Goal: Task Accomplishment & Management: Use online tool/utility

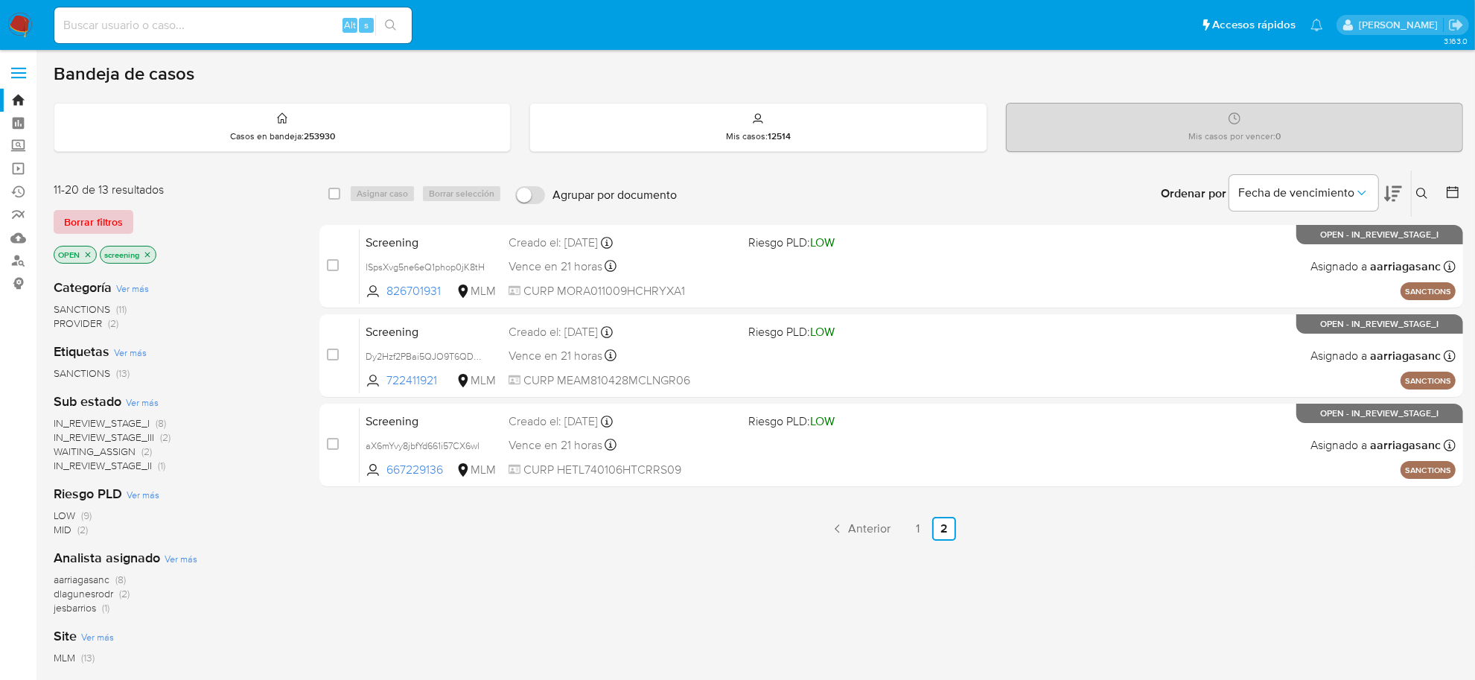
click at [95, 217] on span "Borrar filtros" at bounding box center [93, 221] width 59 height 21
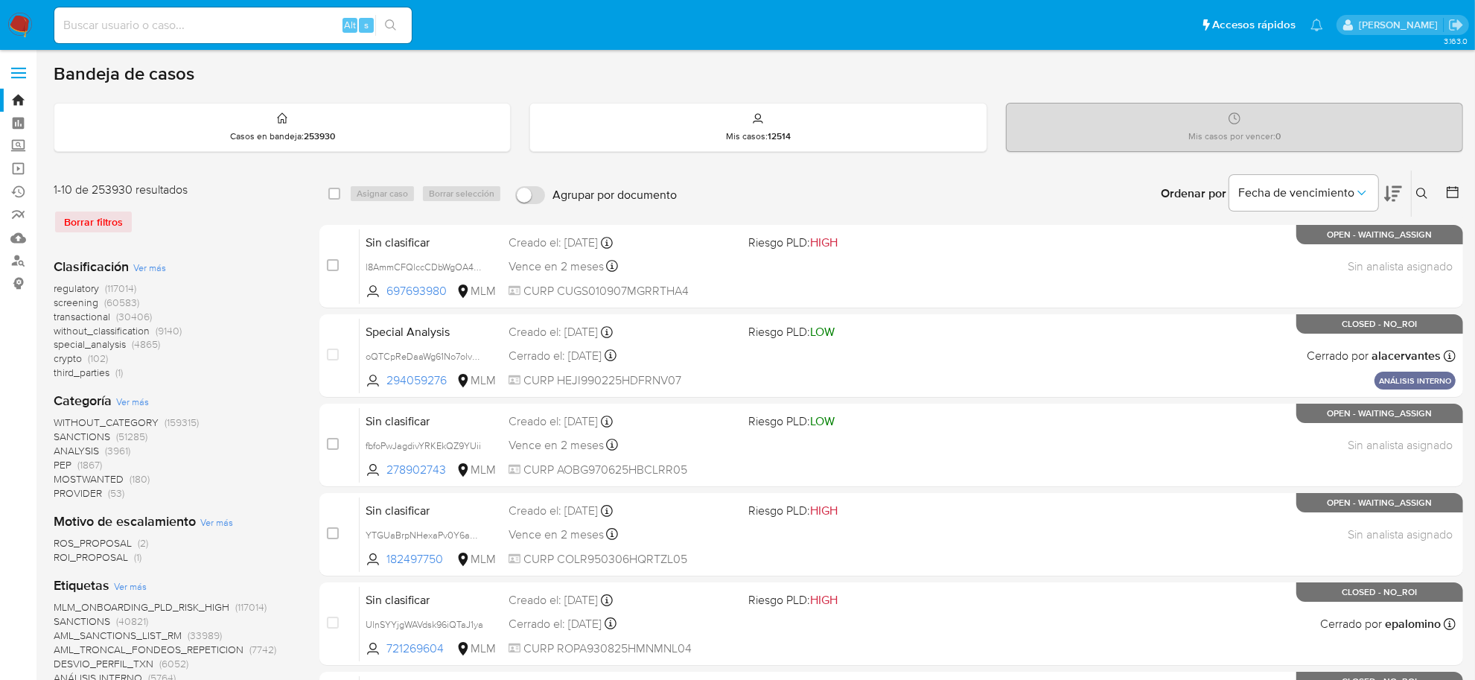
click at [1453, 188] on icon at bounding box center [1452, 192] width 15 height 15
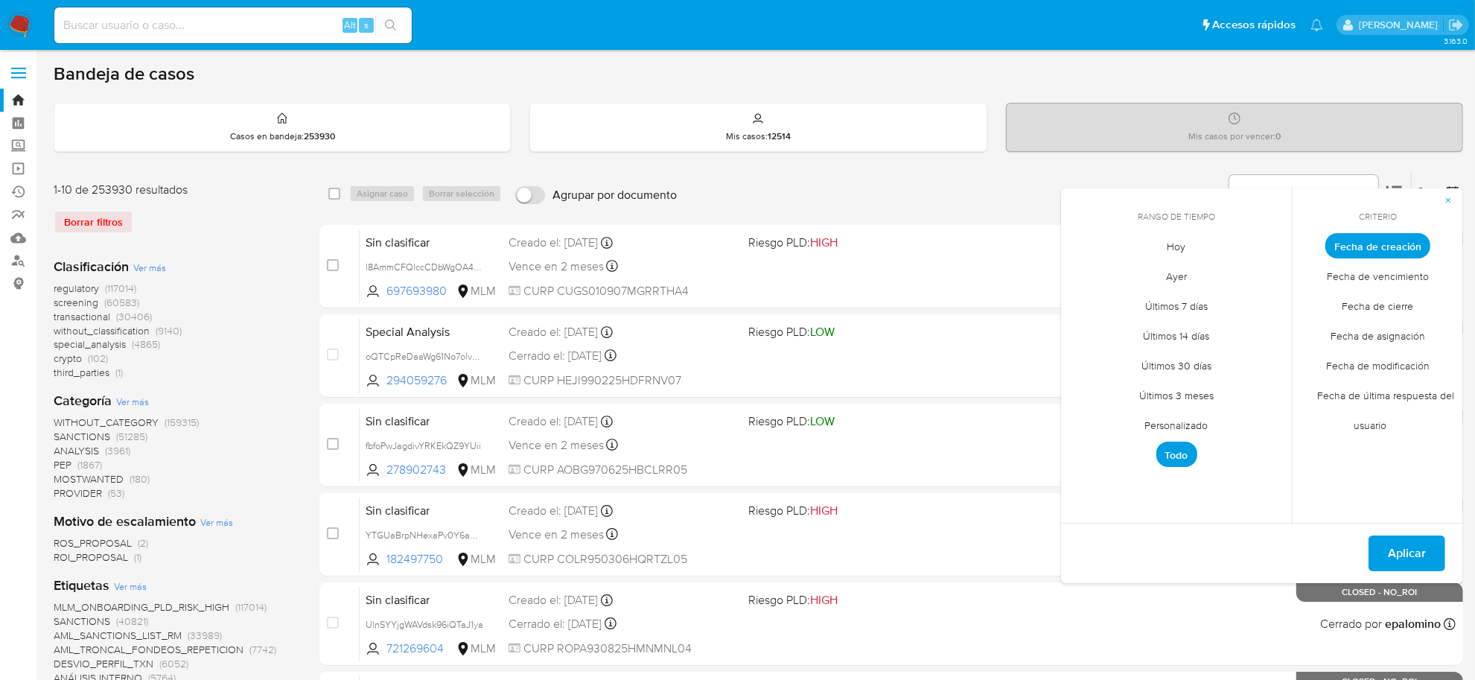
click at [1189, 422] on span "Personalizado" at bounding box center [1176, 425] width 95 height 31
click at [1119, 356] on button "7" at bounding box center [1117, 358] width 24 height 24
click at [1118, 354] on button "7" at bounding box center [1117, 358] width 24 height 24
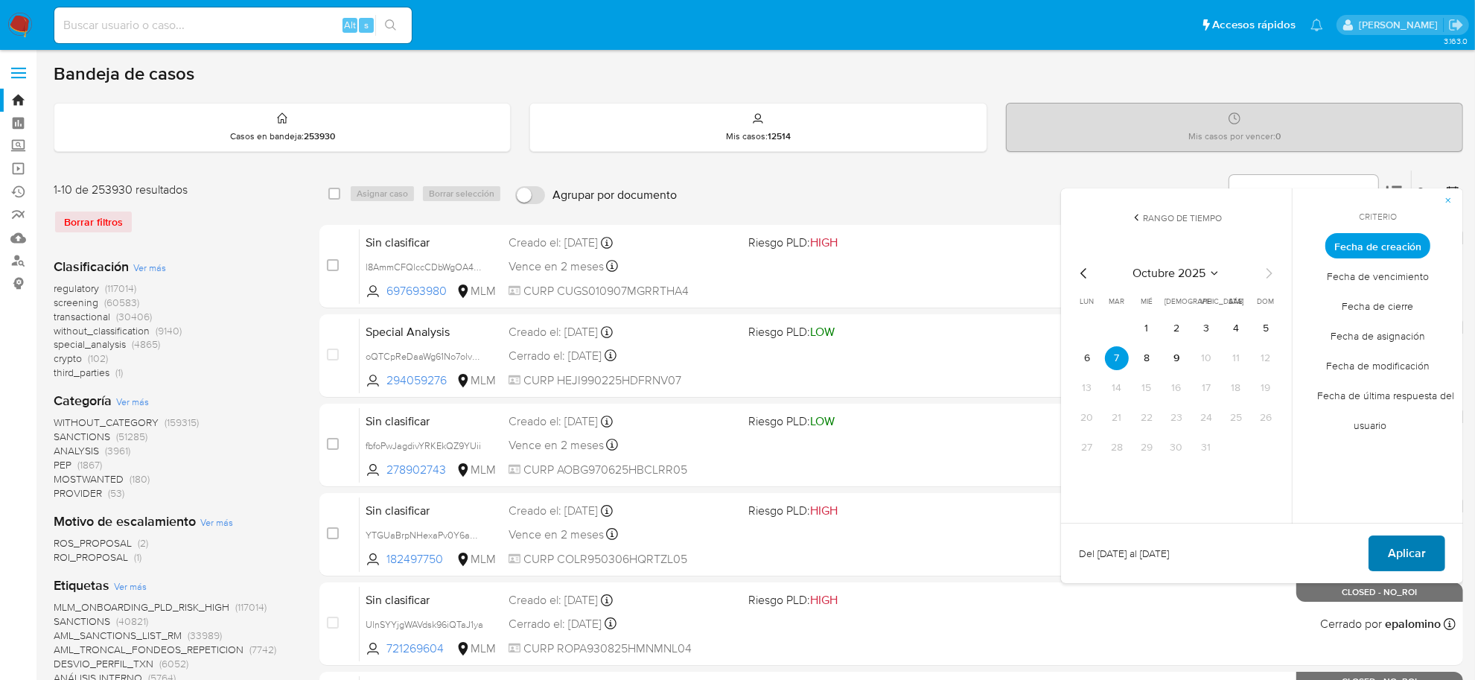
click at [1416, 547] on span "Aplicar" at bounding box center [1407, 553] width 38 height 33
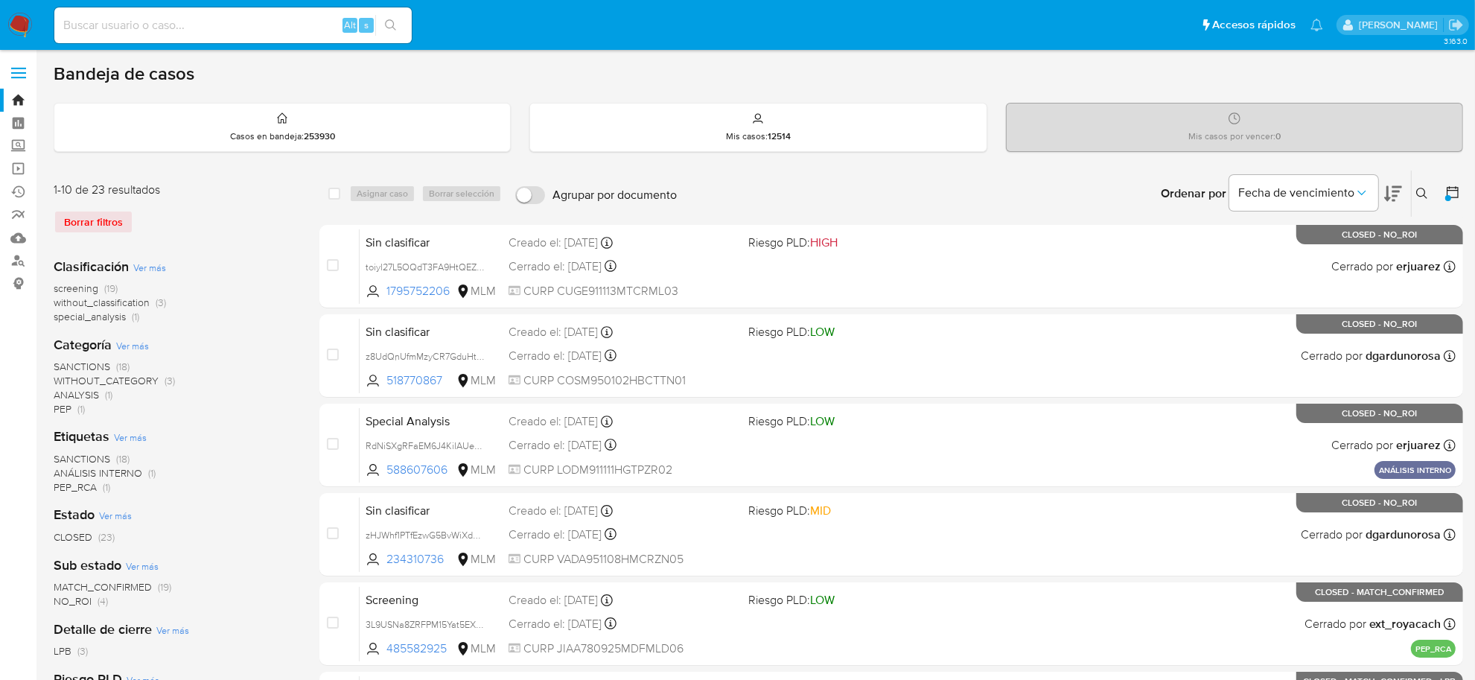
scroll to position [93, 0]
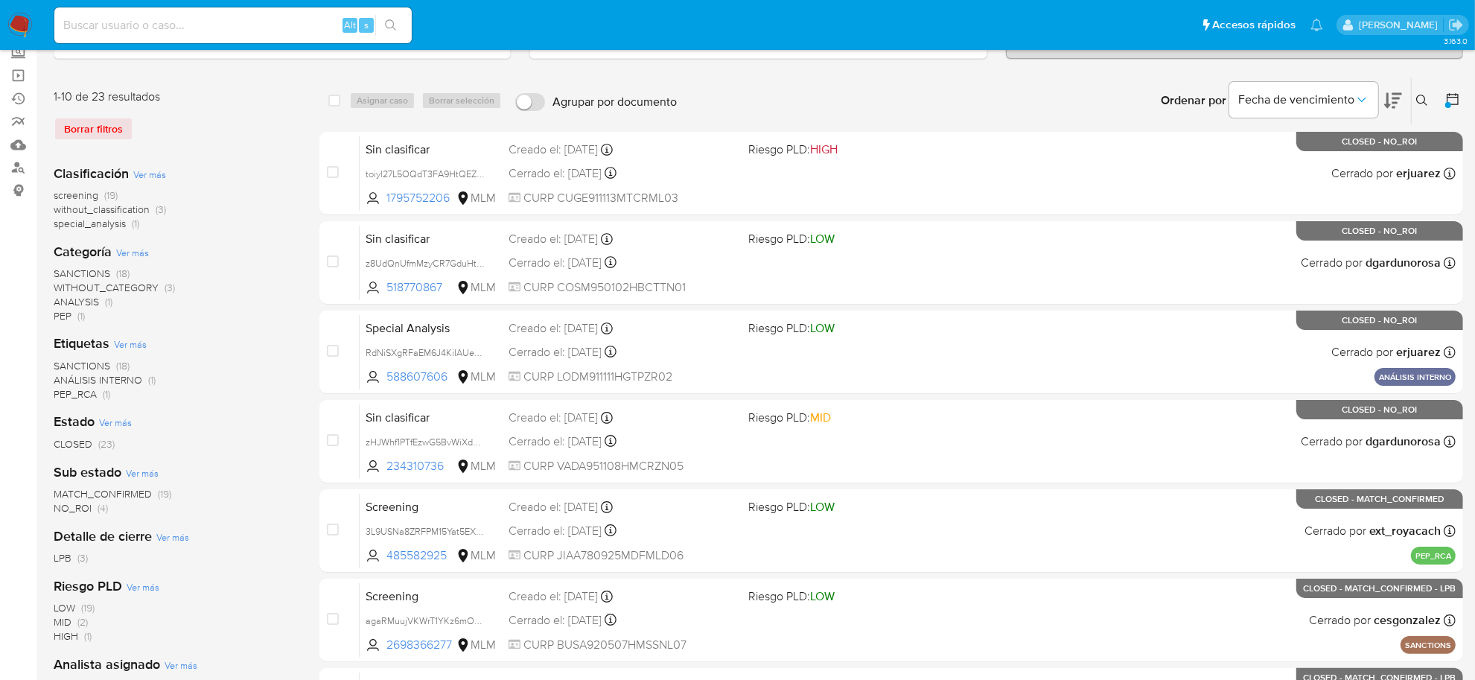
click at [1453, 98] on icon at bounding box center [1452, 99] width 15 height 15
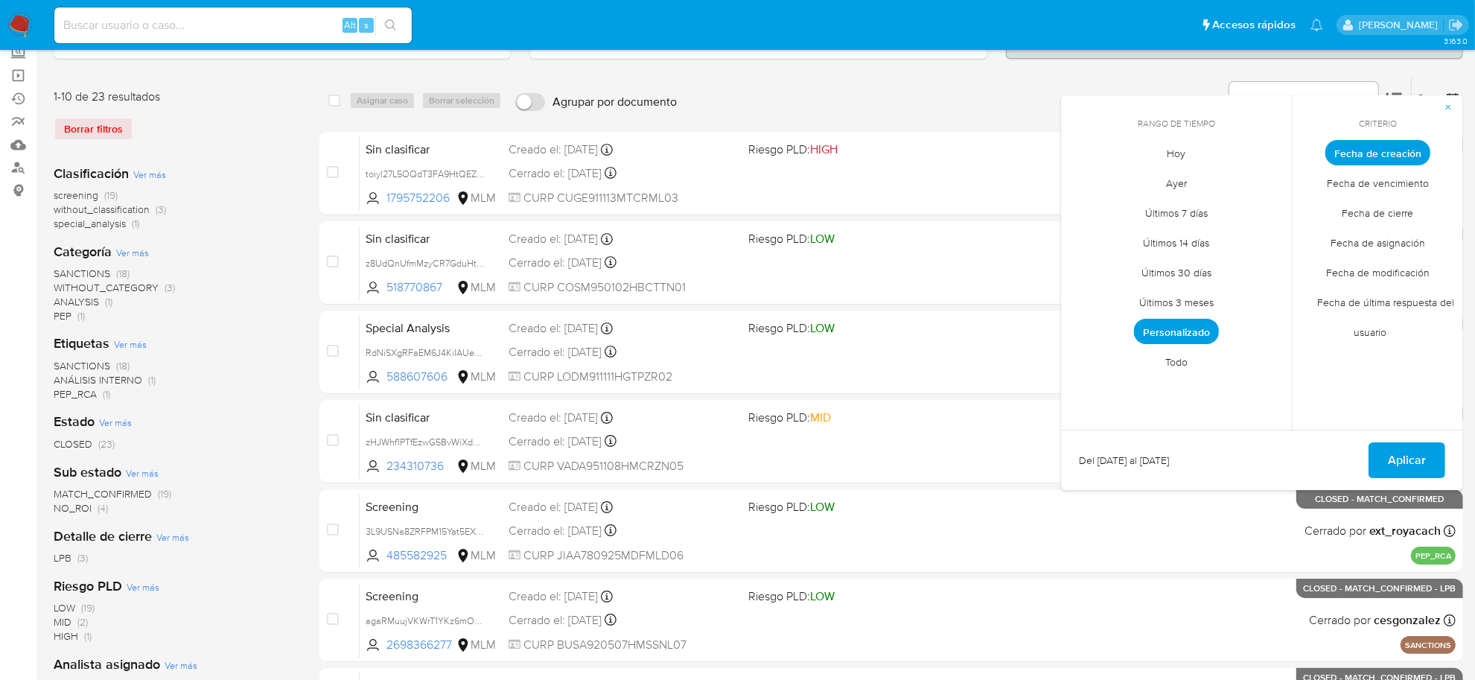
click at [1402, 277] on span "Fecha de modificación" at bounding box center [1377, 273] width 135 height 31
click at [1402, 277] on span "Fecha de modificación" at bounding box center [1378, 271] width 124 height 25
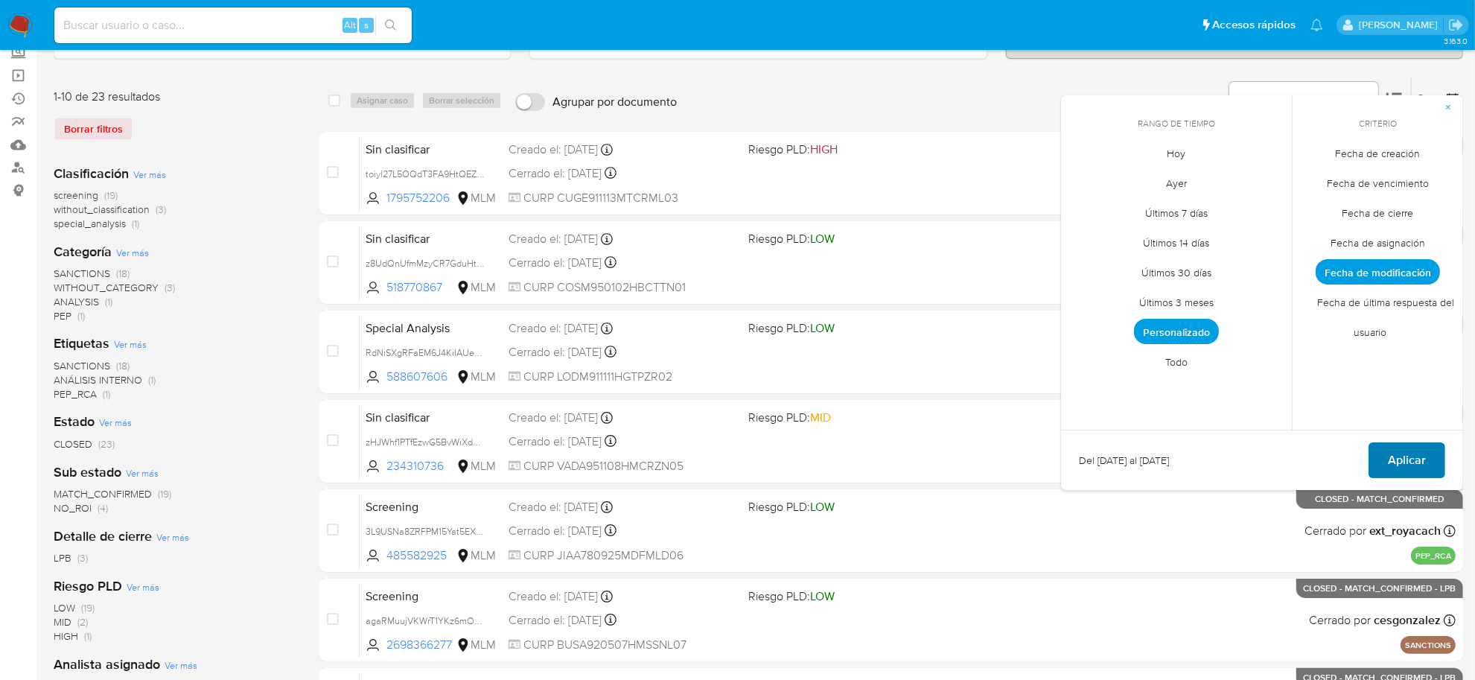
click at [1401, 456] on span "Aplicar" at bounding box center [1407, 460] width 38 height 33
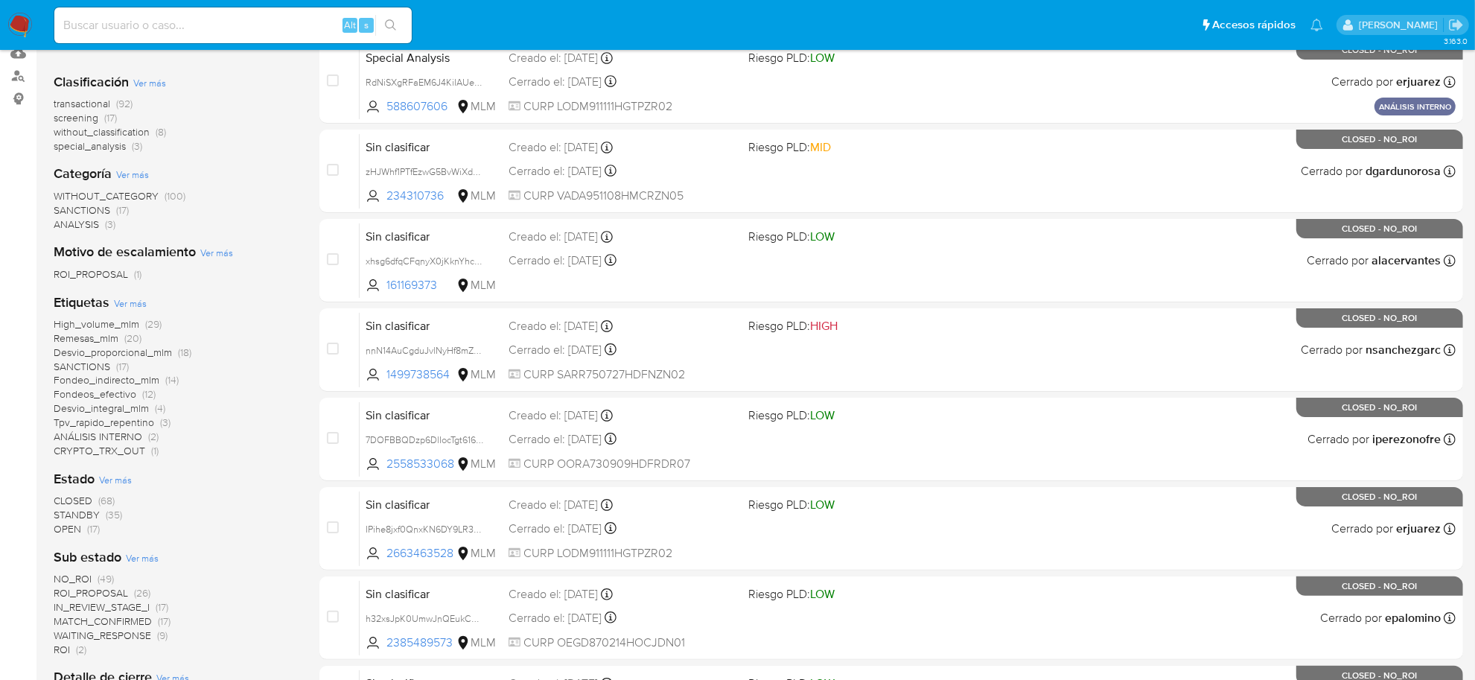
scroll to position [93, 0]
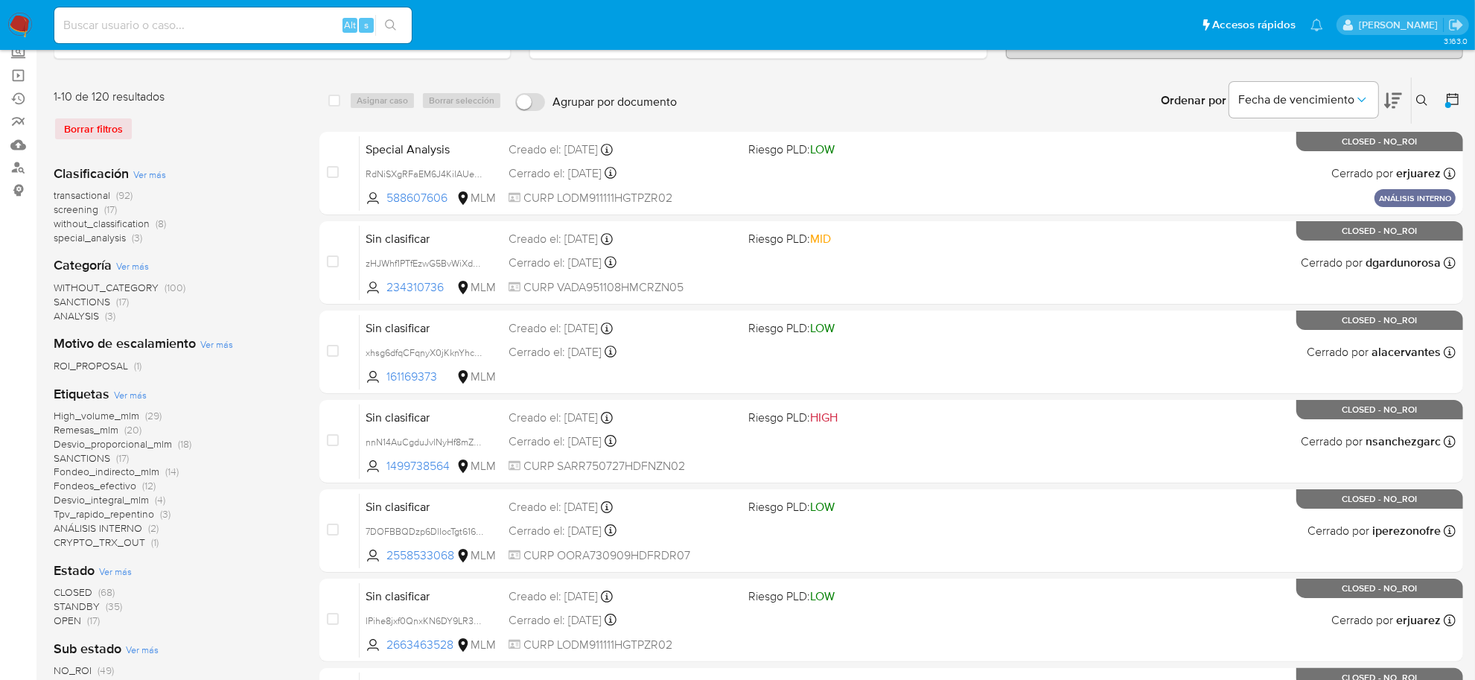
click at [86, 198] on span "transactional" at bounding box center [82, 195] width 57 height 15
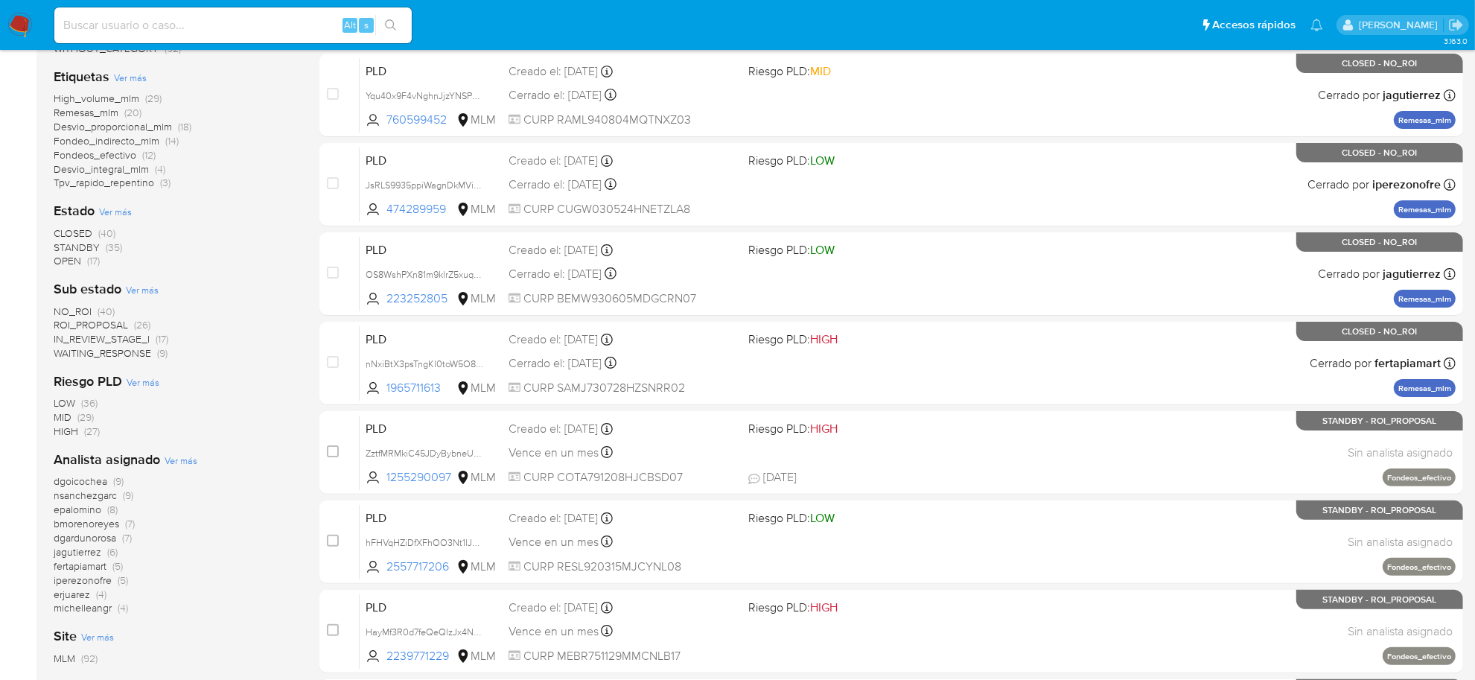
scroll to position [279, 0]
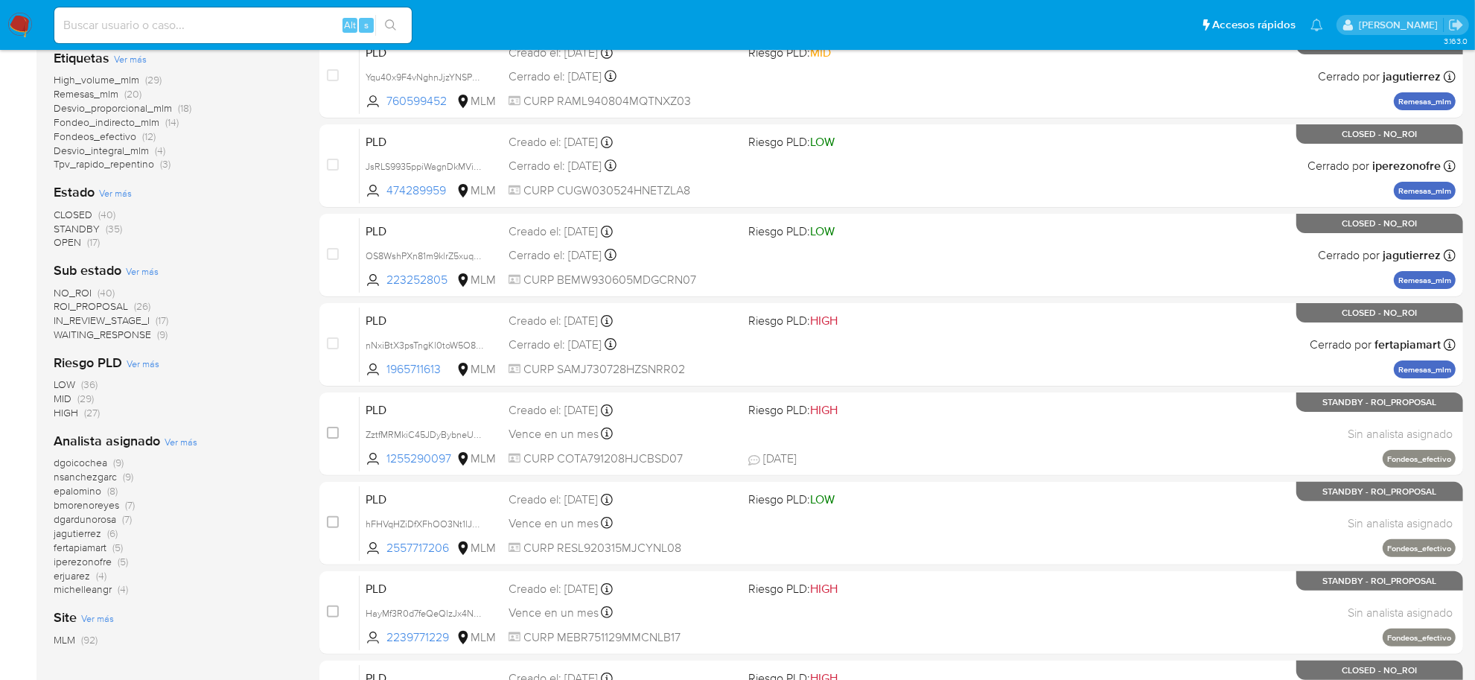
click at [92, 462] on span "dgoicochea" at bounding box center [81, 462] width 54 height 15
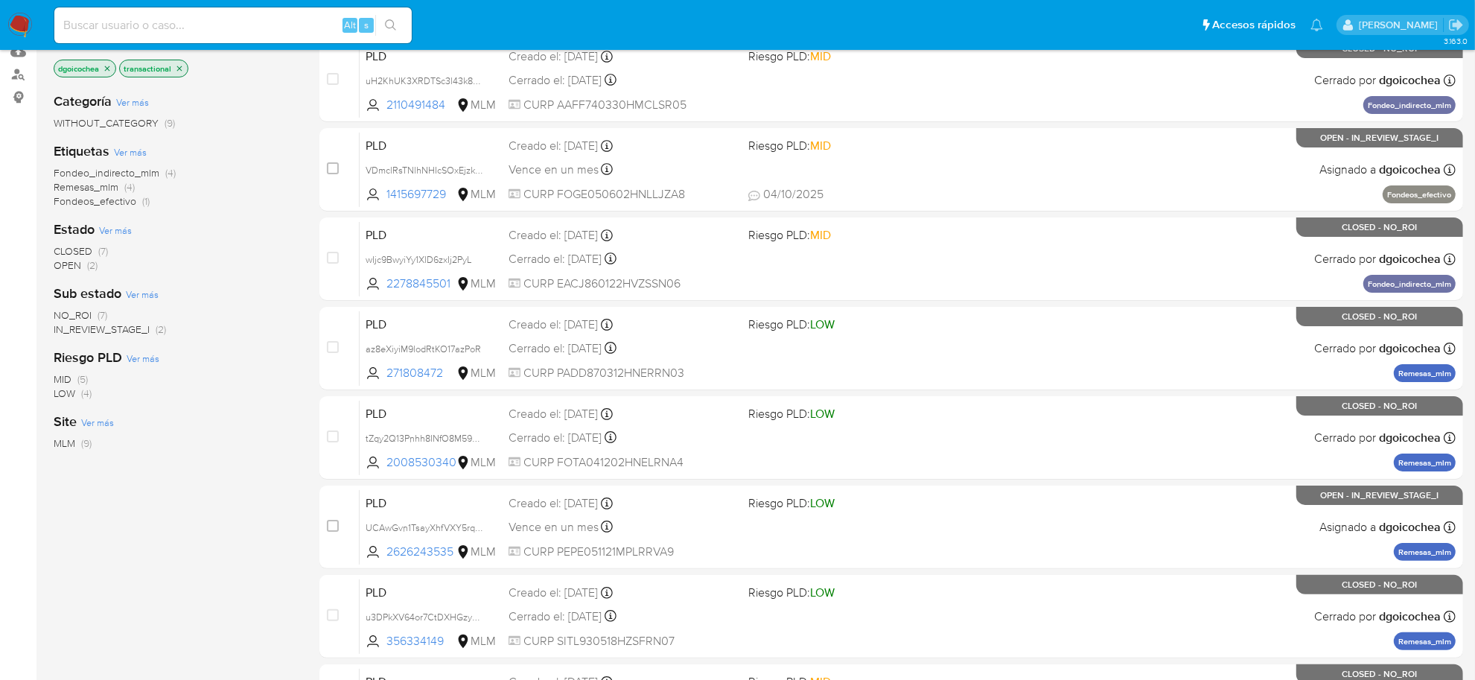
scroll to position [93, 0]
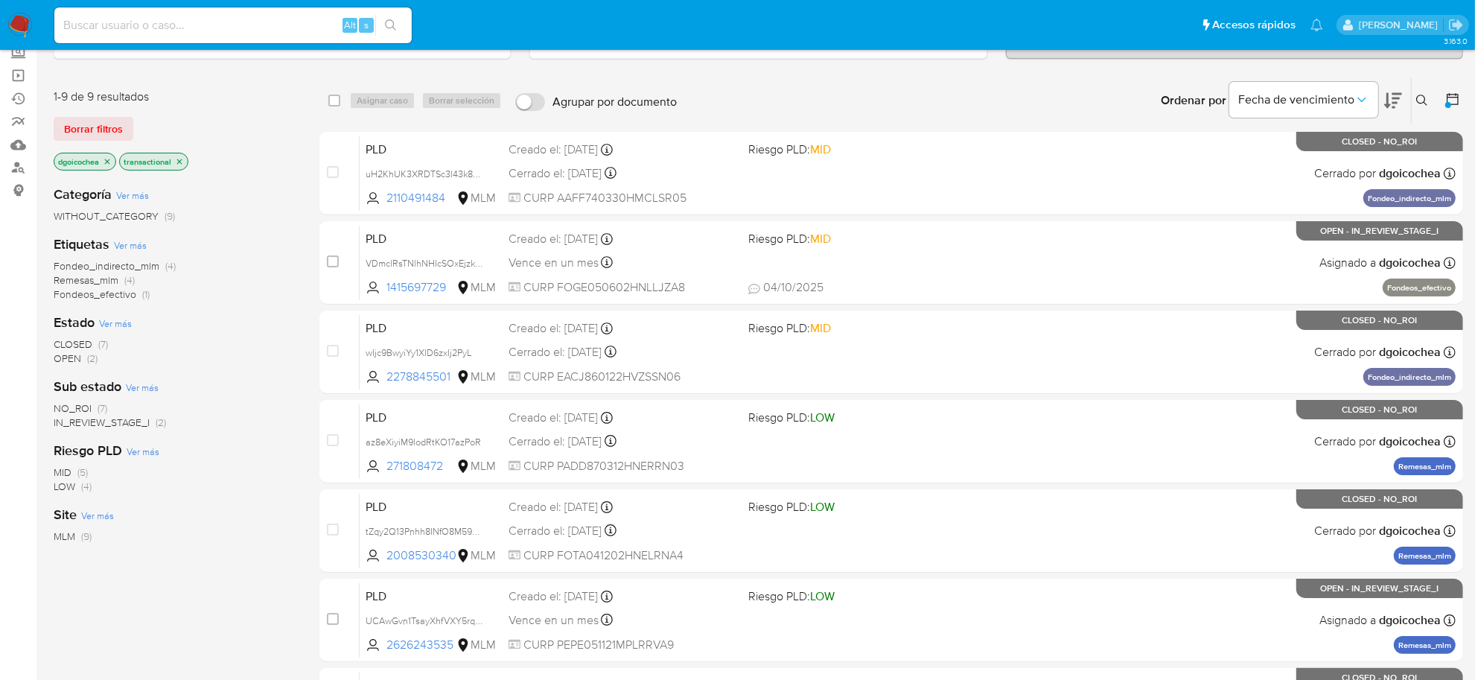
click at [144, 423] on span "IN_REVIEW_STAGE_I" at bounding box center [102, 422] width 96 height 15
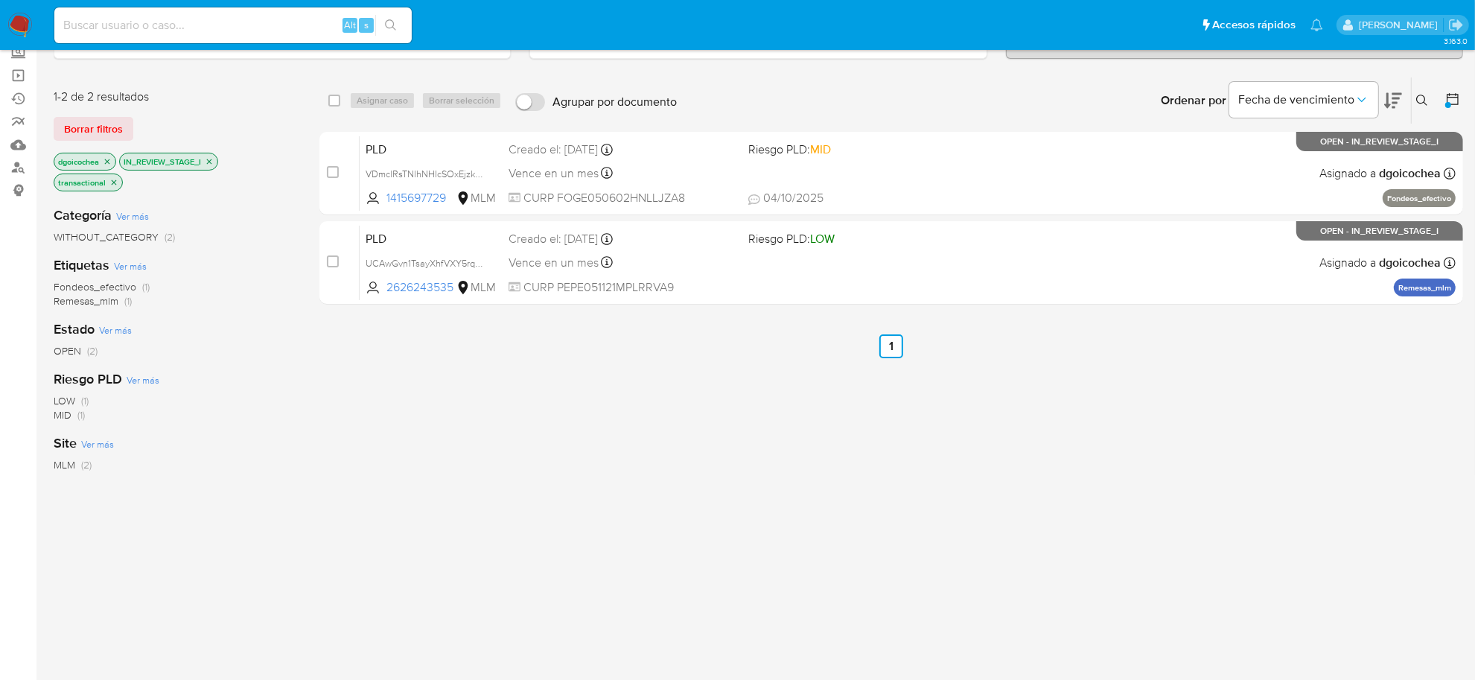
click at [106, 159] on icon "close-filter" at bounding box center [107, 161] width 9 height 9
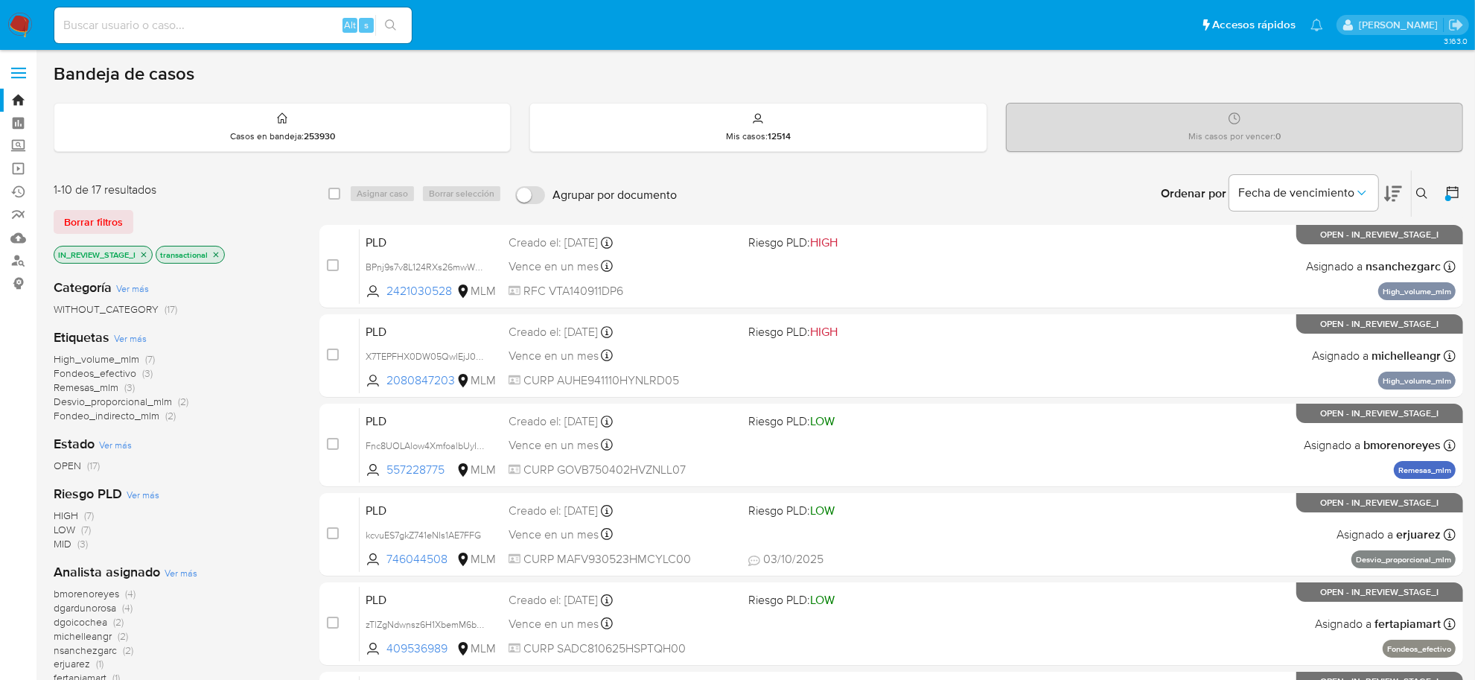
click at [141, 253] on icon "close-filter" at bounding box center [143, 254] width 9 height 9
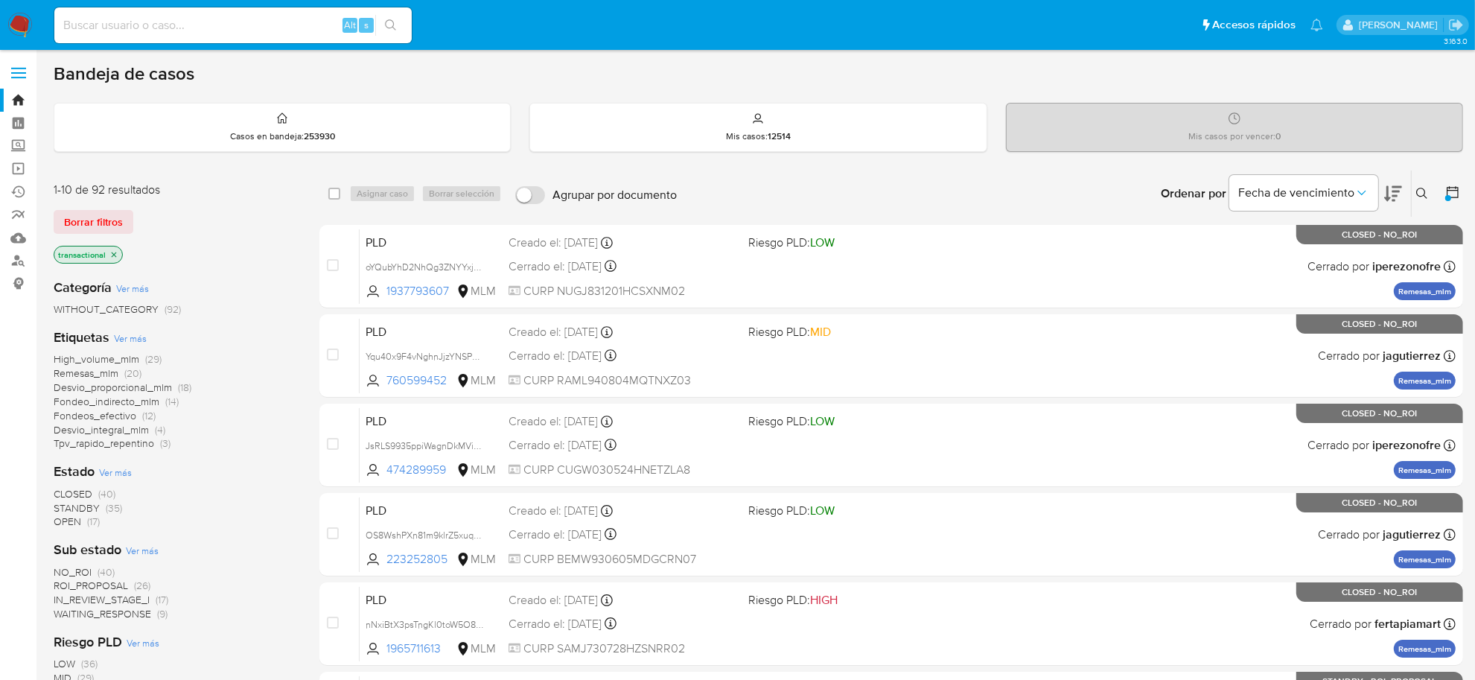
scroll to position [93, 0]
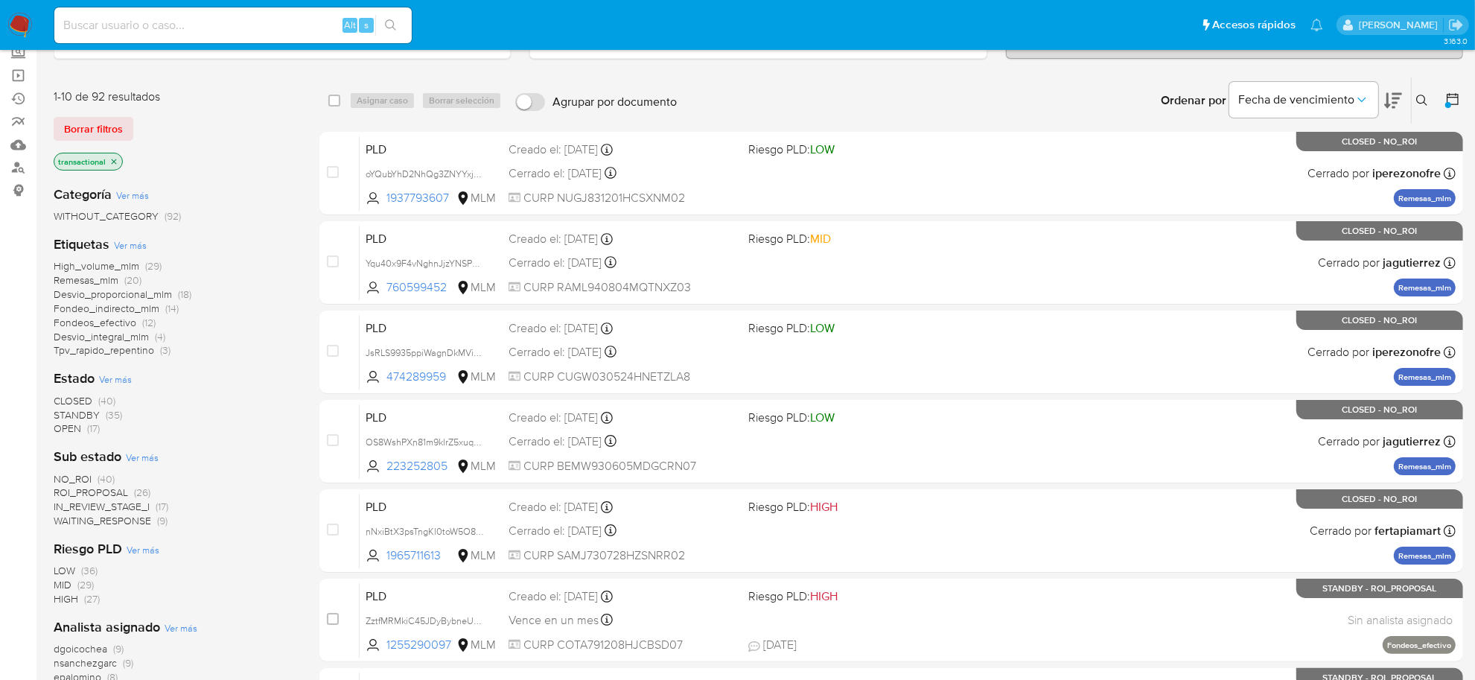
click at [88, 492] on span "ROI_PROPOSAL" at bounding box center [91, 492] width 74 height 15
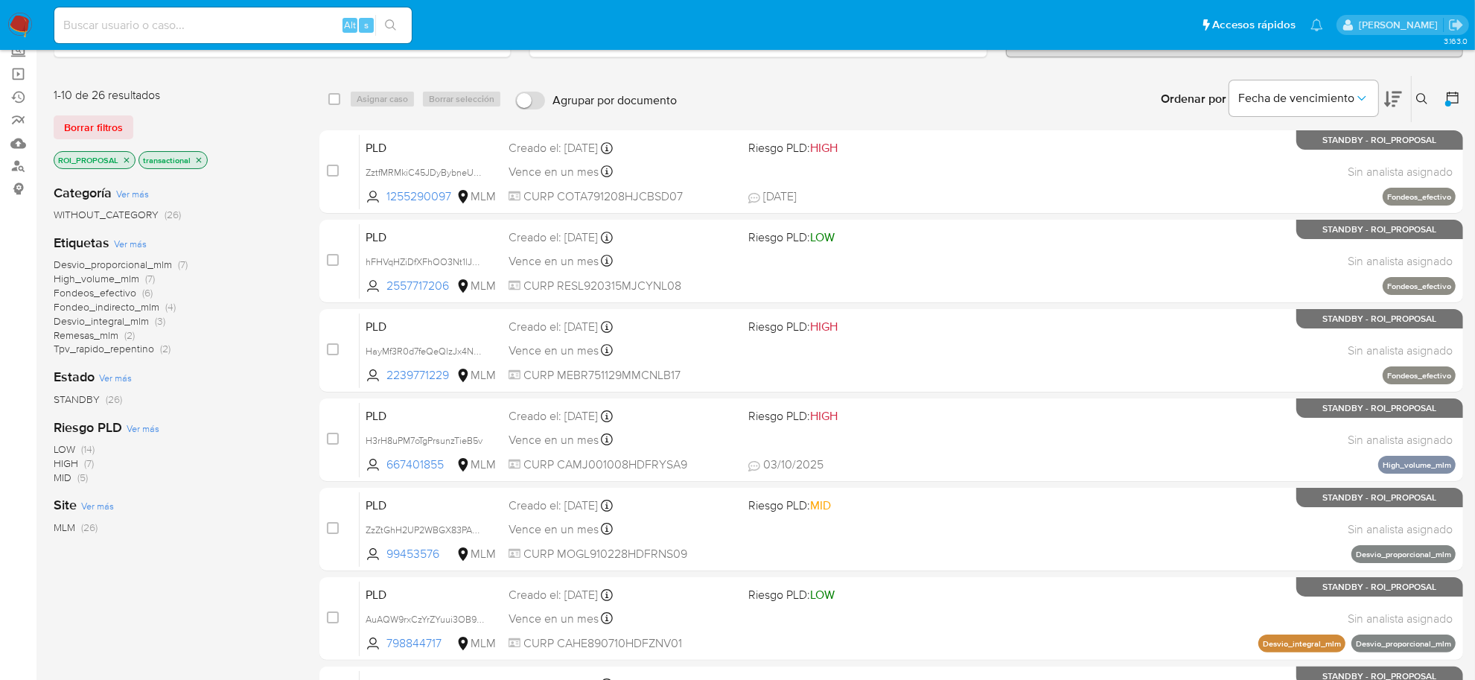
scroll to position [548, 0]
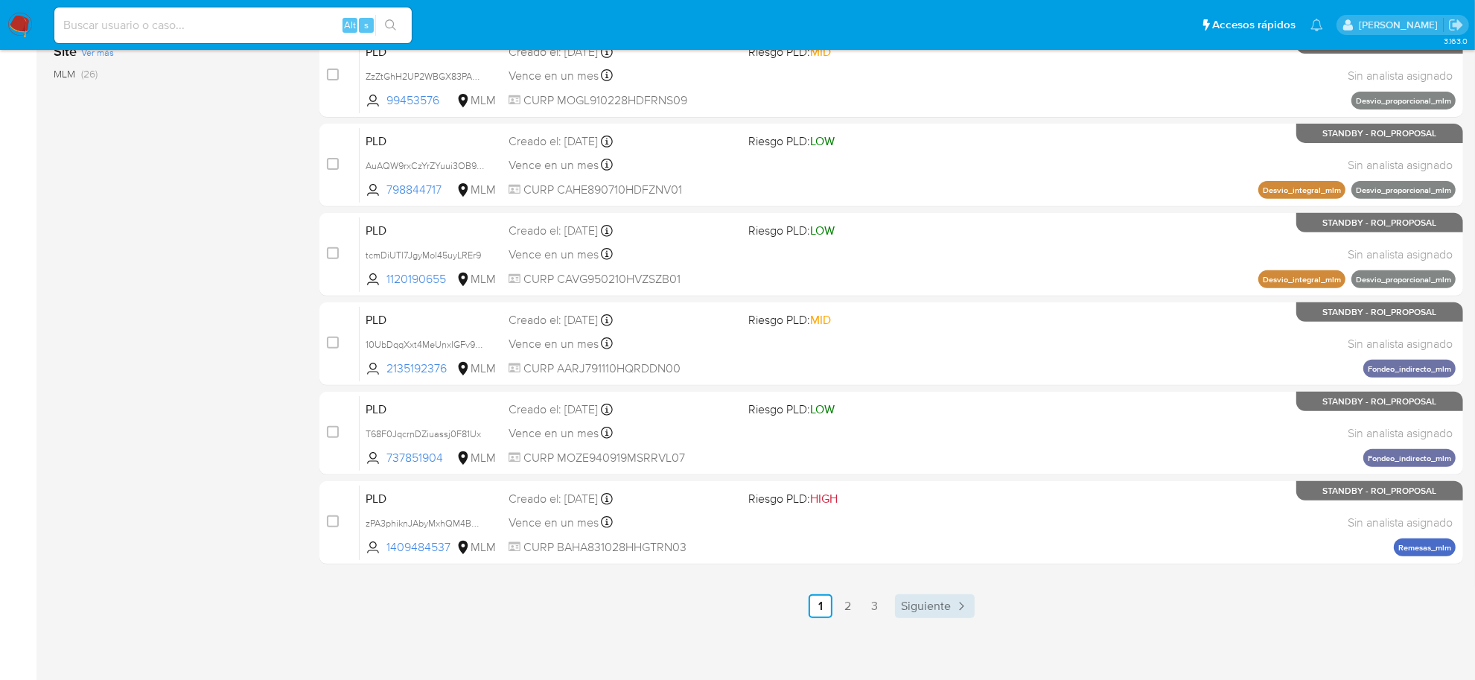
click at [924, 608] on span "Siguiente" at bounding box center [926, 606] width 50 height 12
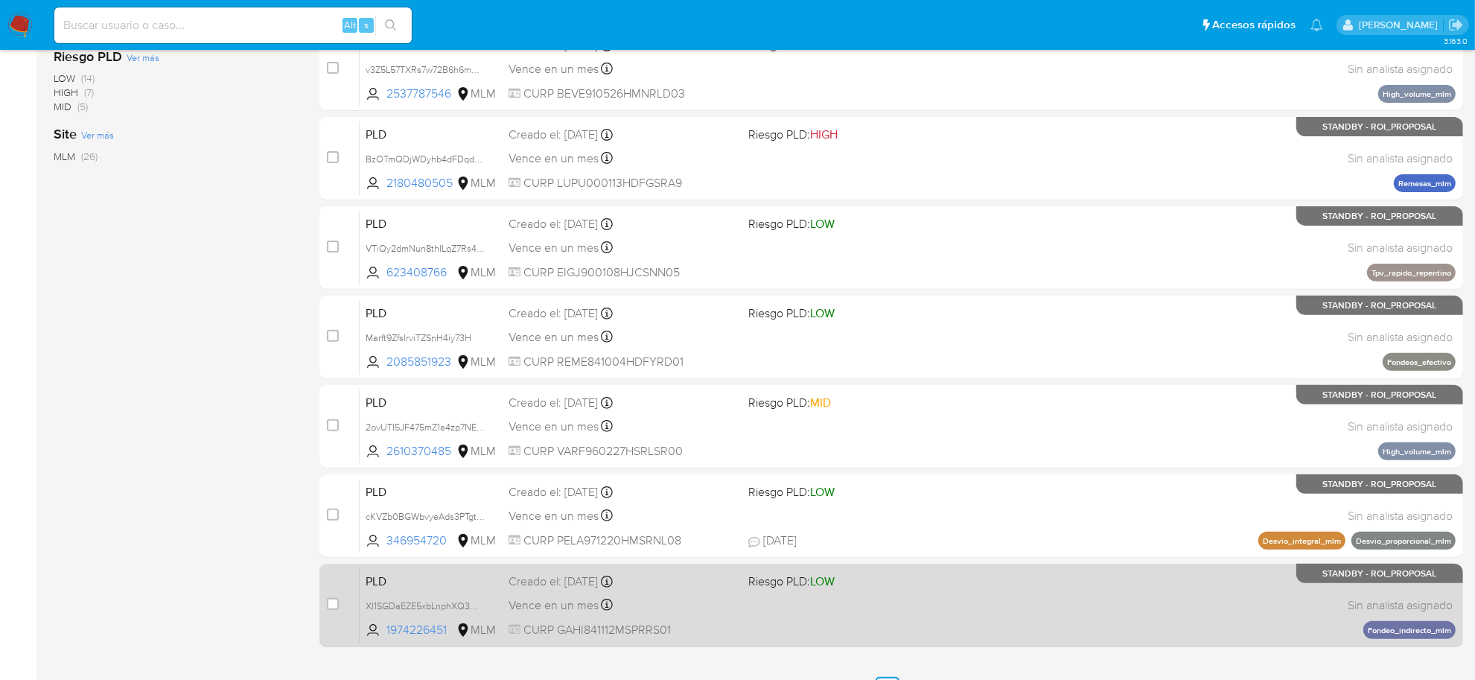
scroll to position [548, 0]
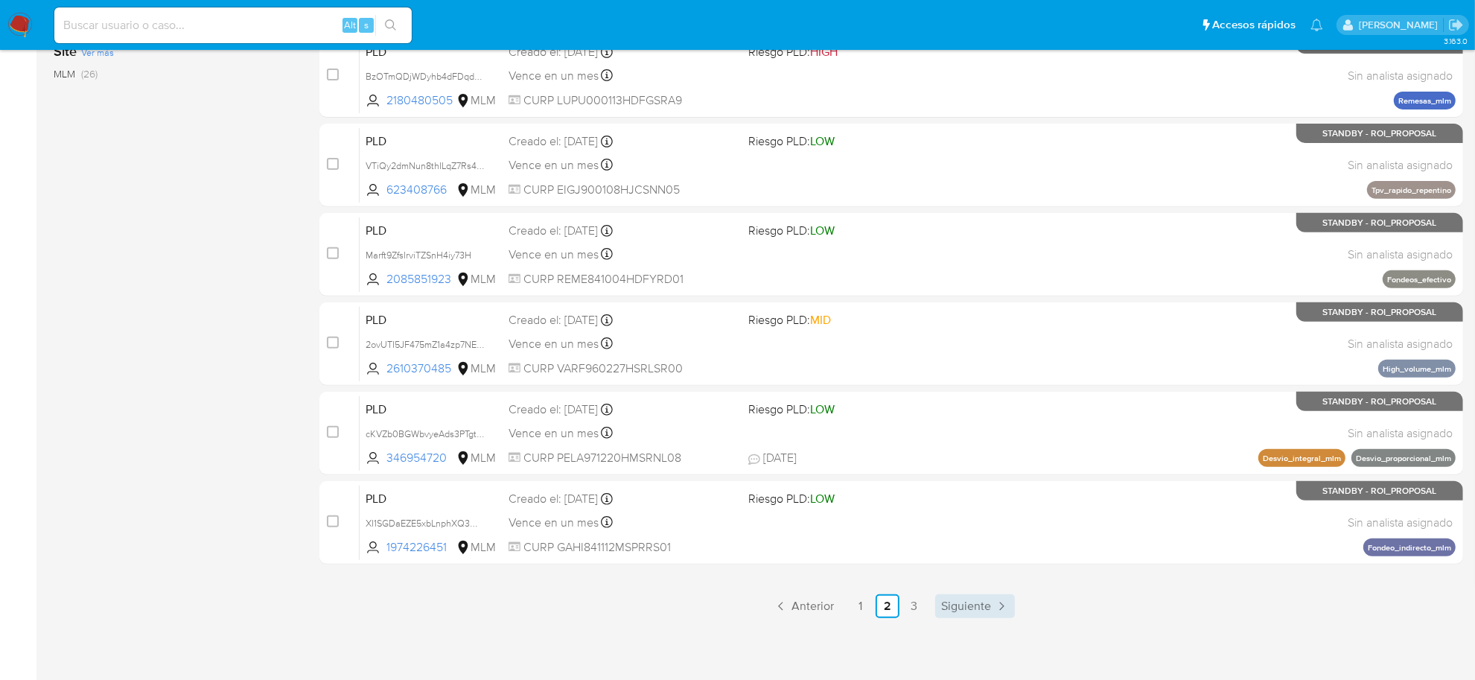
click at [968, 612] on span "Siguiente" at bounding box center [966, 606] width 50 height 12
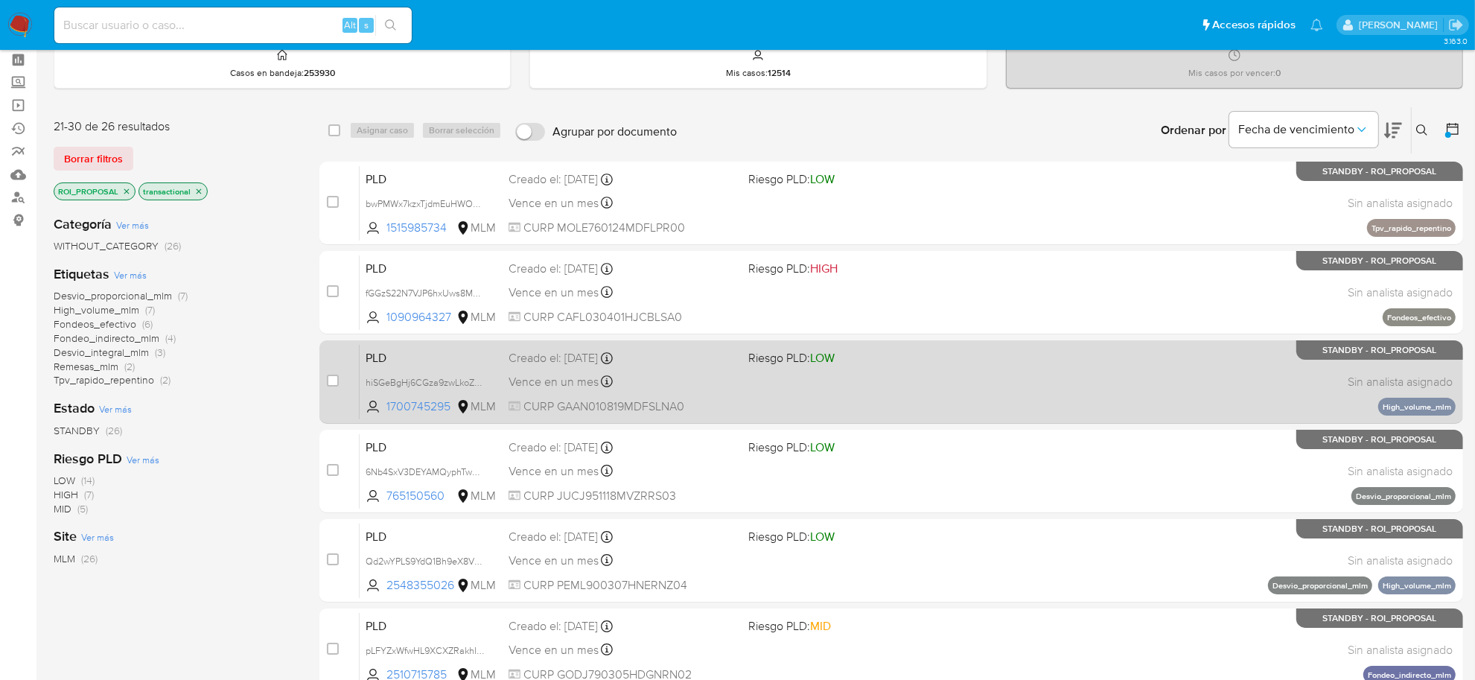
scroll to position [93, 0]
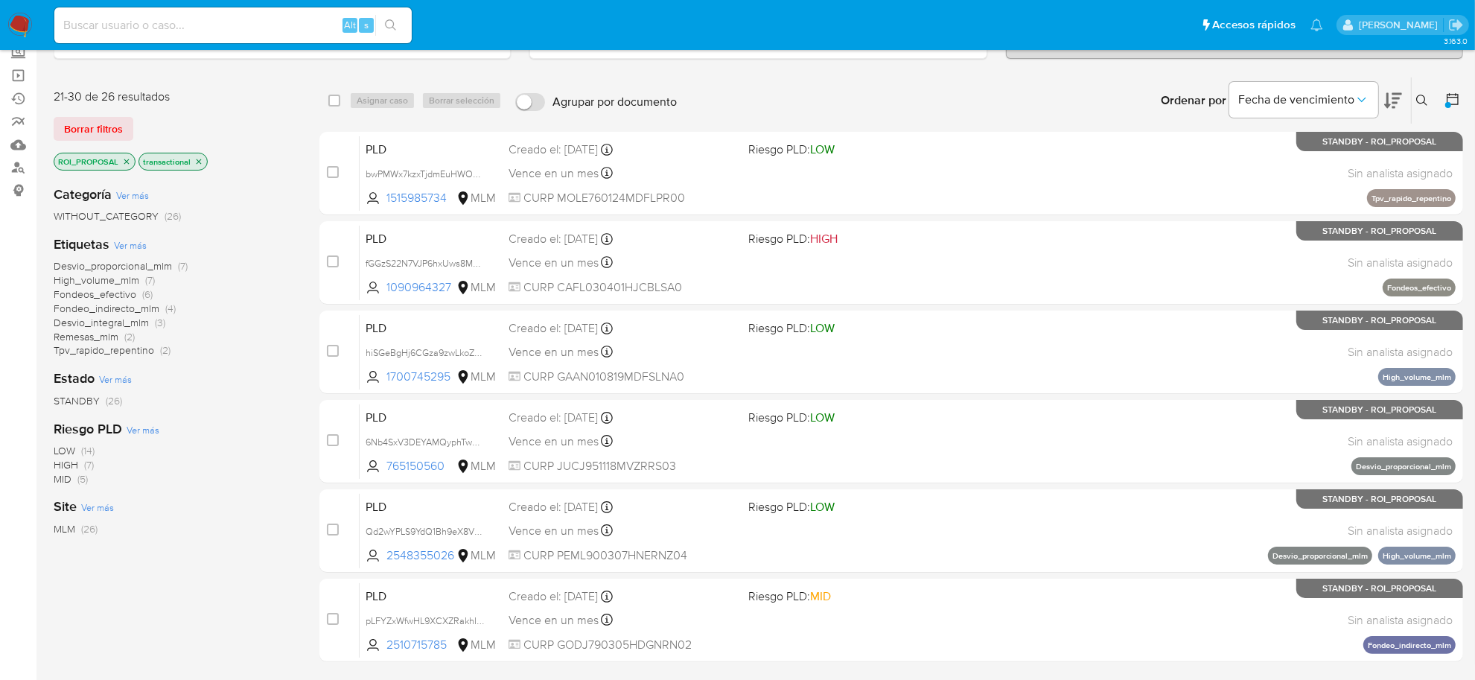
click at [95, 331] on span "Remesas_mlm" at bounding box center [86, 336] width 65 height 15
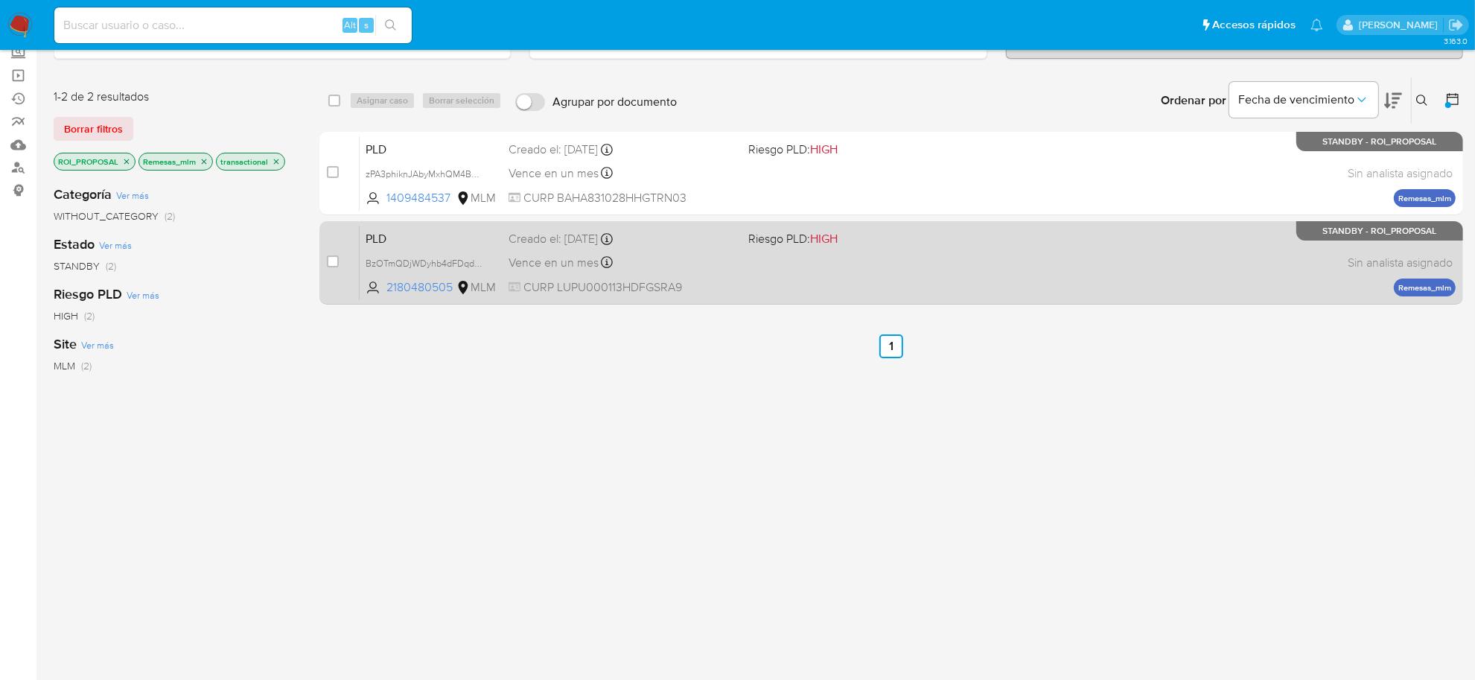
click at [731, 263] on div "Vence en un mes Vence el 11/11/2025 02:10:07" at bounding box center [622, 262] width 228 height 20
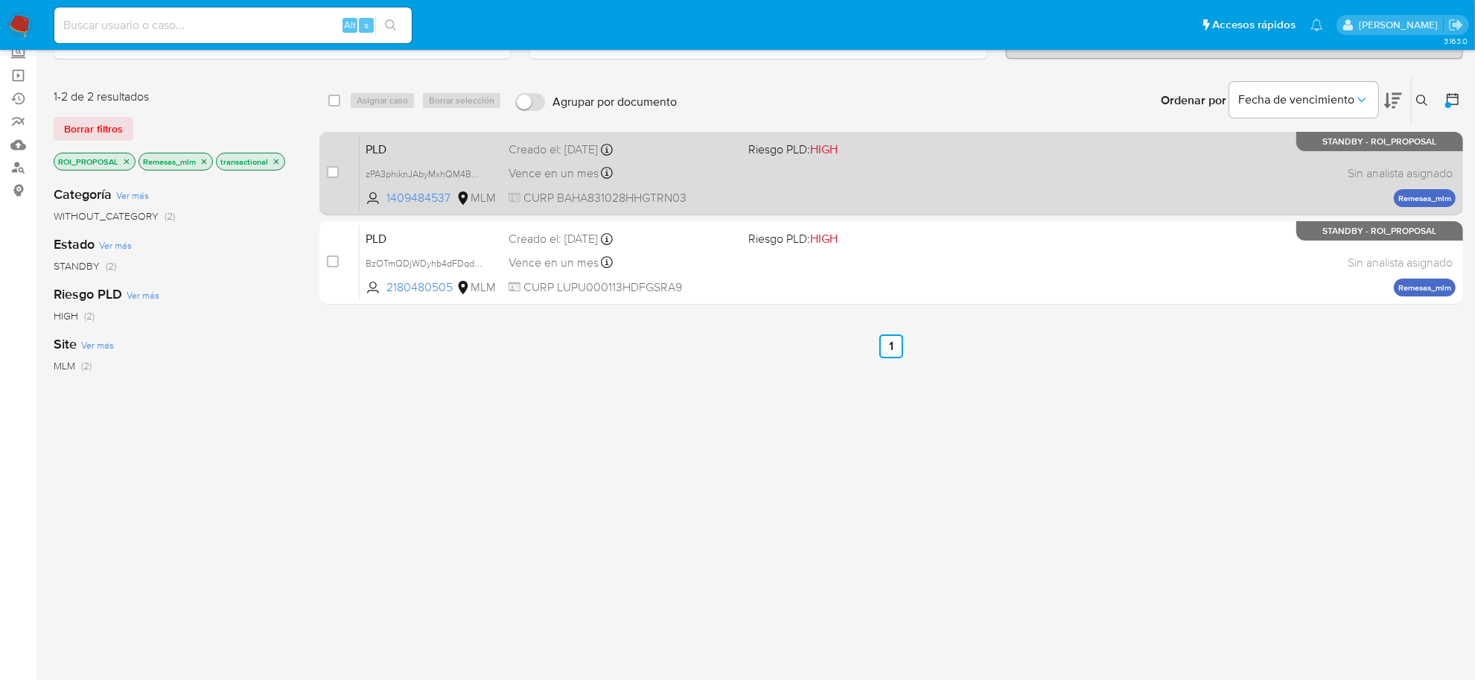
click at [578, 180] on span "Vence en un mes" at bounding box center [553, 173] width 90 height 16
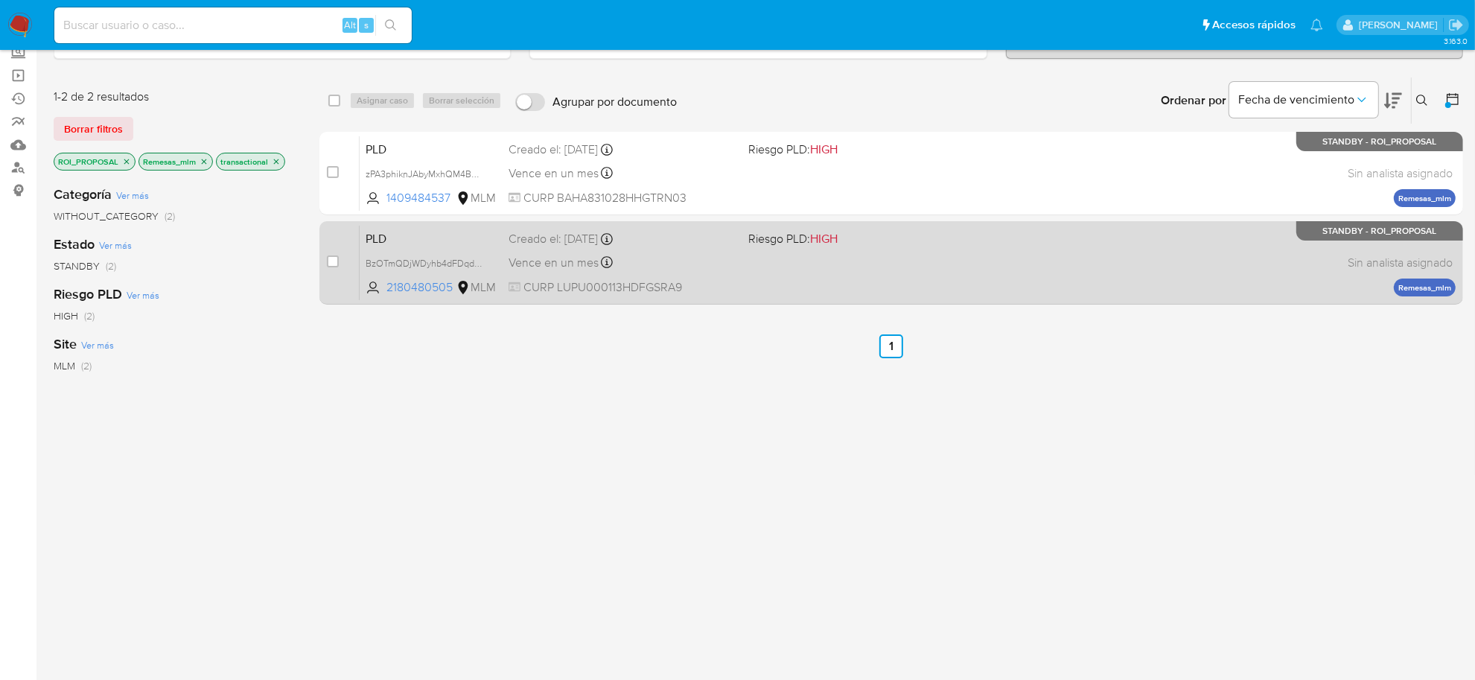
click at [584, 248] on div "PLD BzOTmQDjWDyhb4dFDqdtMsGC 2180480505 MLM Riesgo PLD: HIGH Creado el: 12/09/2…" at bounding box center [908, 262] width 1096 height 75
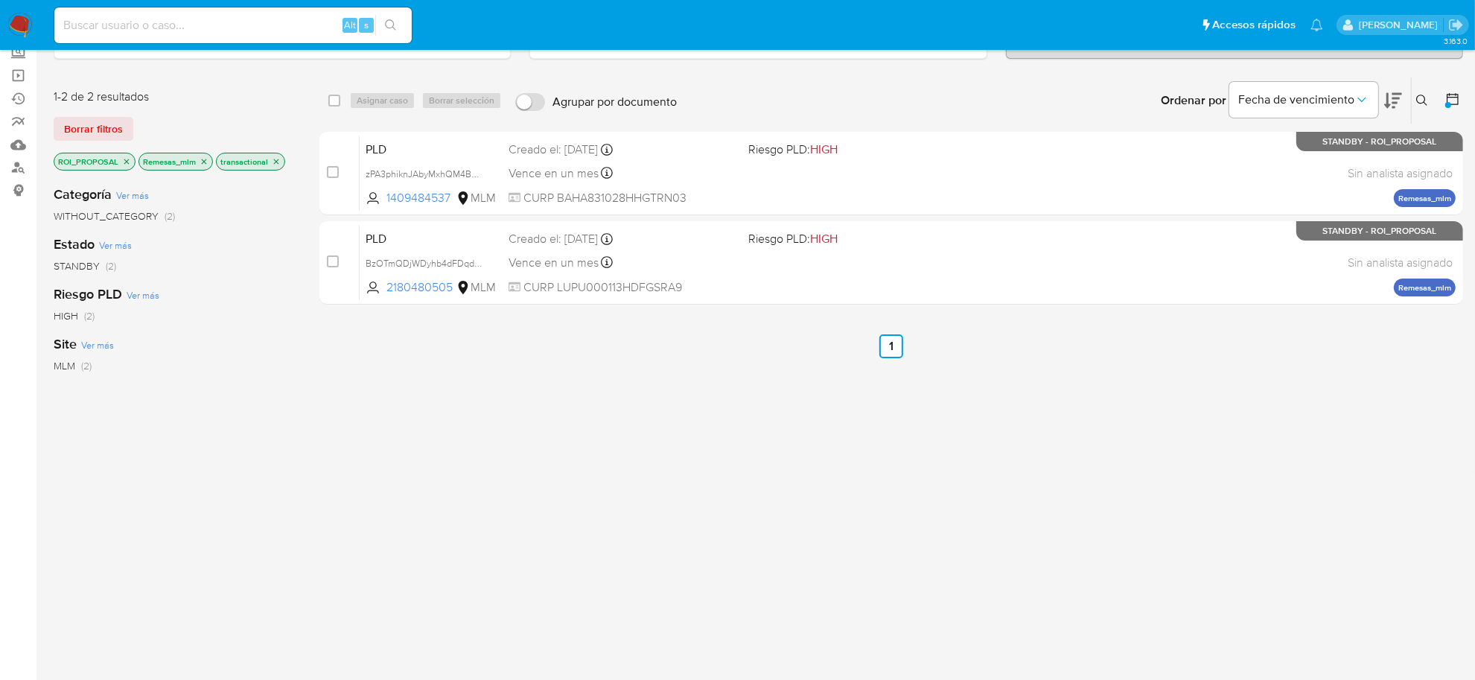
click at [205, 162] on icon "close-filter" at bounding box center [204, 161] width 9 height 9
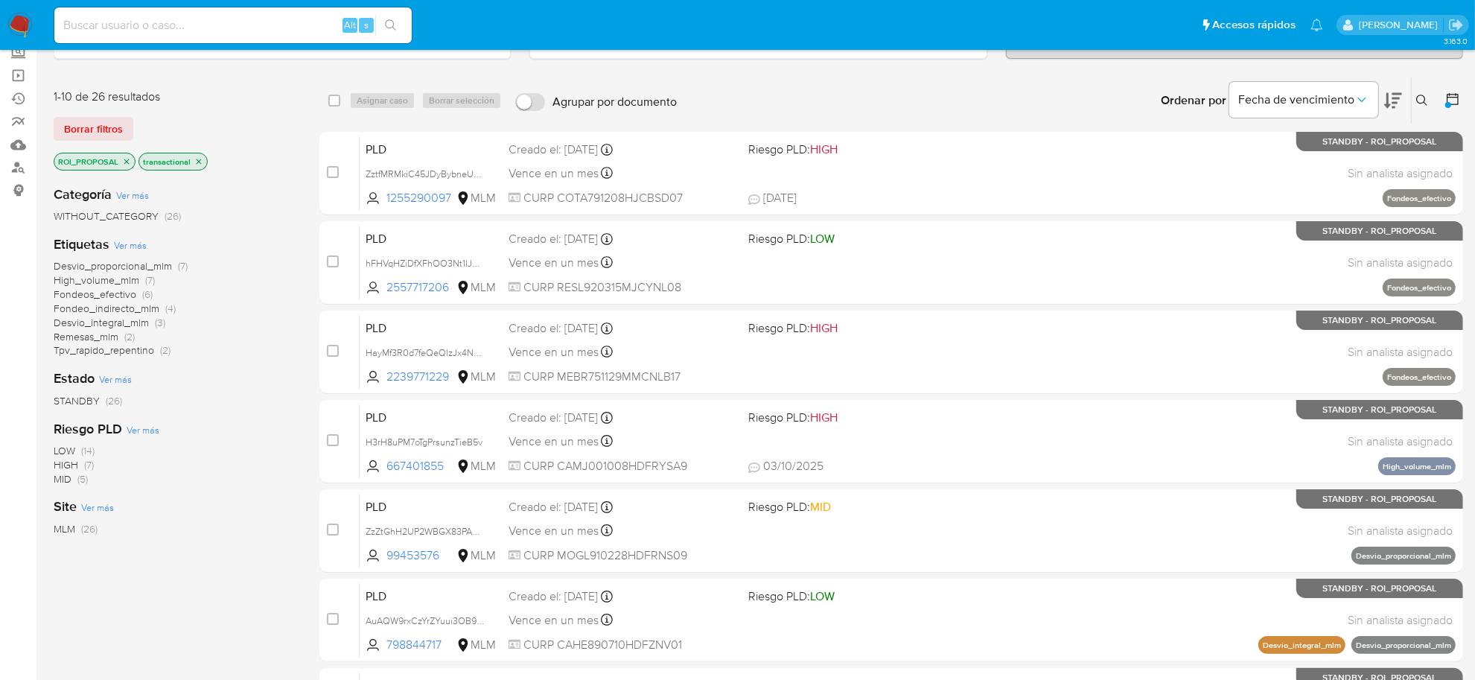
click at [129, 307] on span "Fondeo_indirecto_mlm" at bounding box center [107, 308] width 106 height 15
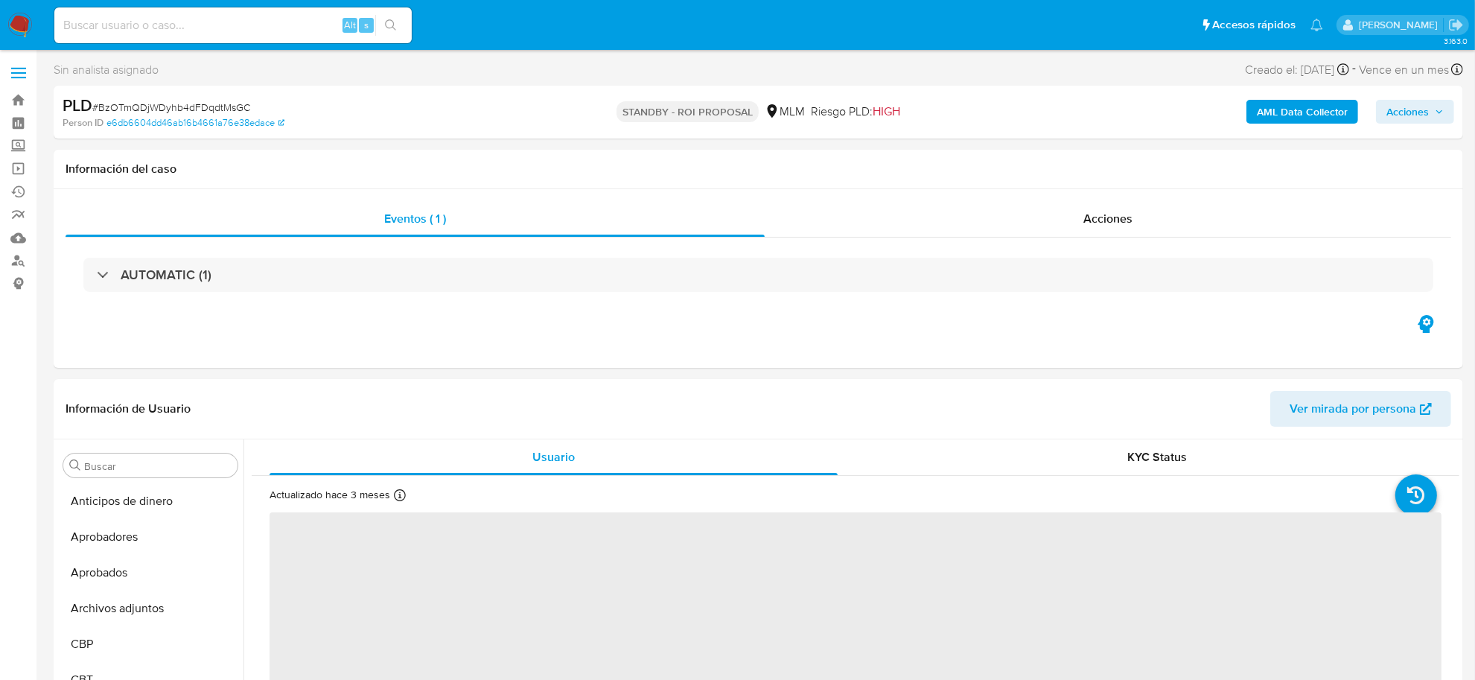
scroll to position [735, 0]
click at [1113, 217] on span "Acciones" at bounding box center [1107, 218] width 49 height 17
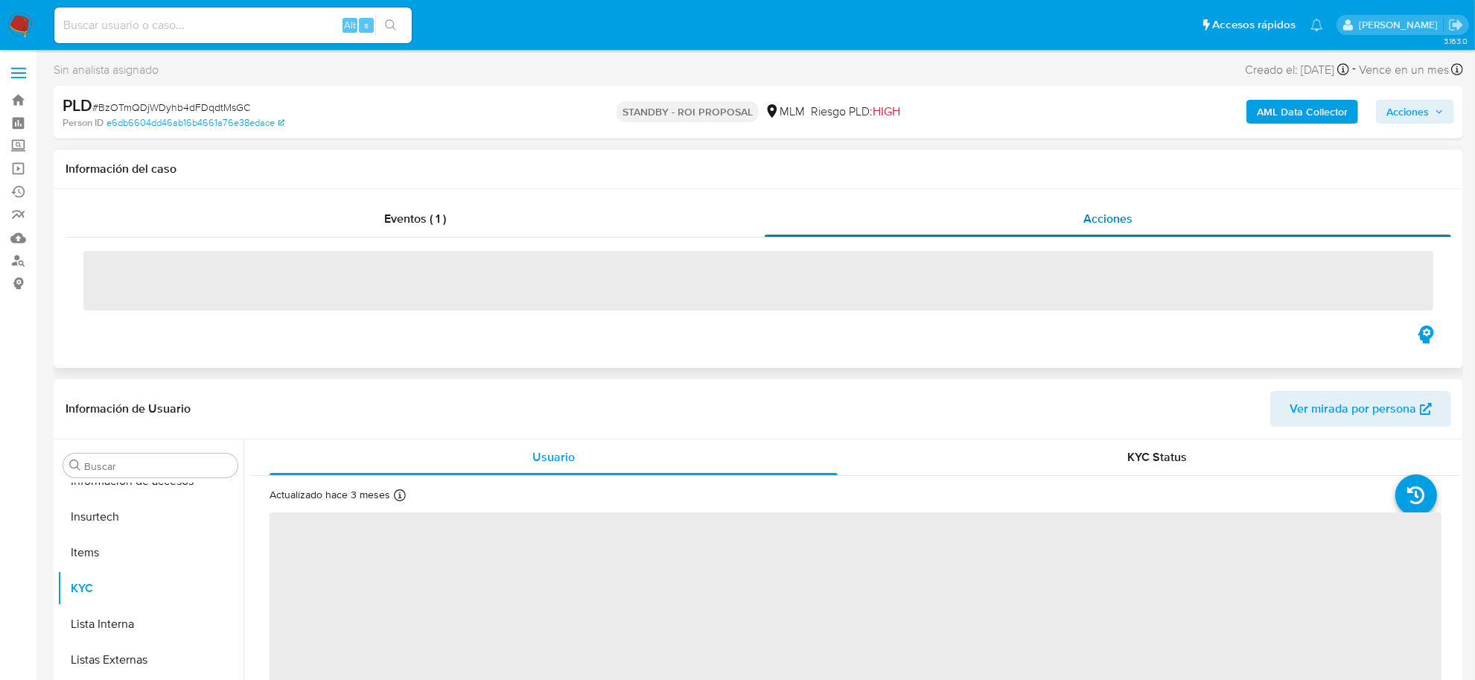
click at [1113, 217] on span "Acciones" at bounding box center [1107, 218] width 49 height 17
select select "10"
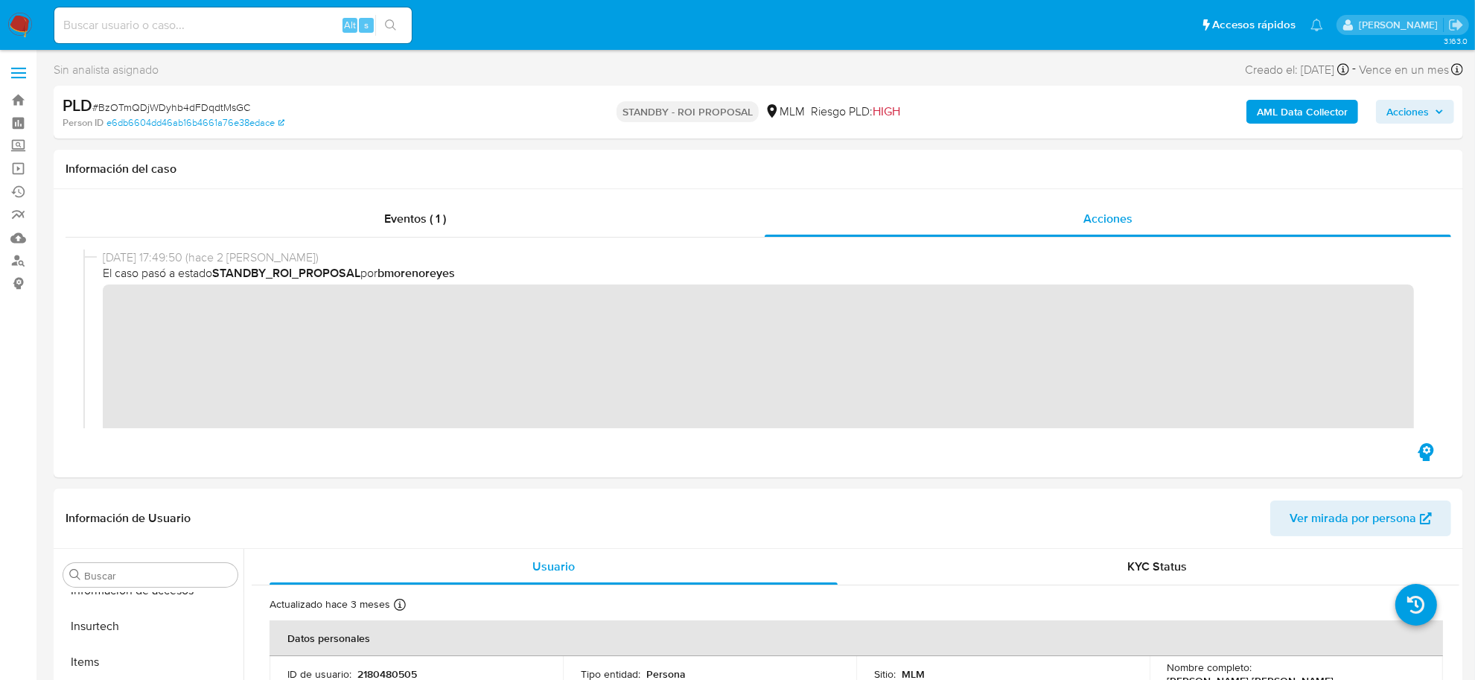
scroll to position [93, 0]
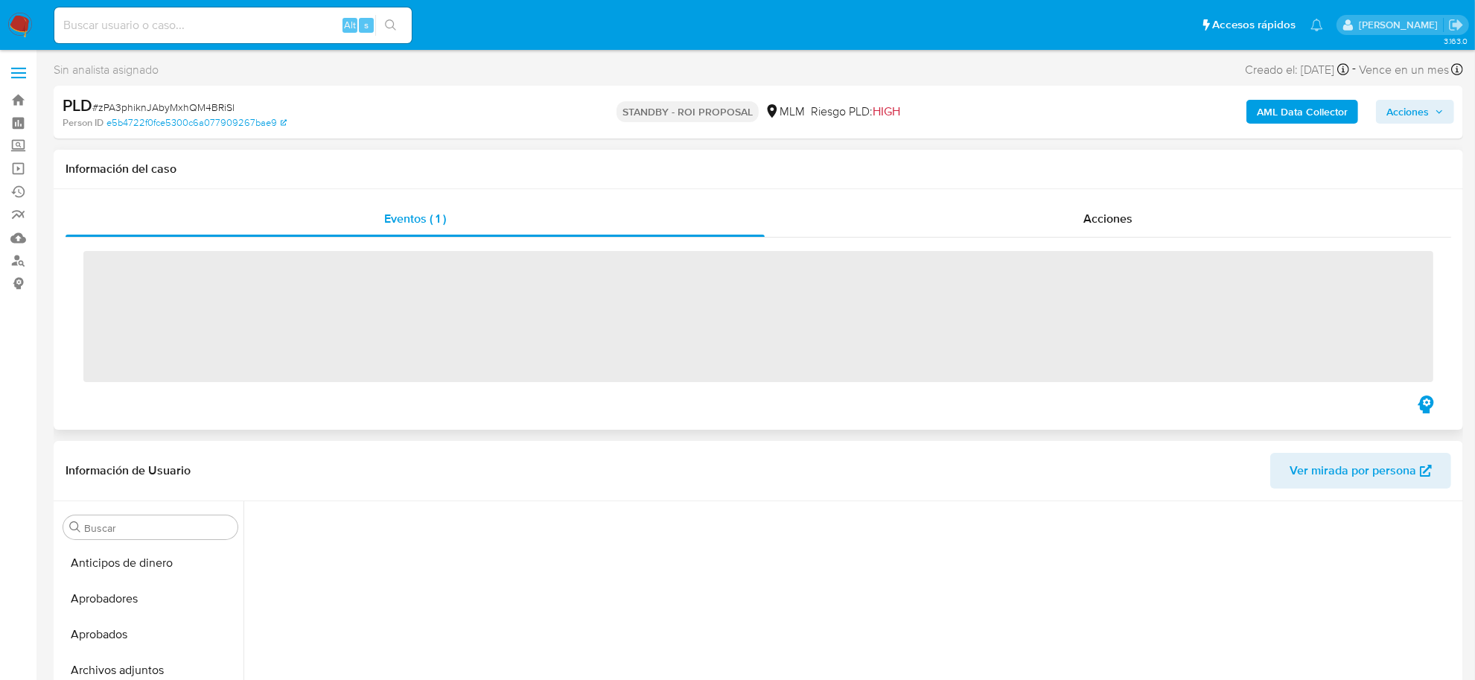
scroll to position [735, 0]
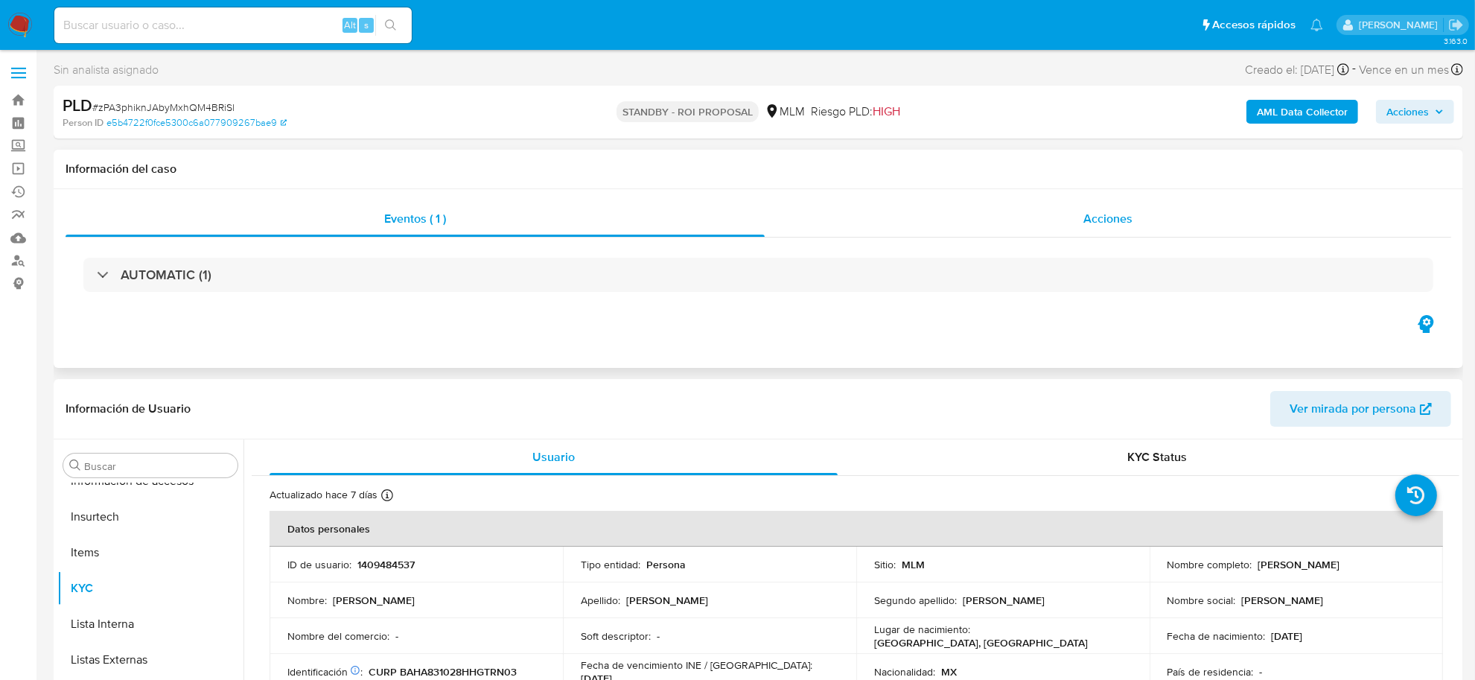
select select "10"
click at [1100, 218] on span "Acciones" at bounding box center [1107, 218] width 49 height 17
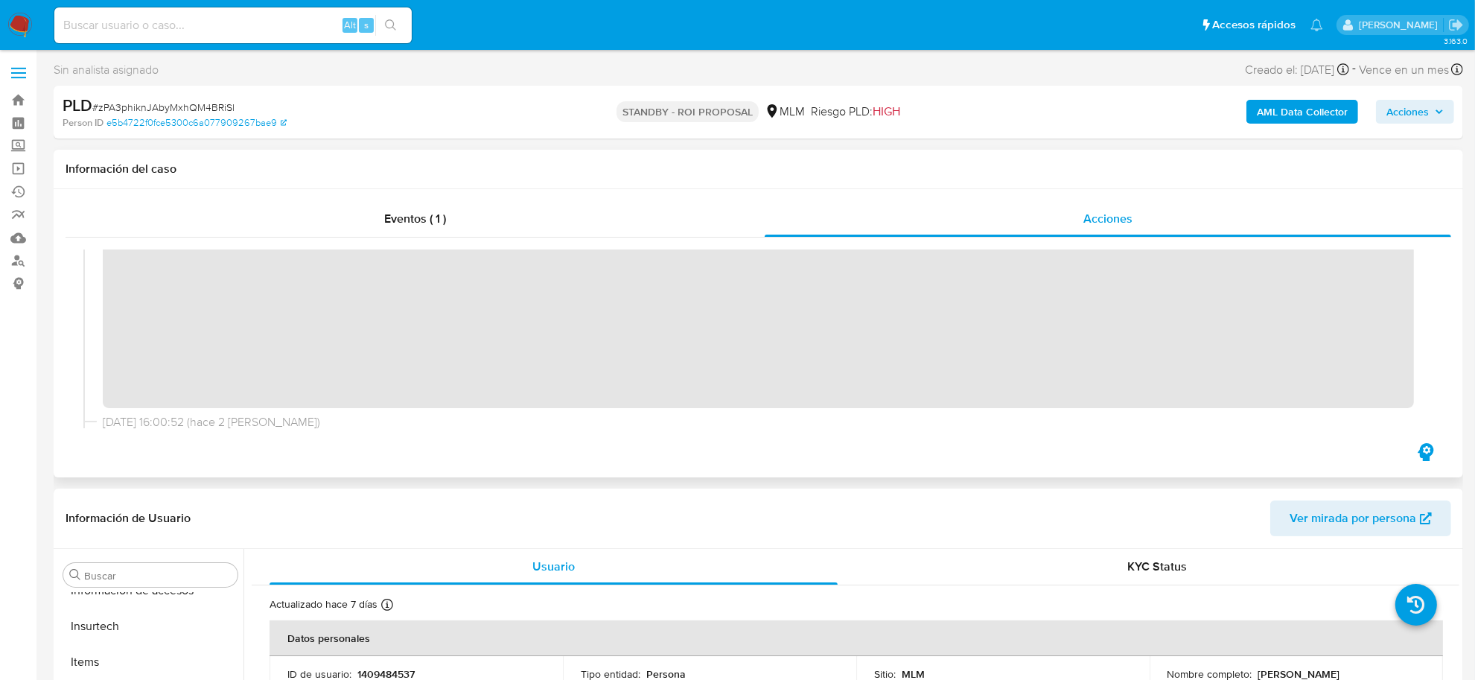
scroll to position [0, 0]
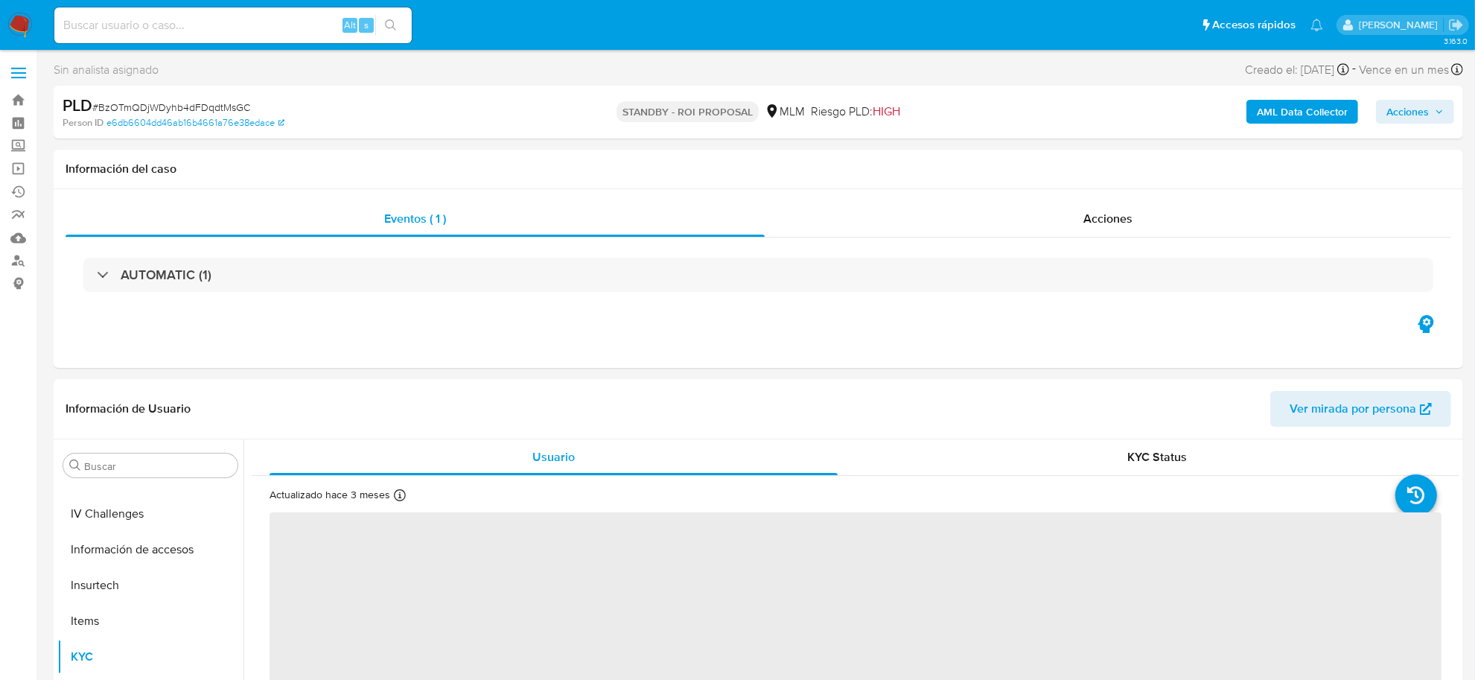
click at [73, 13] on div "Alt s" at bounding box center [232, 25] width 357 height 36
click at [73, 19] on input at bounding box center [232, 25] width 357 height 19
paste input "pLFYZxWfwHL9XCXZRakhIpjm"
type input "pLFYZxWfwHL9XCXZRakhIpjm"
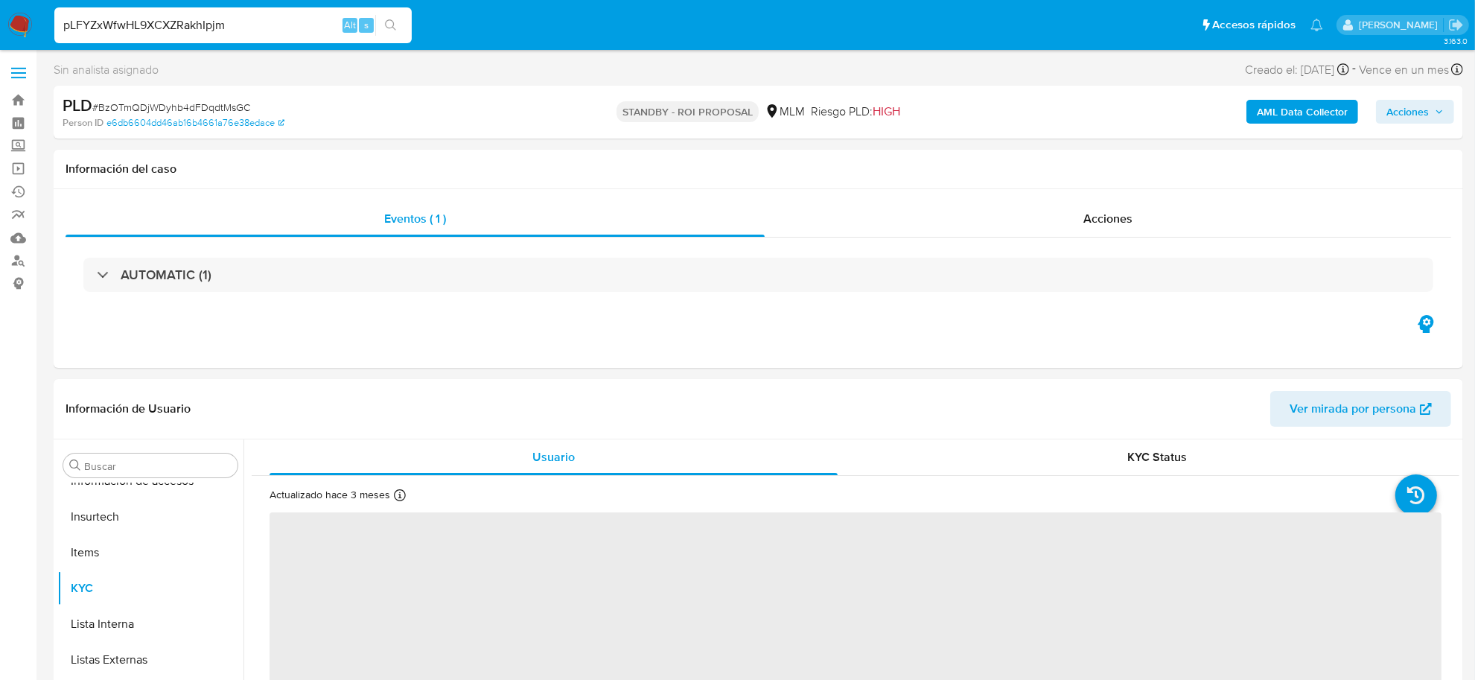
select select "10"
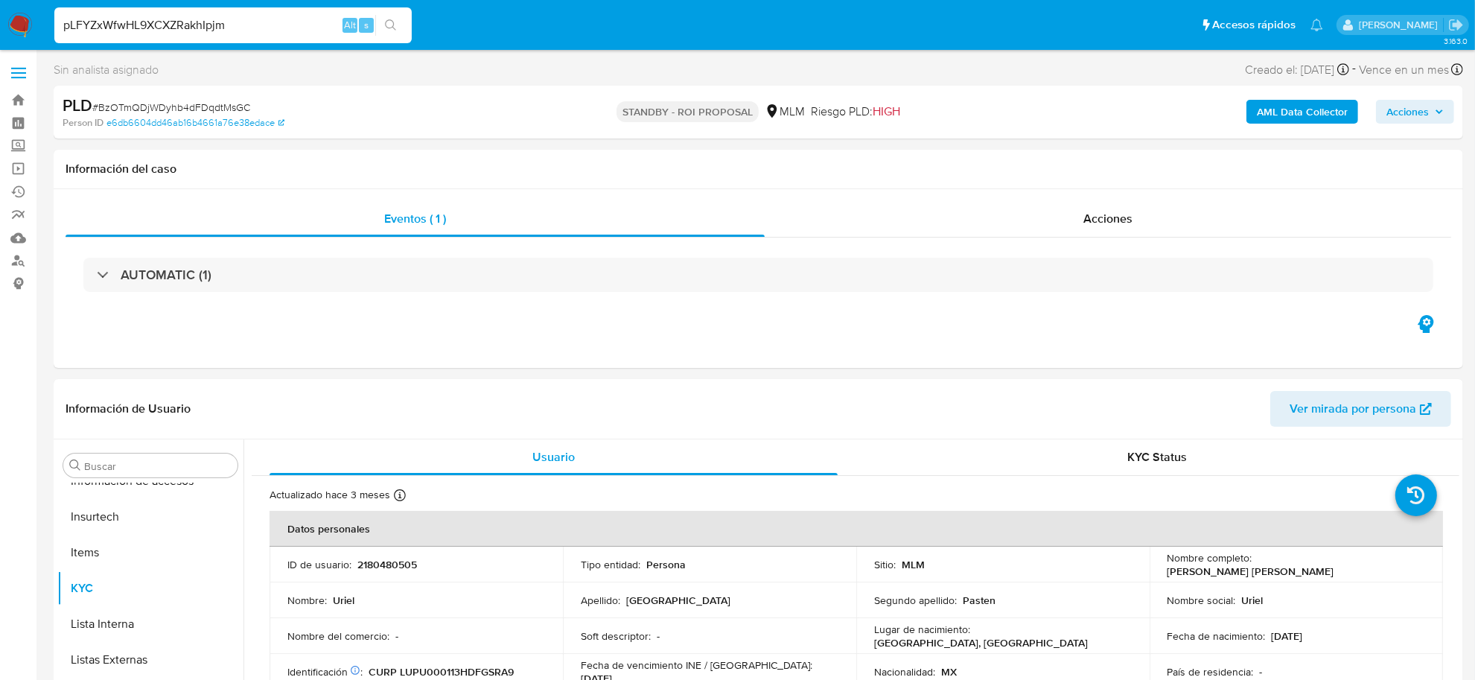
type input "pLFYZxWfwHL9XCXZRakhIpjm"
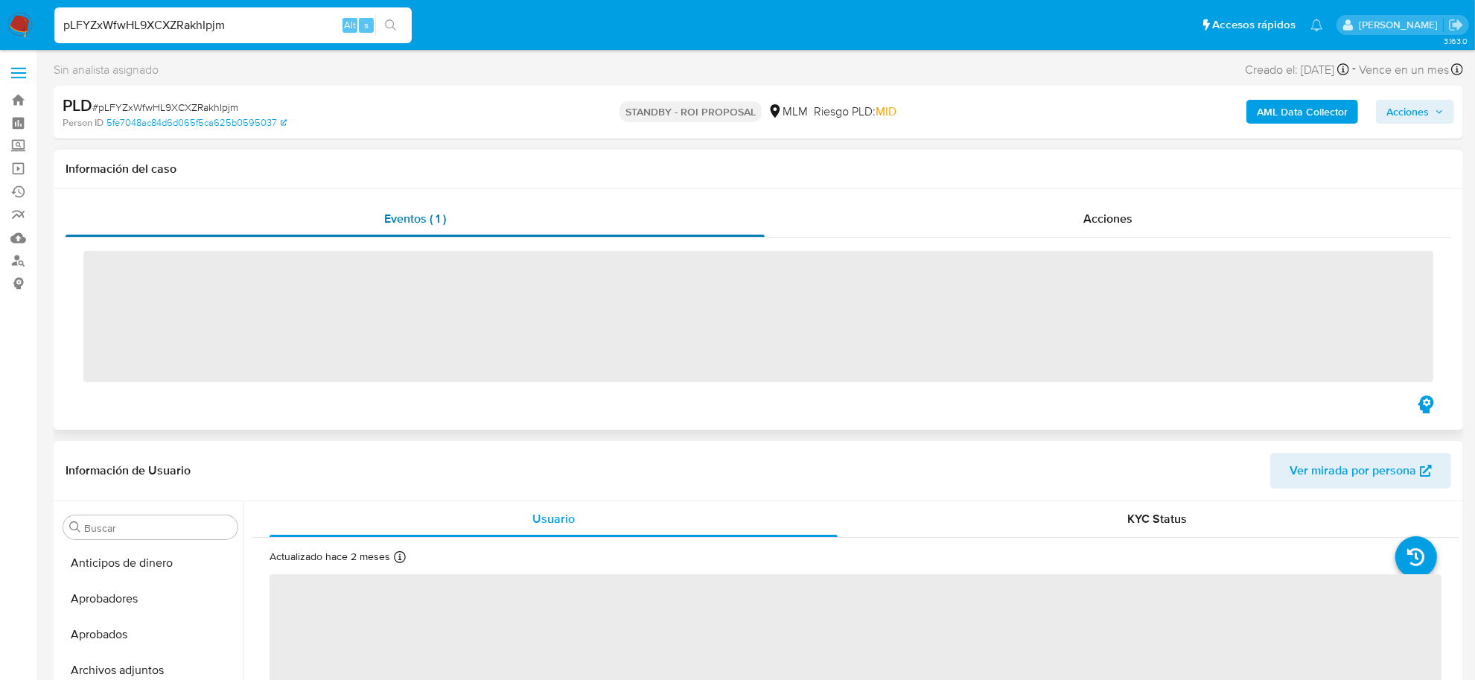
scroll to position [735, 0]
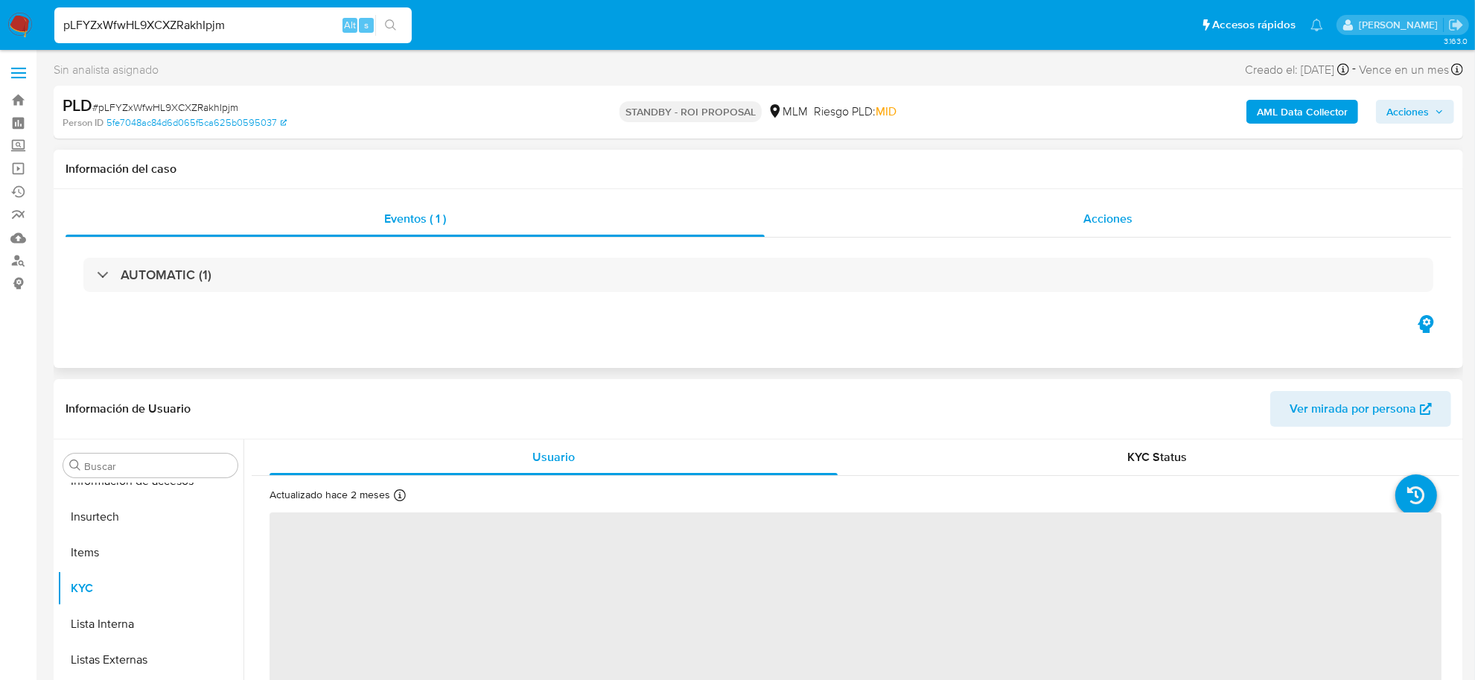
select select "10"
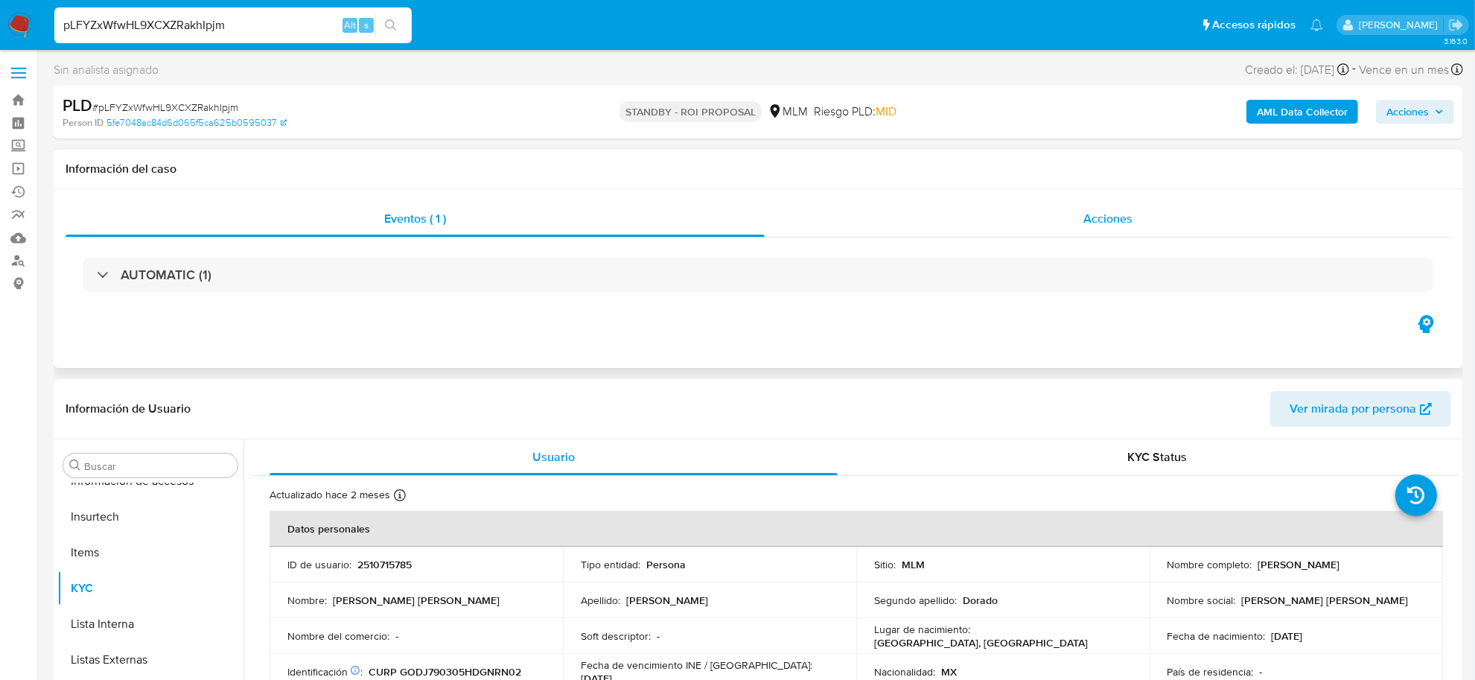
click at [1082, 214] on div "Acciones" at bounding box center [1108, 219] width 686 height 36
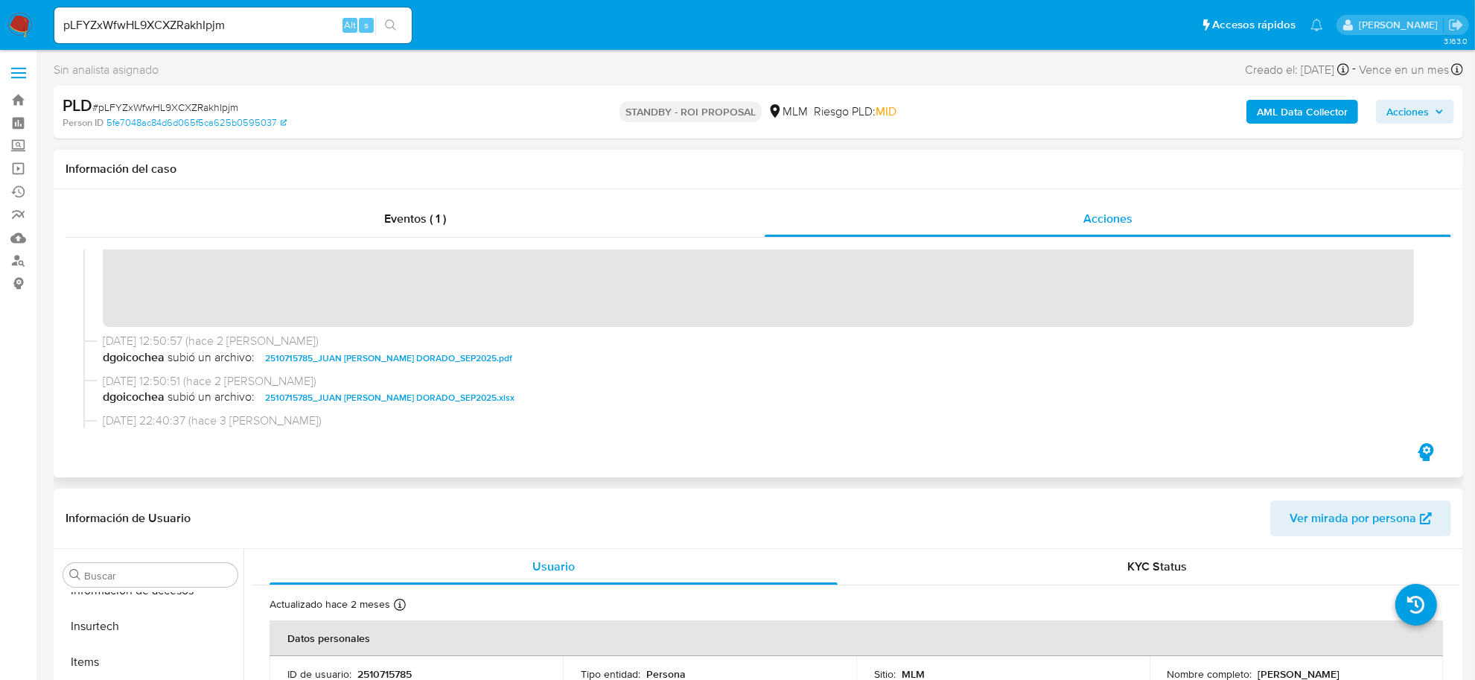
scroll to position [279, 0]
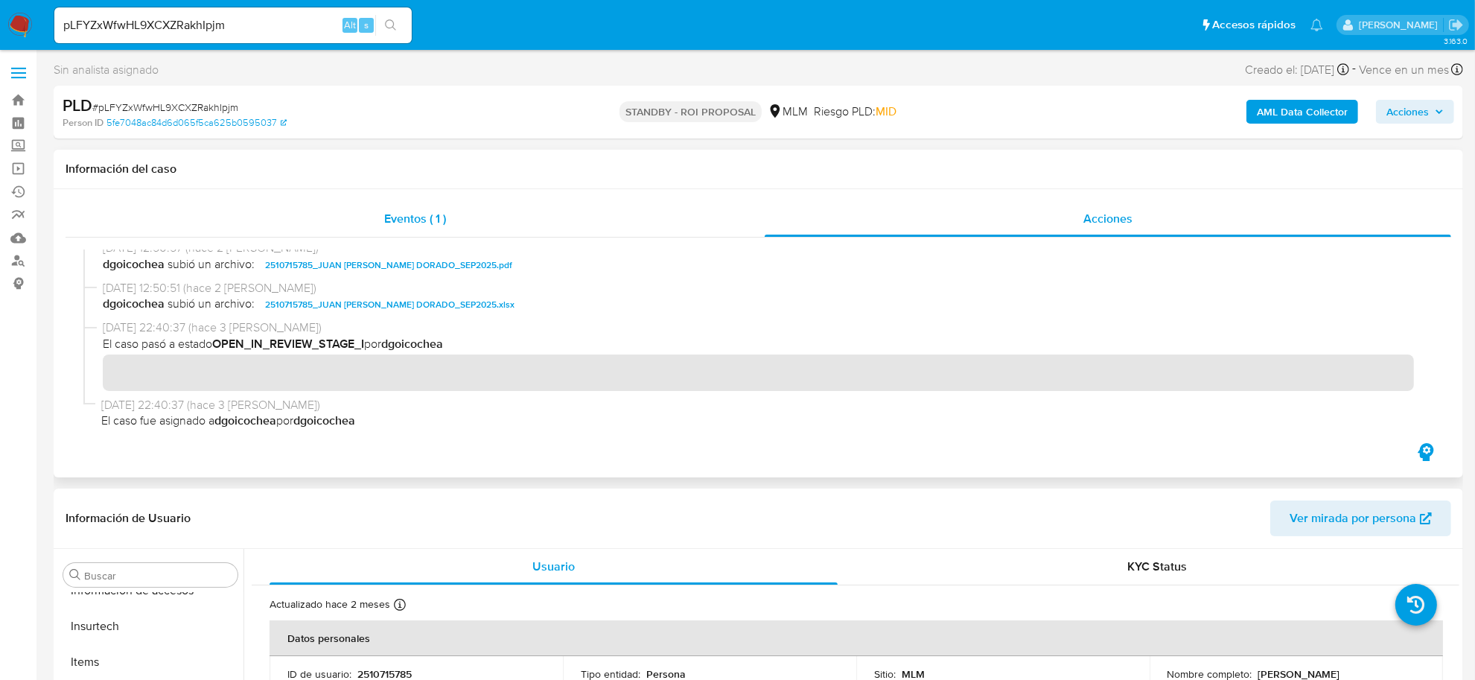
click at [428, 223] on span "Eventos ( 1 )" at bounding box center [415, 218] width 62 height 17
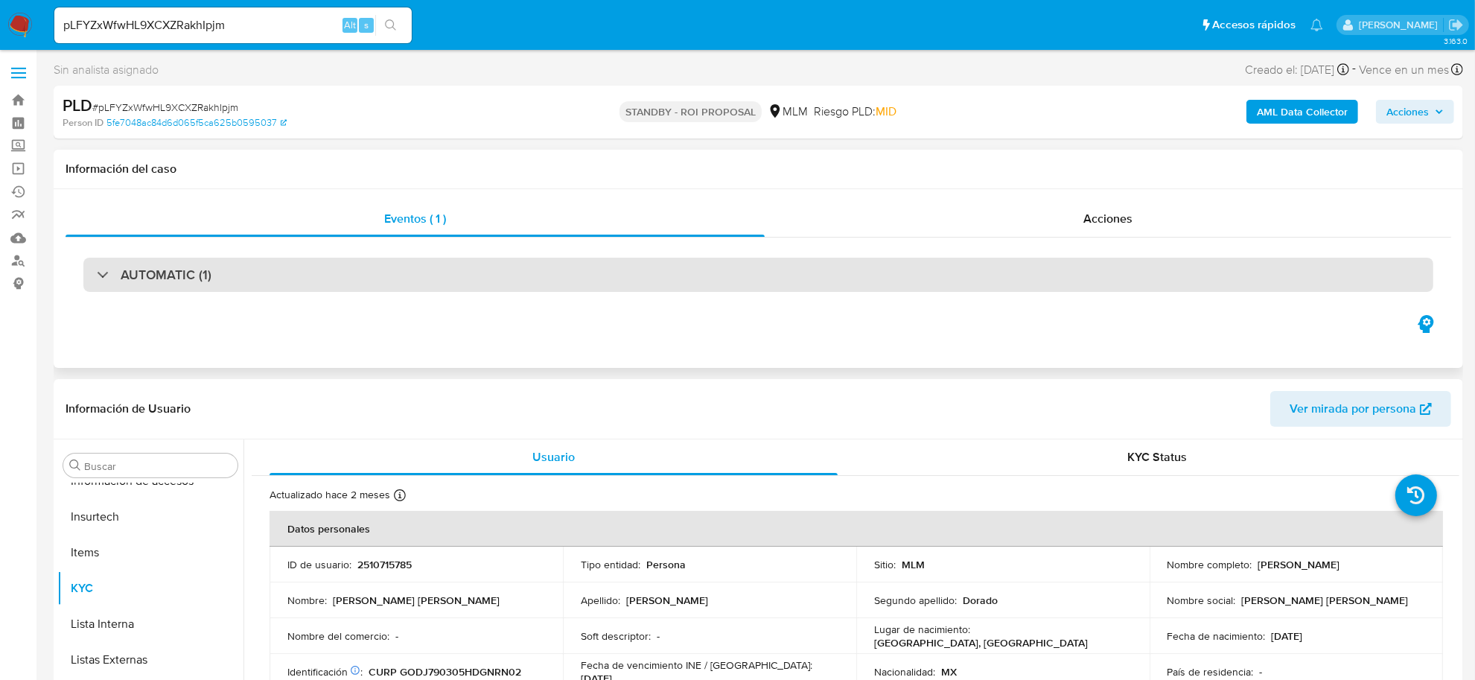
click at [141, 268] on h3 "AUTOMATIC (1)" at bounding box center [166, 275] width 91 height 16
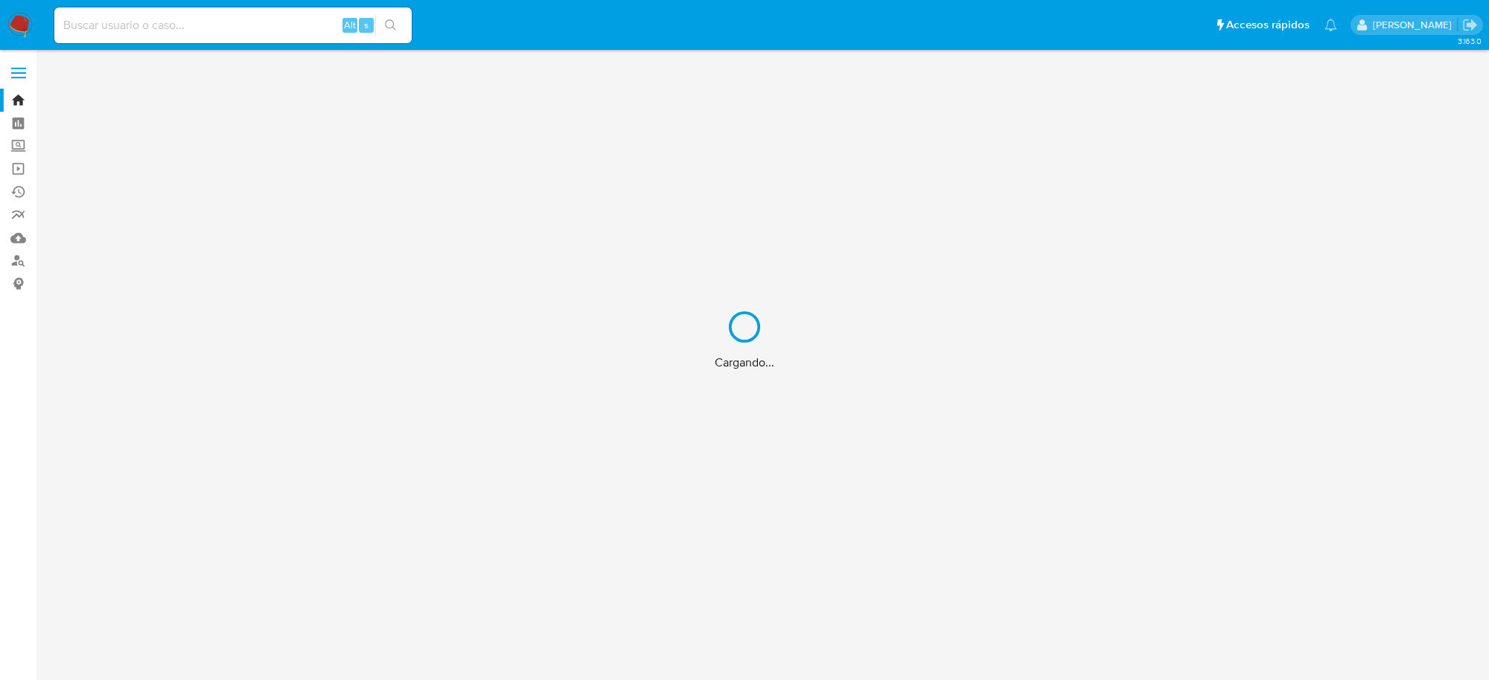
click at [203, 26] on div "Cargando..." at bounding box center [744, 340] width 1489 height 680
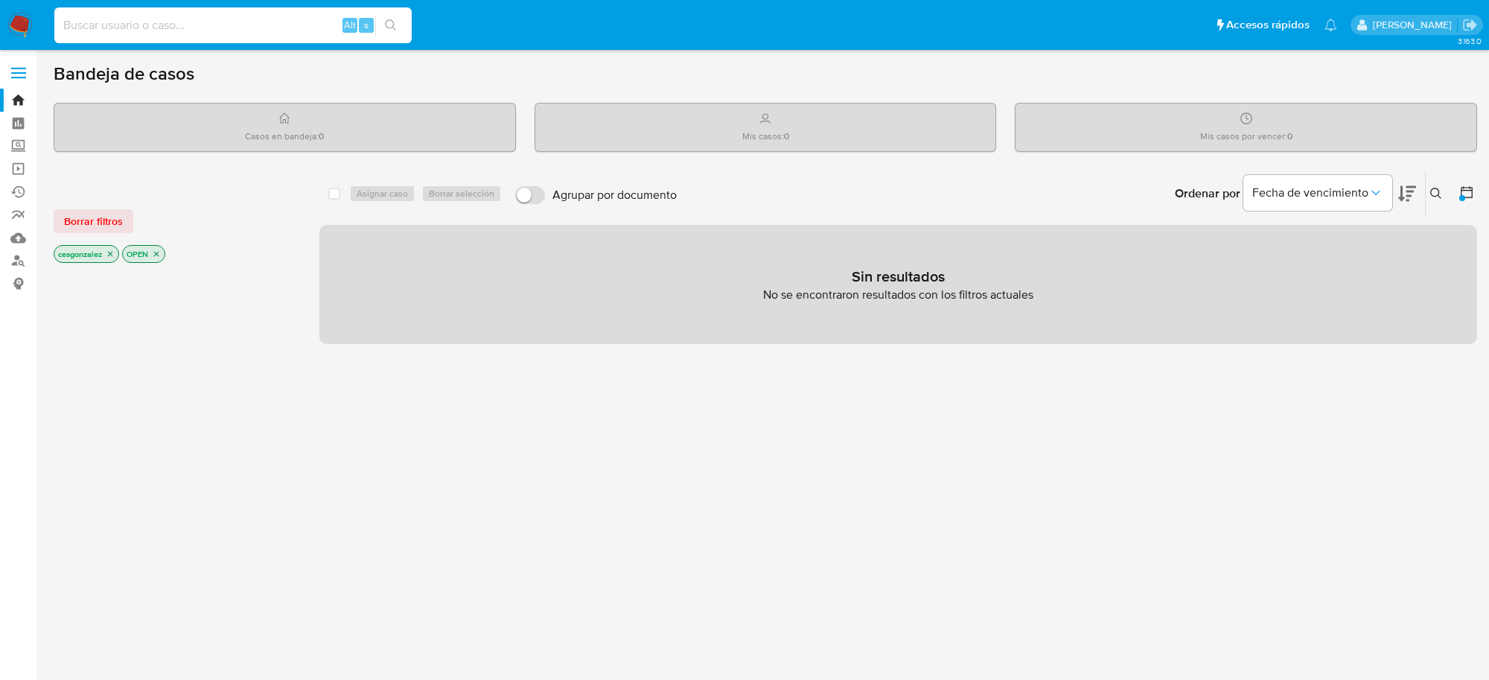
click at [165, 28] on input at bounding box center [232, 25] width 357 height 19
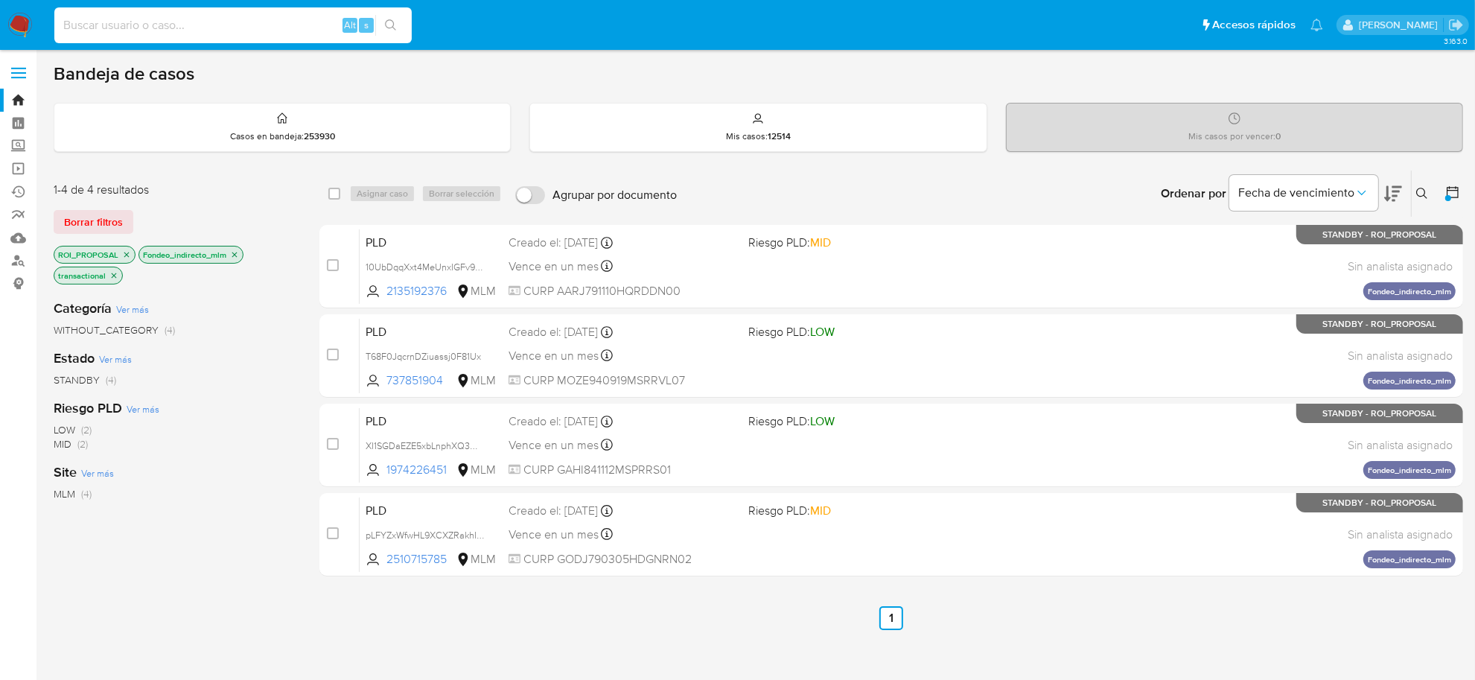
paste input "141628709"
type input "141628709"
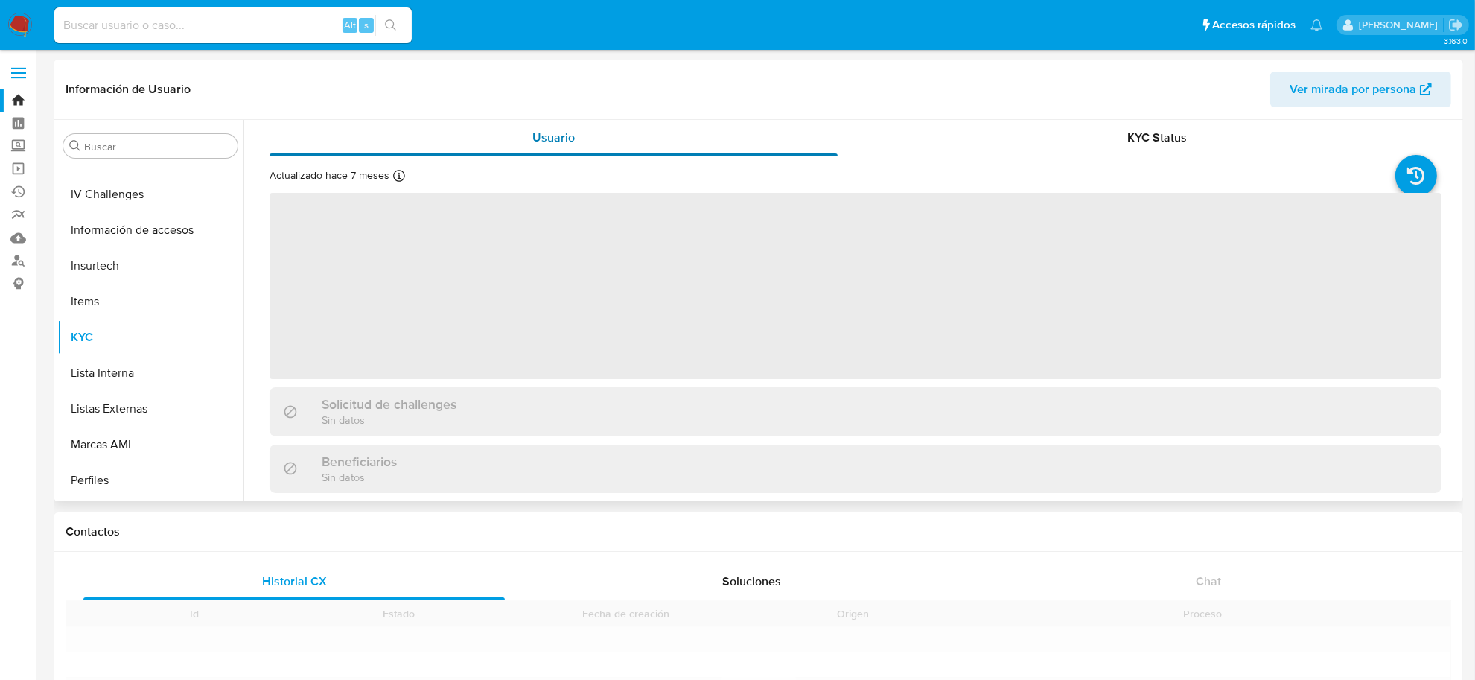
scroll to position [735, 0]
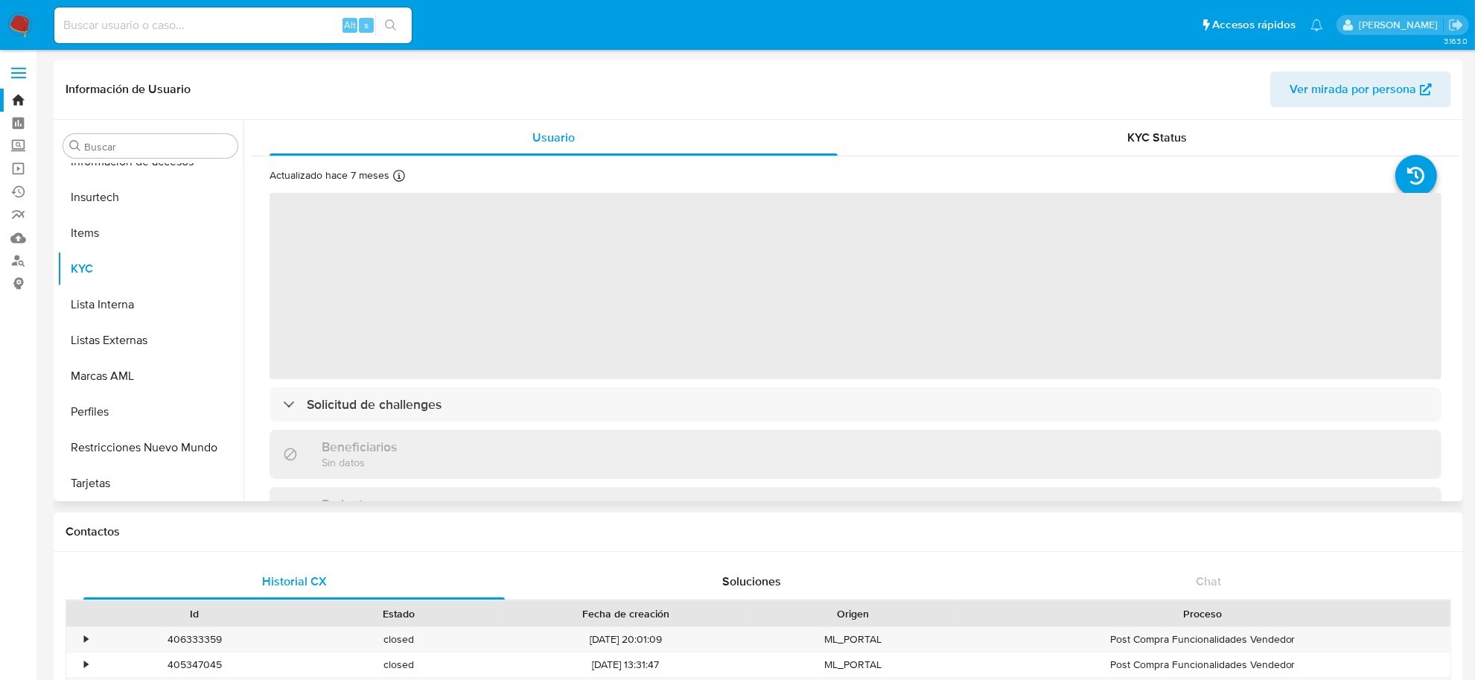
select select "10"
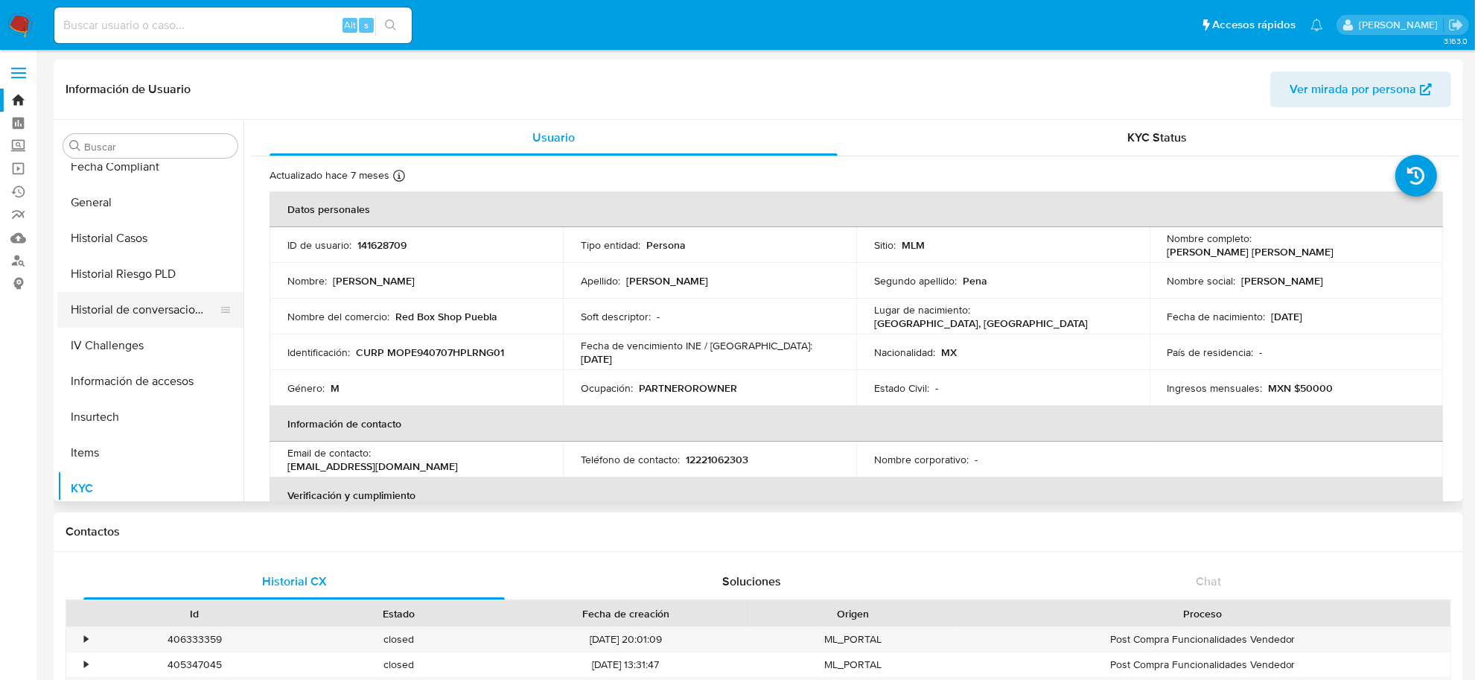
scroll to position [456, 0]
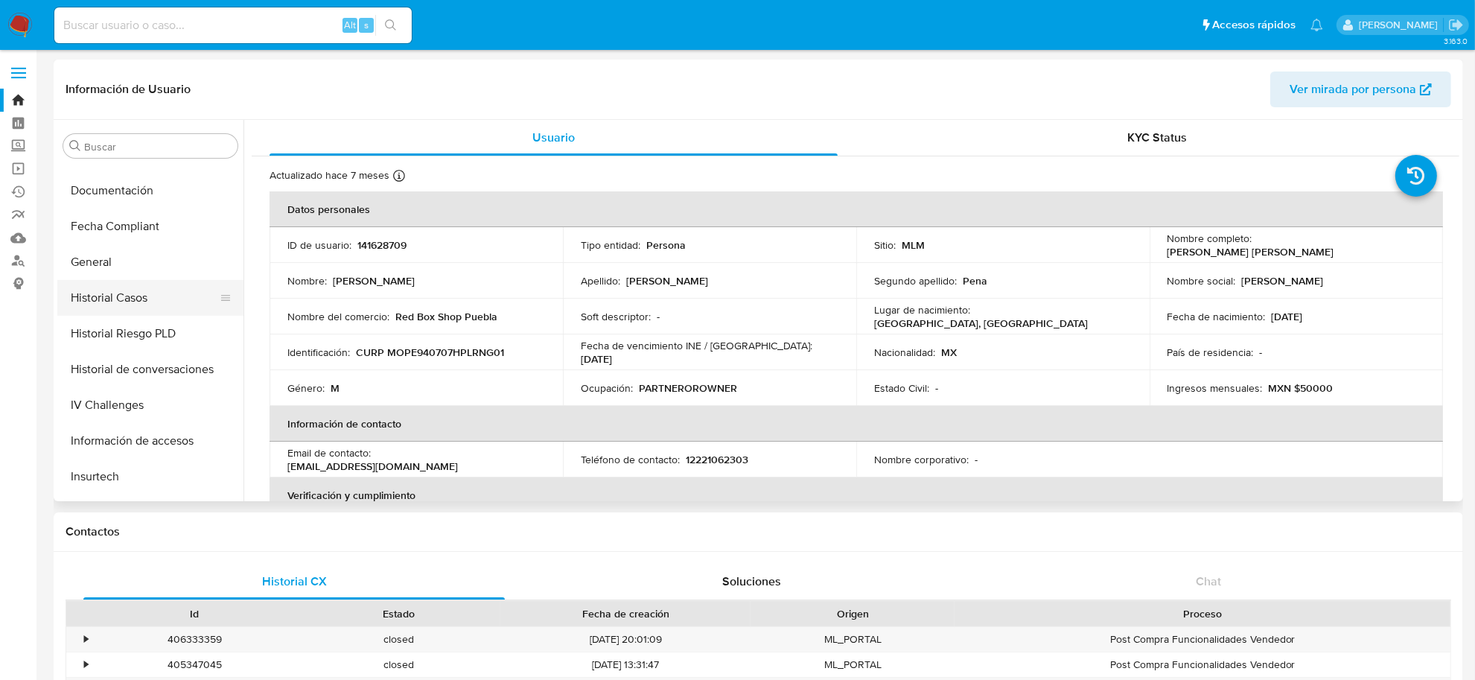
click at [151, 293] on button "Historial Casos" at bounding box center [144, 298] width 174 height 36
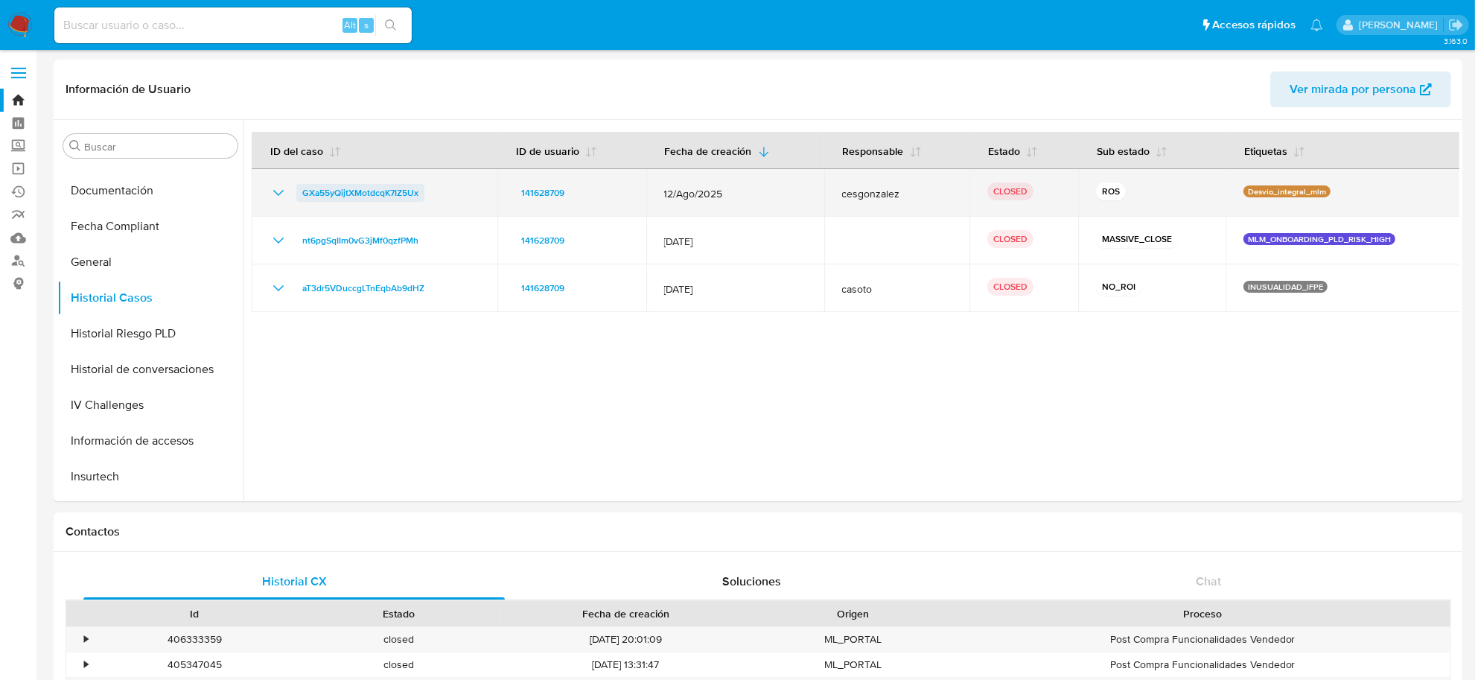
click at [350, 199] on span "GXa55yQijtXMotdcqK7IZ5Ux" at bounding box center [360, 193] width 116 height 18
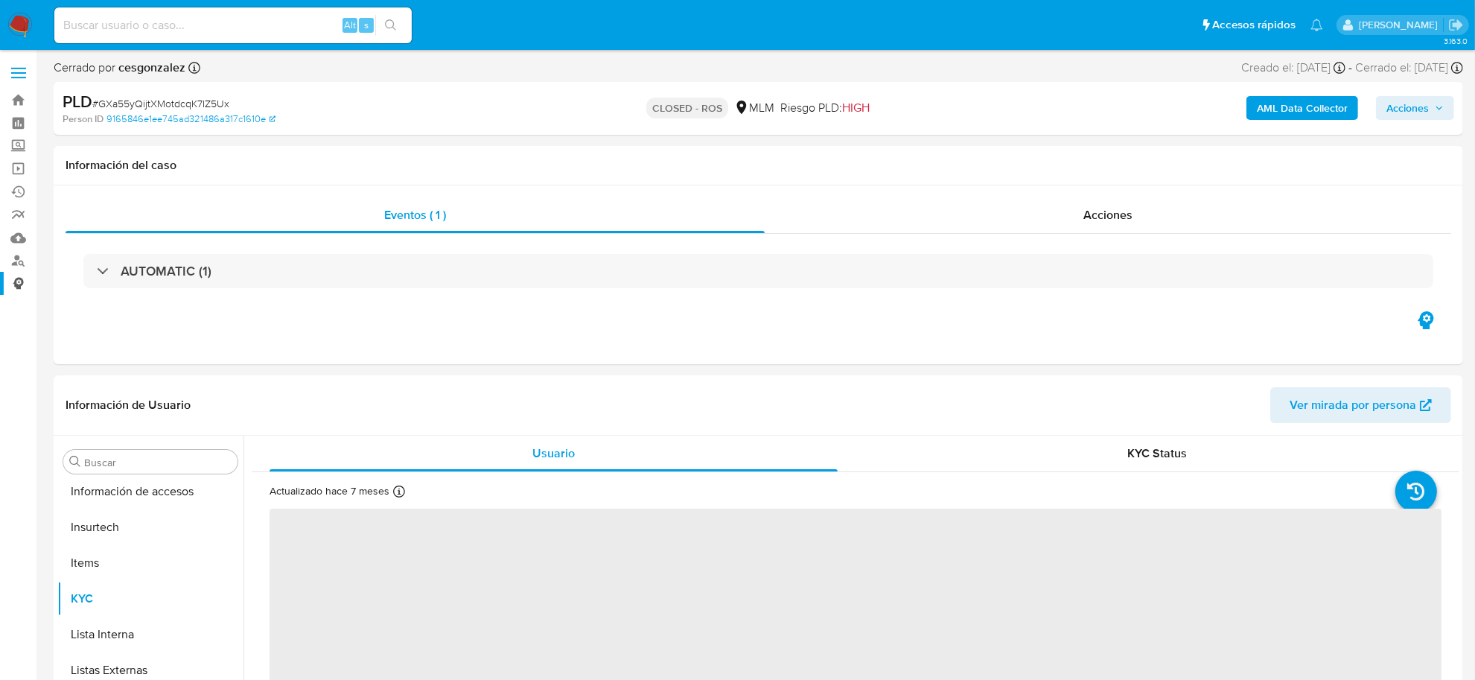
scroll to position [735, 0]
select select "10"
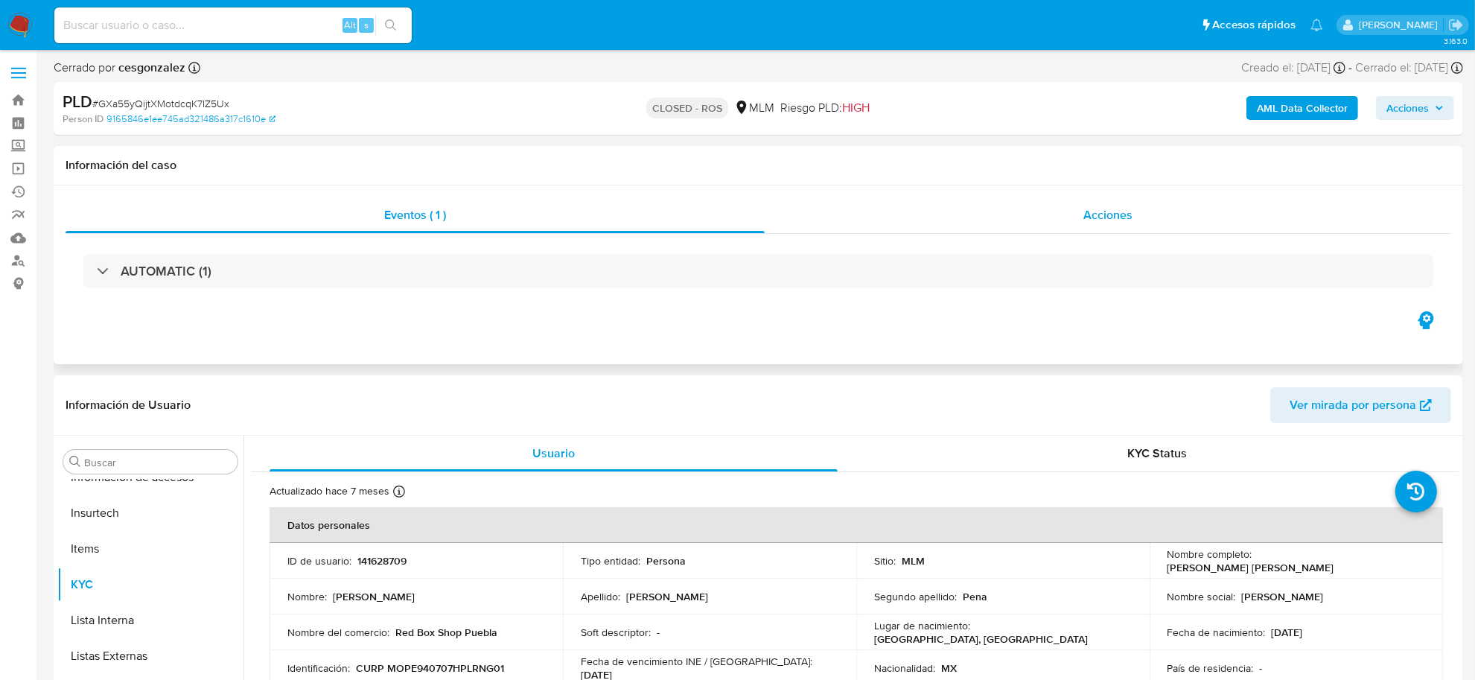
click at [1126, 217] on span "Acciones" at bounding box center [1107, 214] width 49 height 17
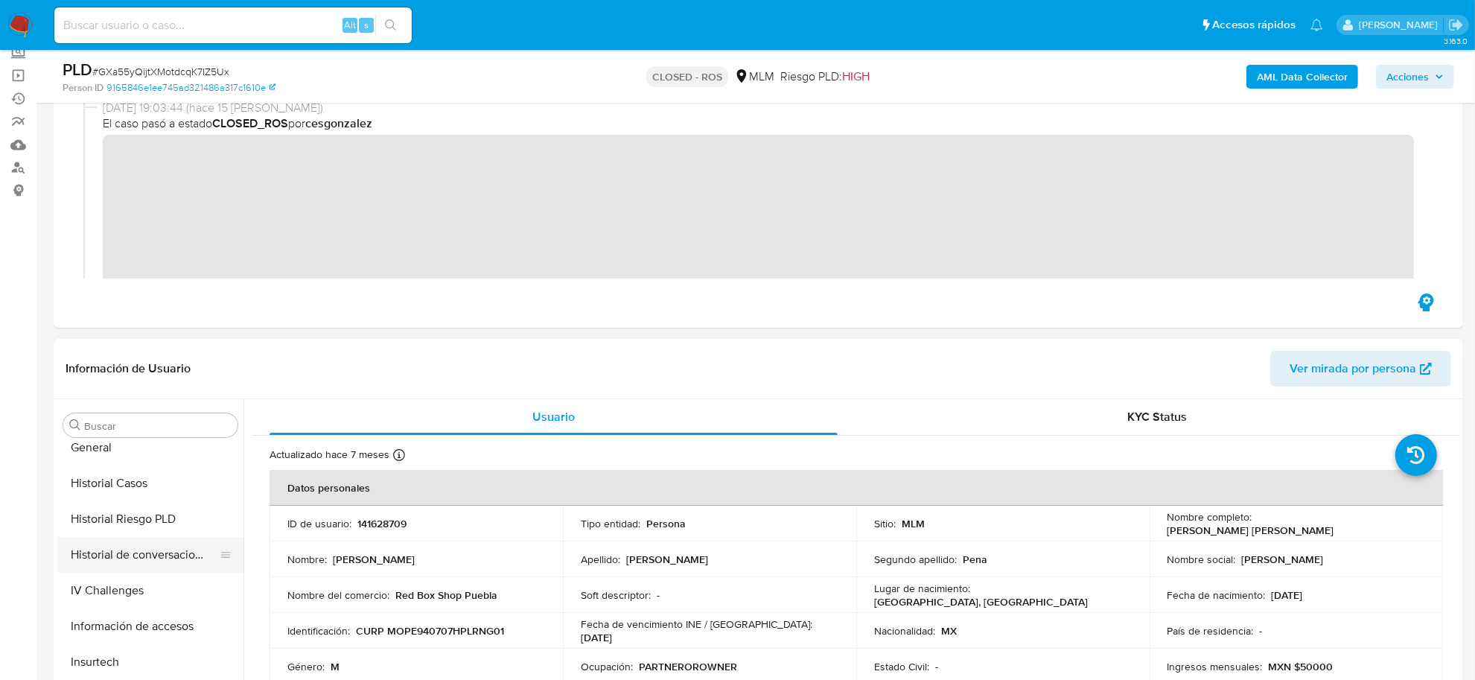
scroll to position [549, 0]
click at [136, 481] on button "Historial Casos" at bounding box center [144, 484] width 174 height 36
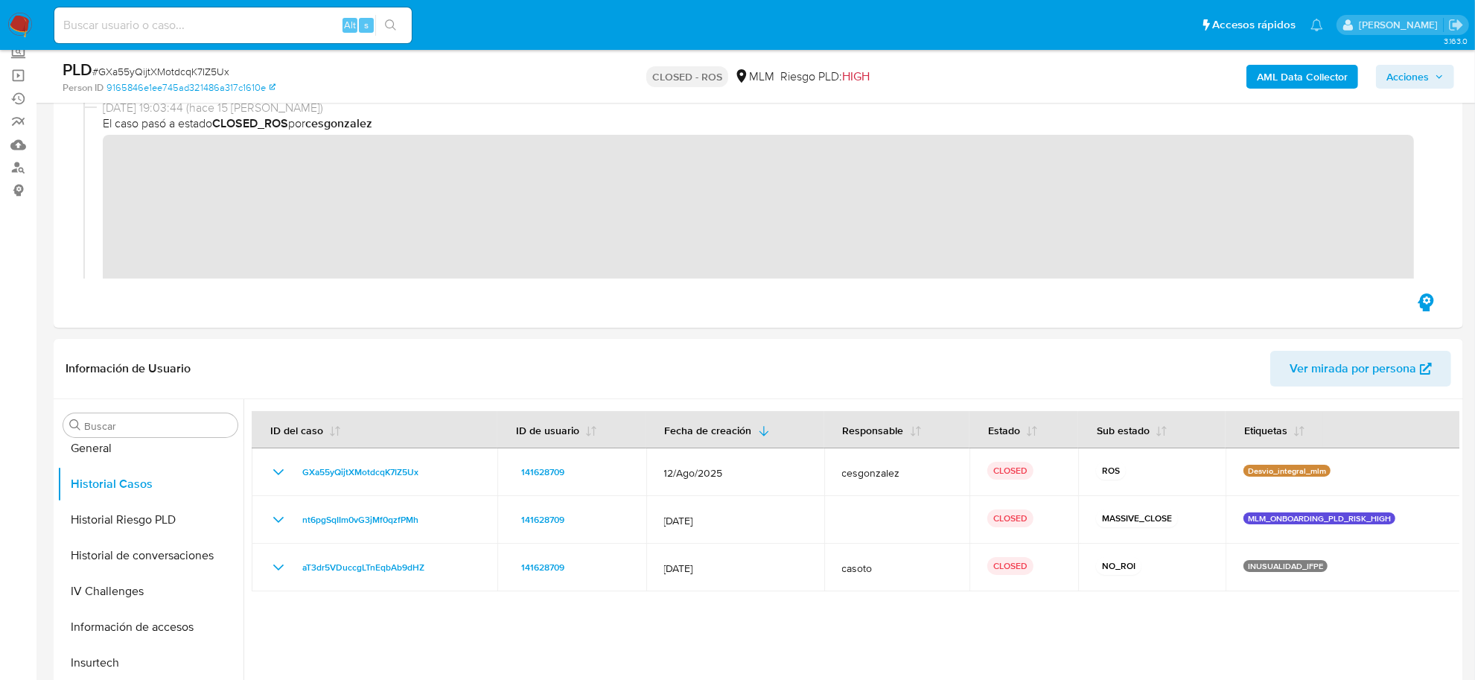
click at [203, 68] on span "# GXa55yQijtXMotdcqK7IZ5Ux" at bounding box center [160, 71] width 137 height 15
click at [202, 68] on span "# GXa55yQijtXMotdcqK7IZ5Ux" at bounding box center [160, 71] width 137 height 15
copy span "GXa55yQijtXMotdcqK7IZ5Ux"
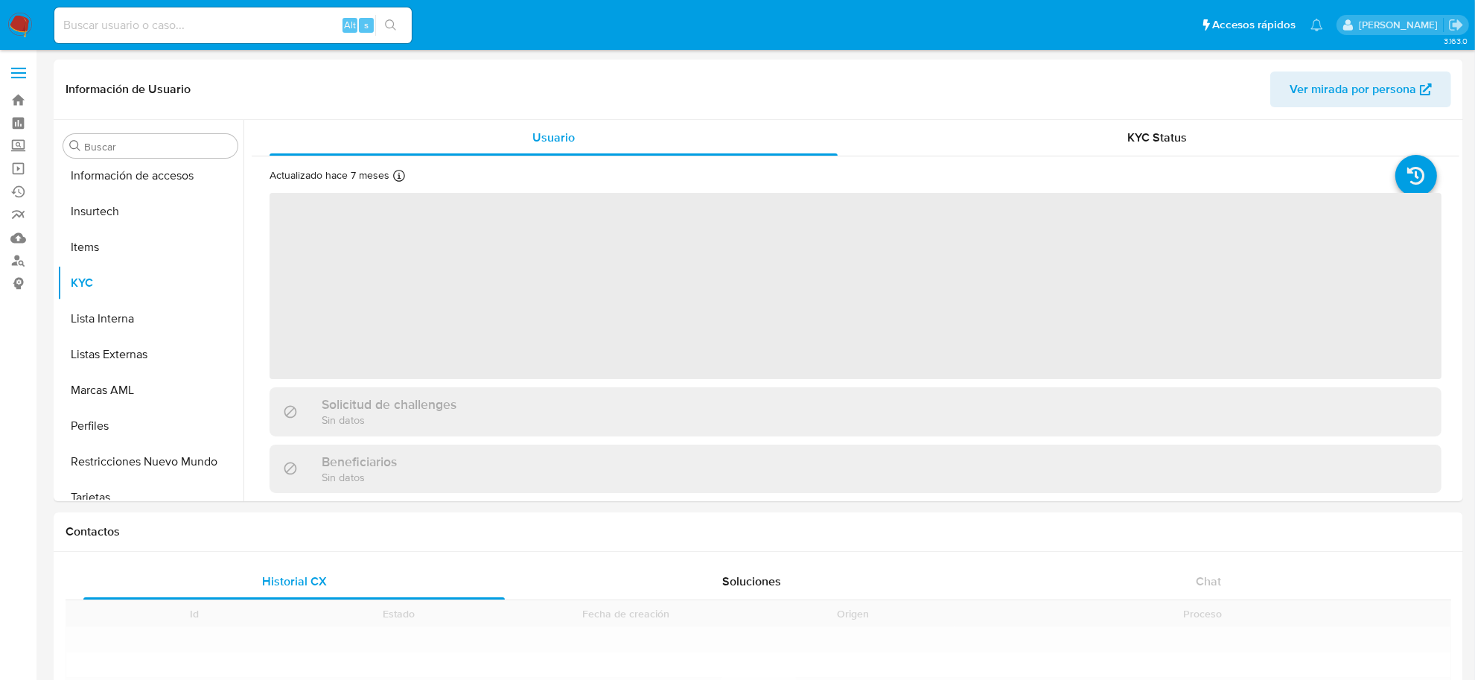
scroll to position [735, 0]
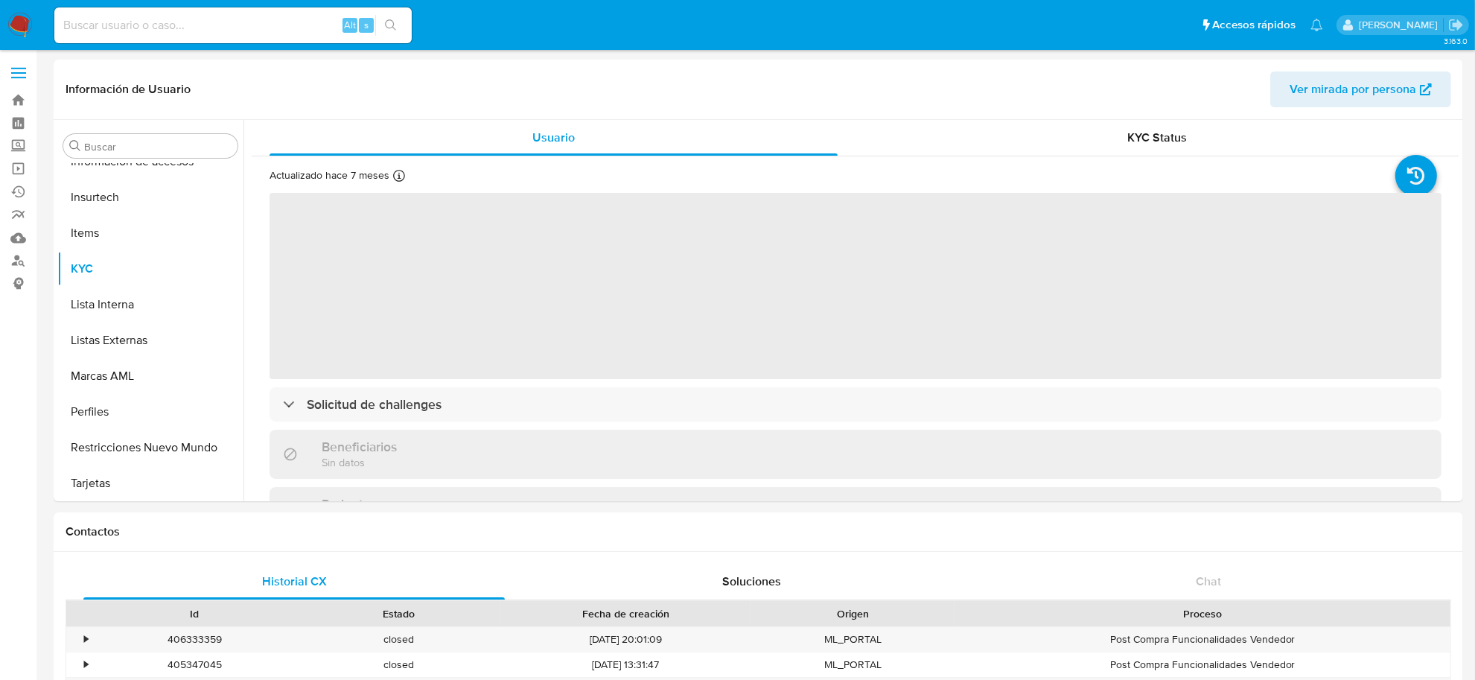
select select "10"
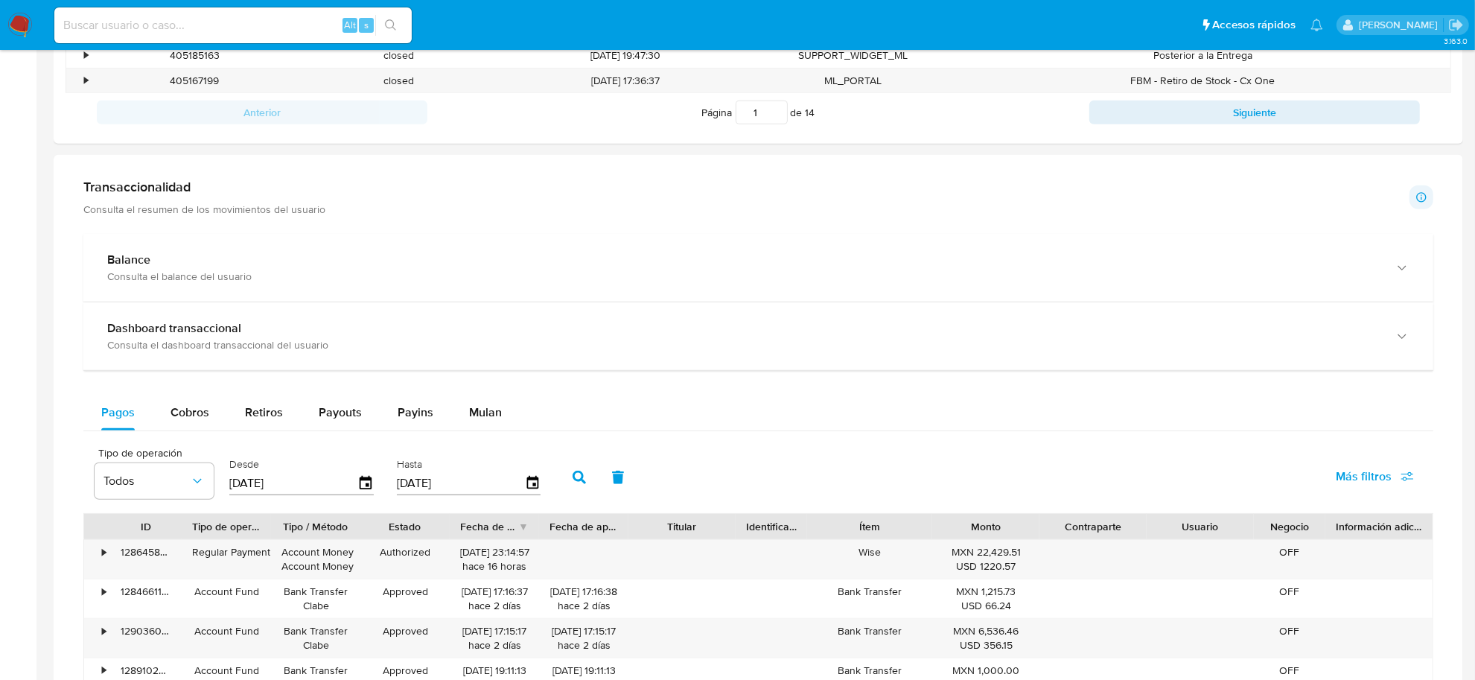
scroll to position [651, 0]
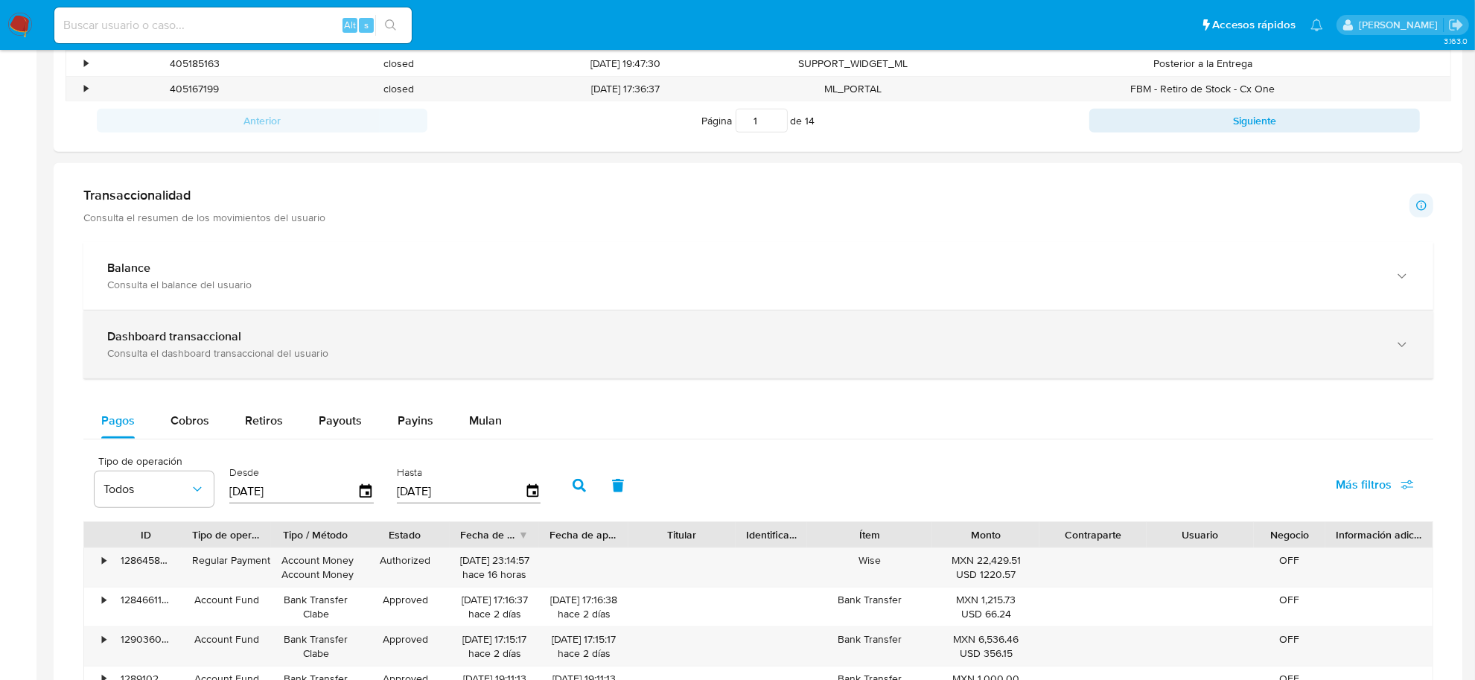
click at [227, 357] on div "Consulta el dashboard transaccional del usuario" at bounding box center [743, 352] width 1272 height 13
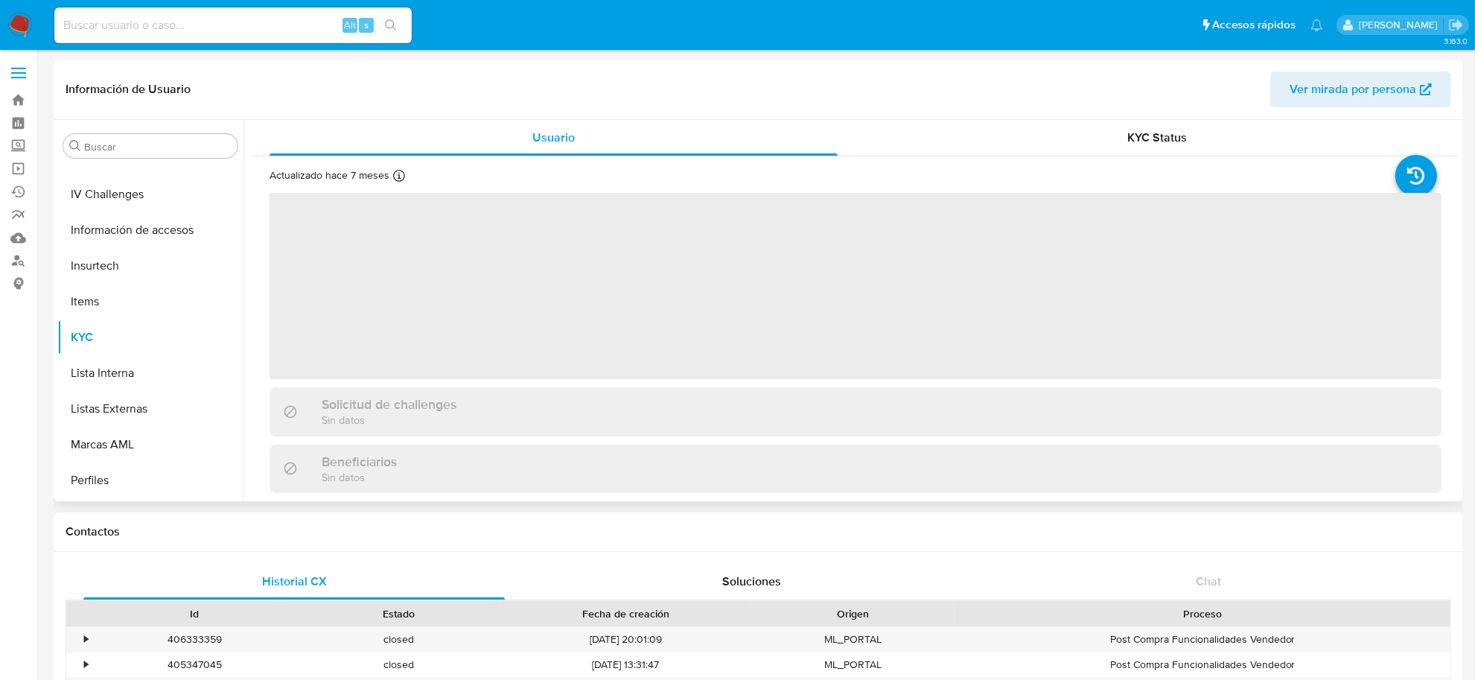
scroll to position [735, 0]
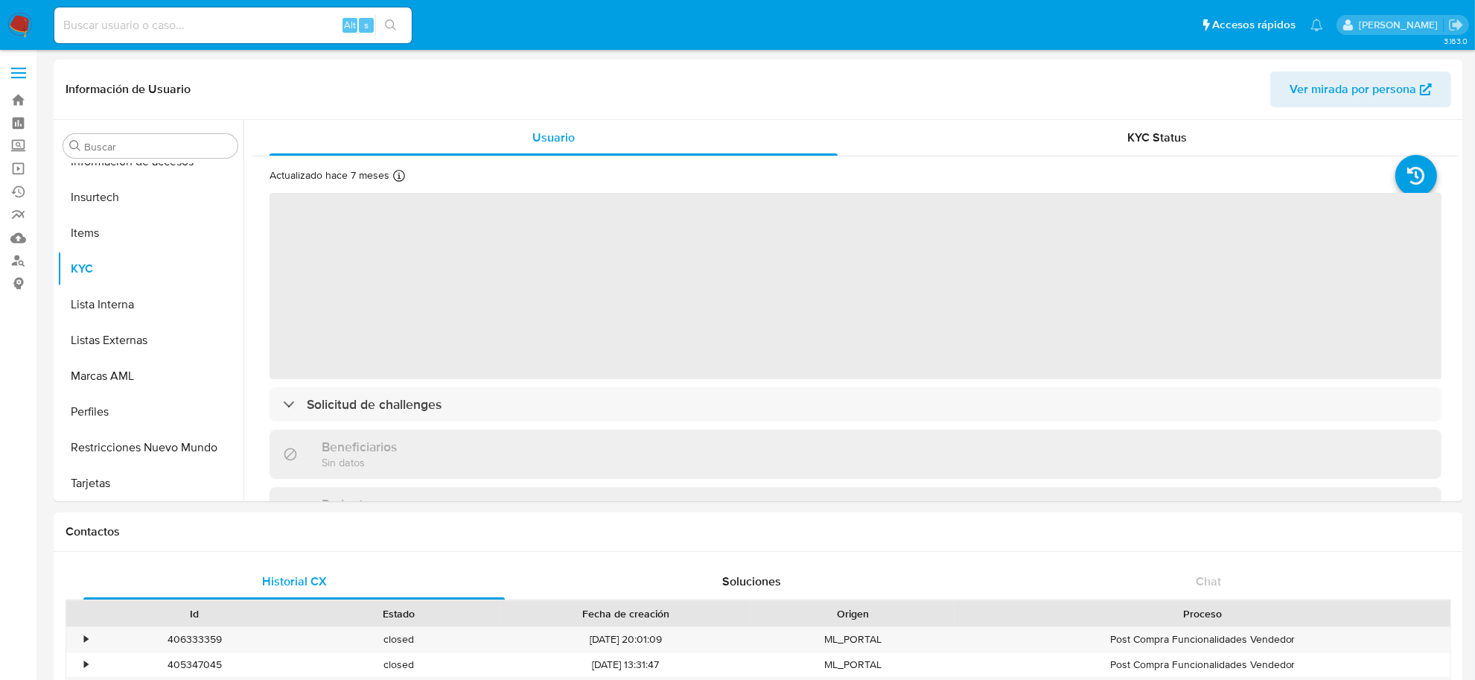
click at [233, 28] on input at bounding box center [232, 25] width 357 height 19
select select "10"
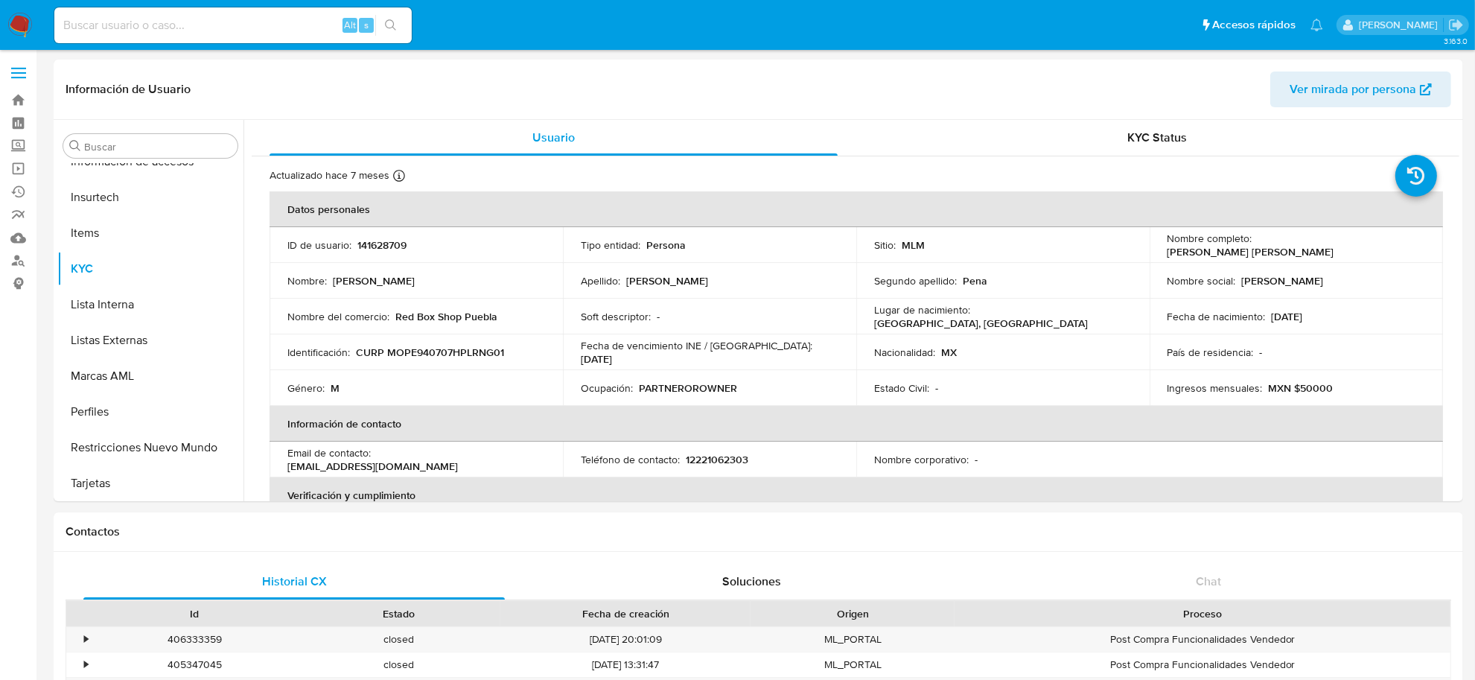
click at [26, 22] on img at bounding box center [19, 25] width 25 height 25
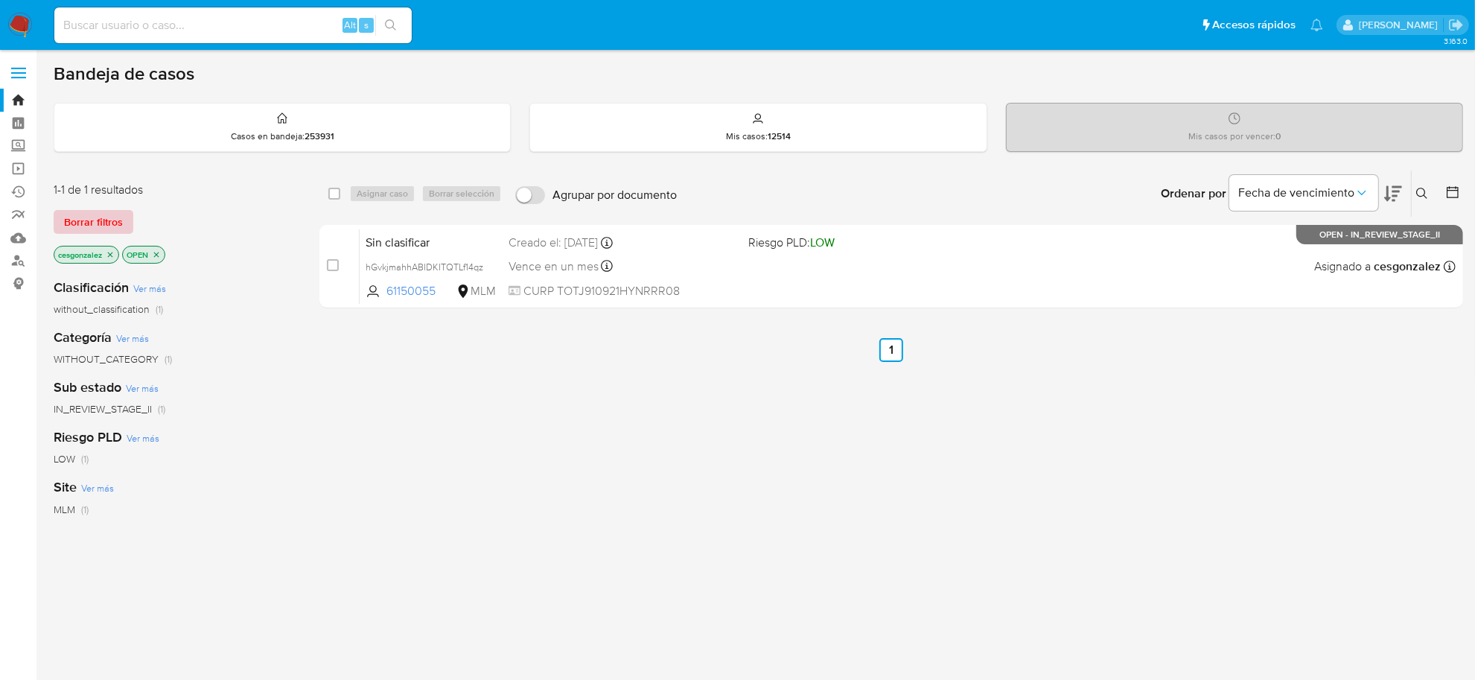
click at [115, 224] on span "Borrar filtros" at bounding box center [93, 221] width 59 height 21
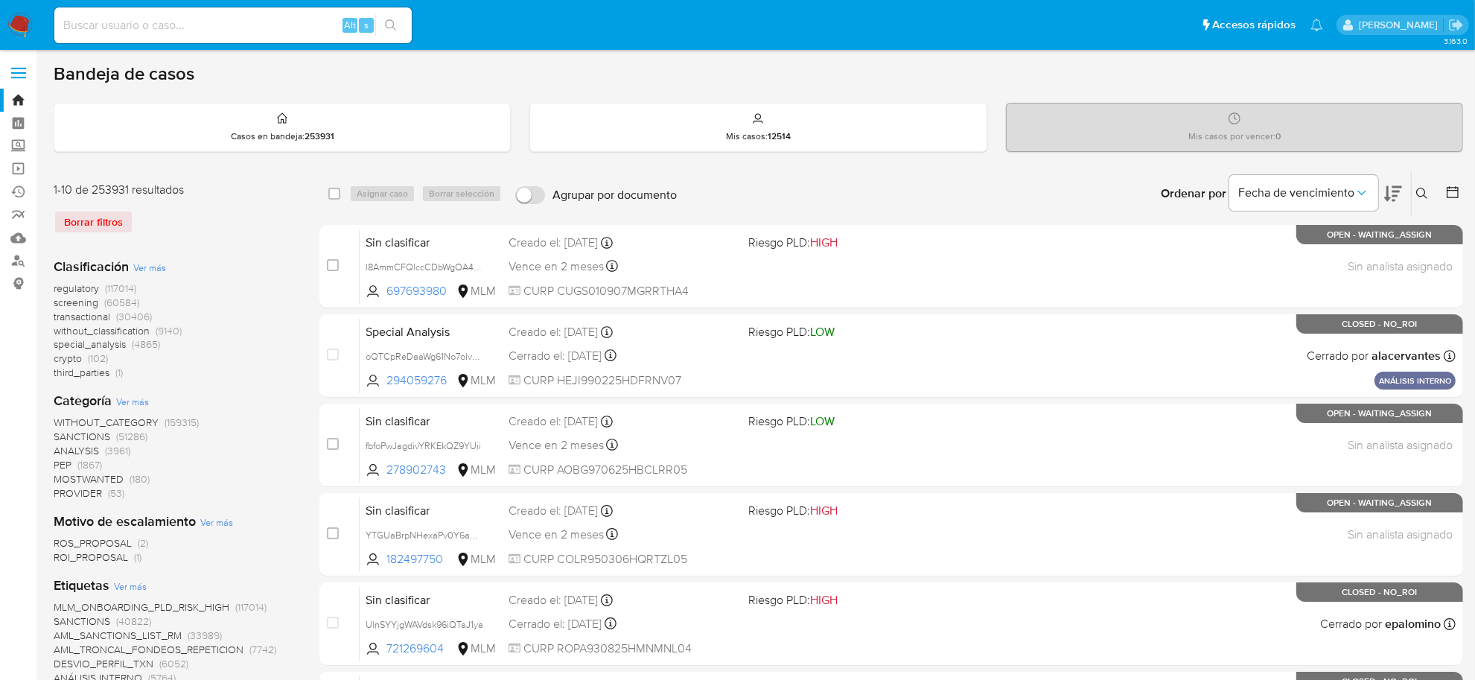
click at [1421, 194] on icon at bounding box center [1422, 194] width 12 height 12
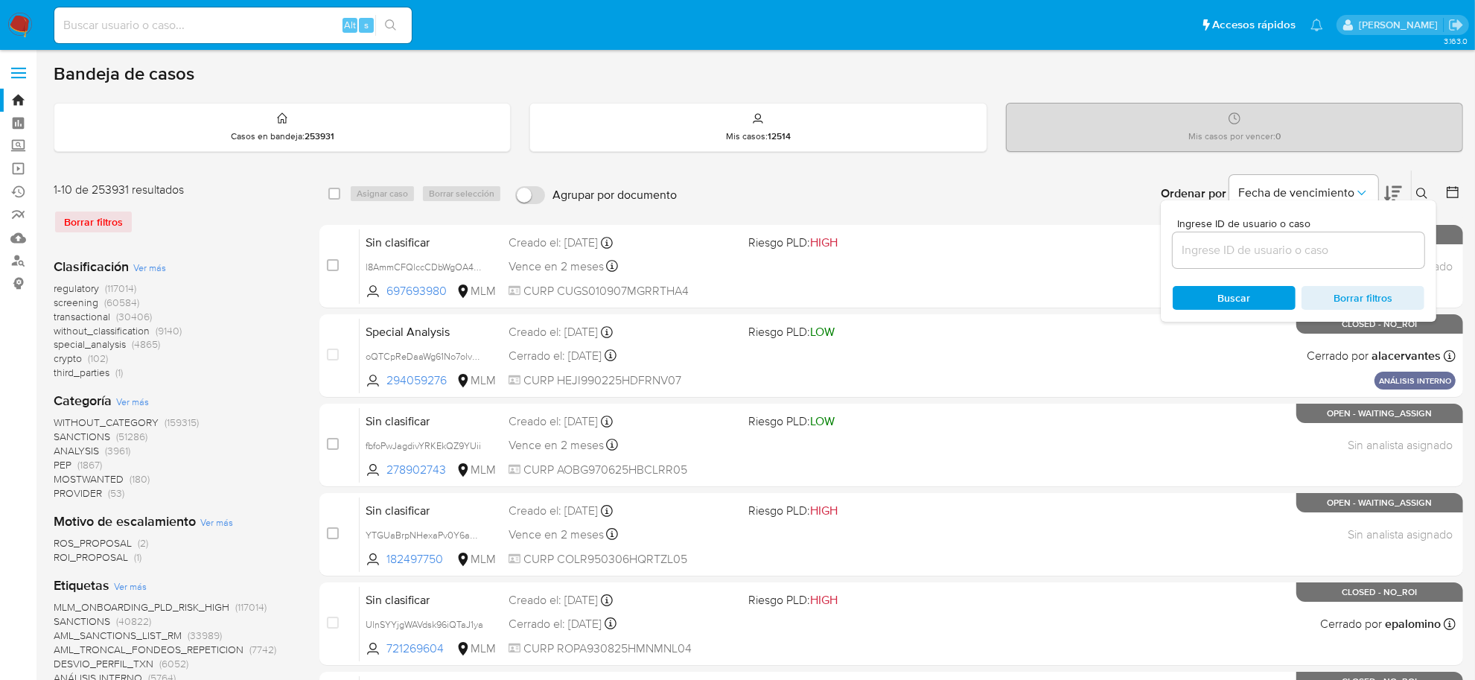
click at [1260, 252] on input at bounding box center [1299, 249] width 252 height 19
type input "Dy2Hzf2PBai5QJO9T6QDskg2"
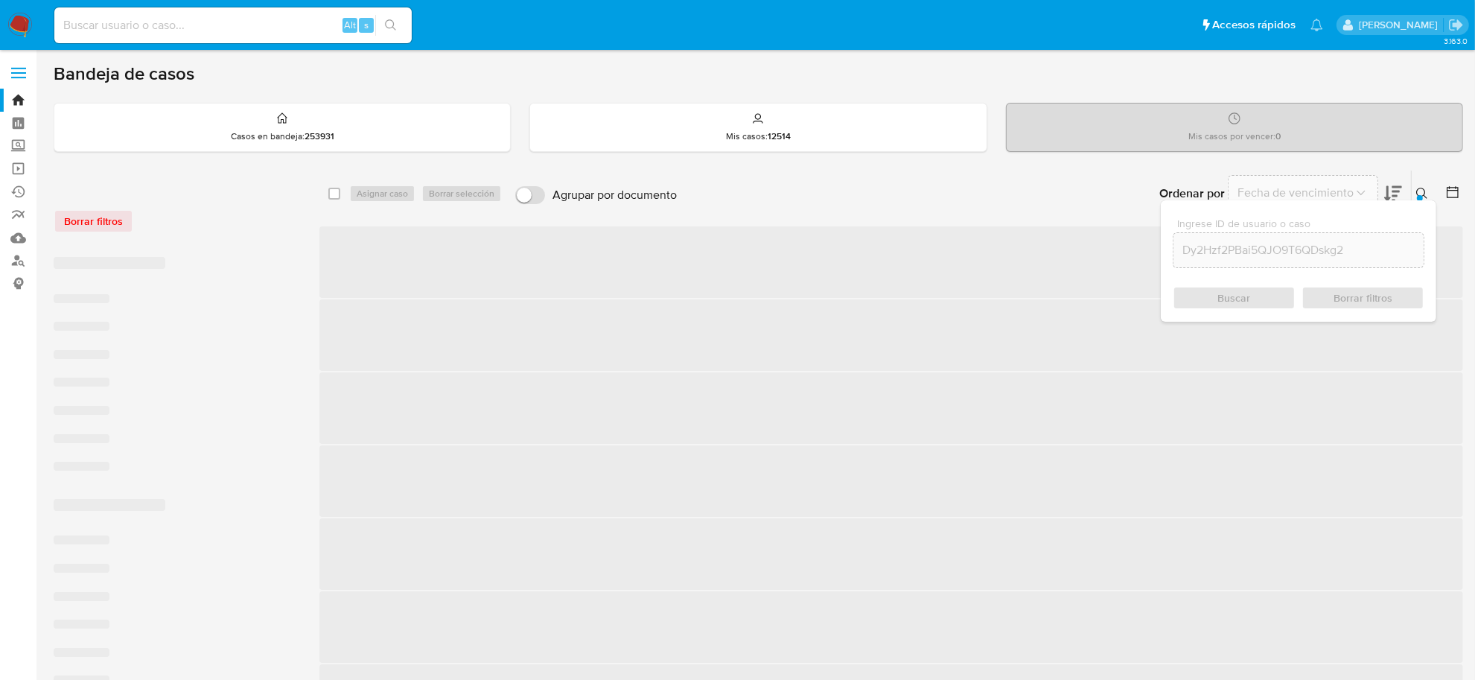
click at [1251, 291] on div "Buscar Borrar filtros" at bounding box center [1299, 298] width 252 height 24
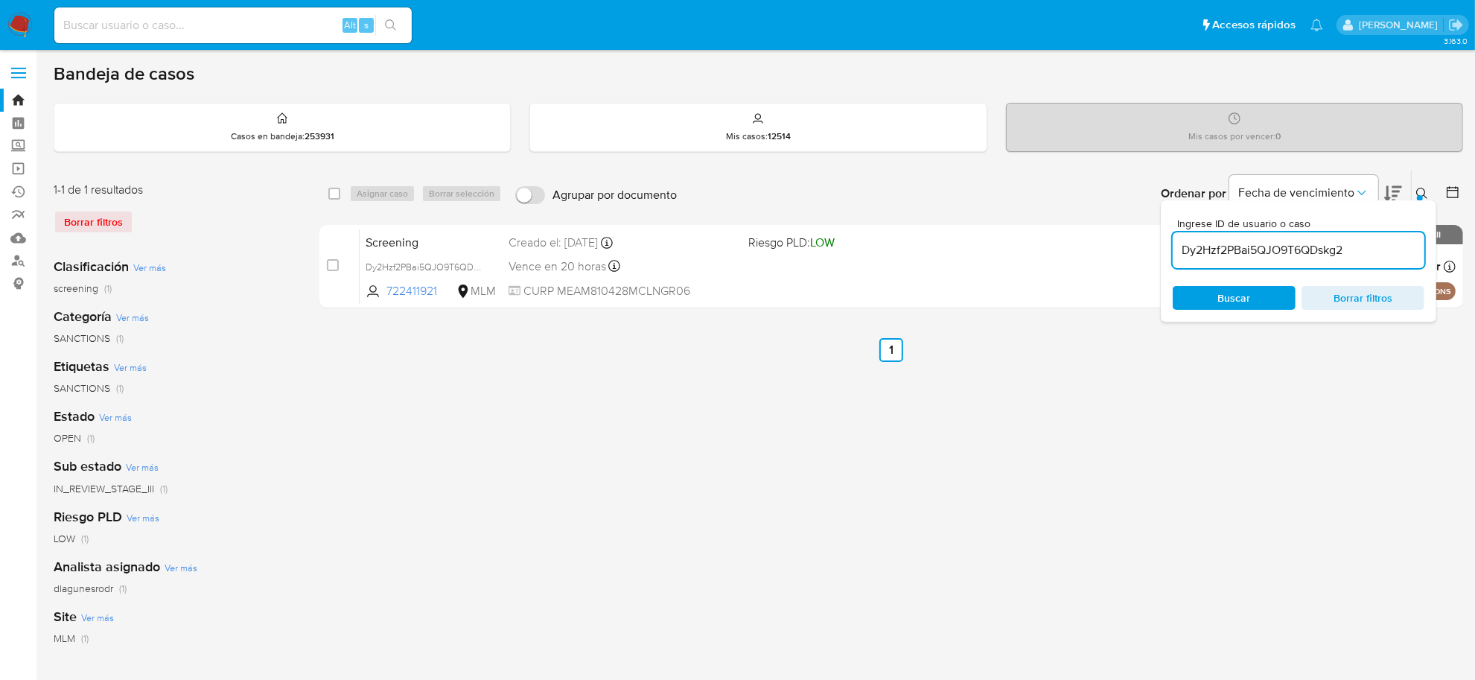
click at [1426, 194] on icon at bounding box center [1422, 194] width 12 height 12
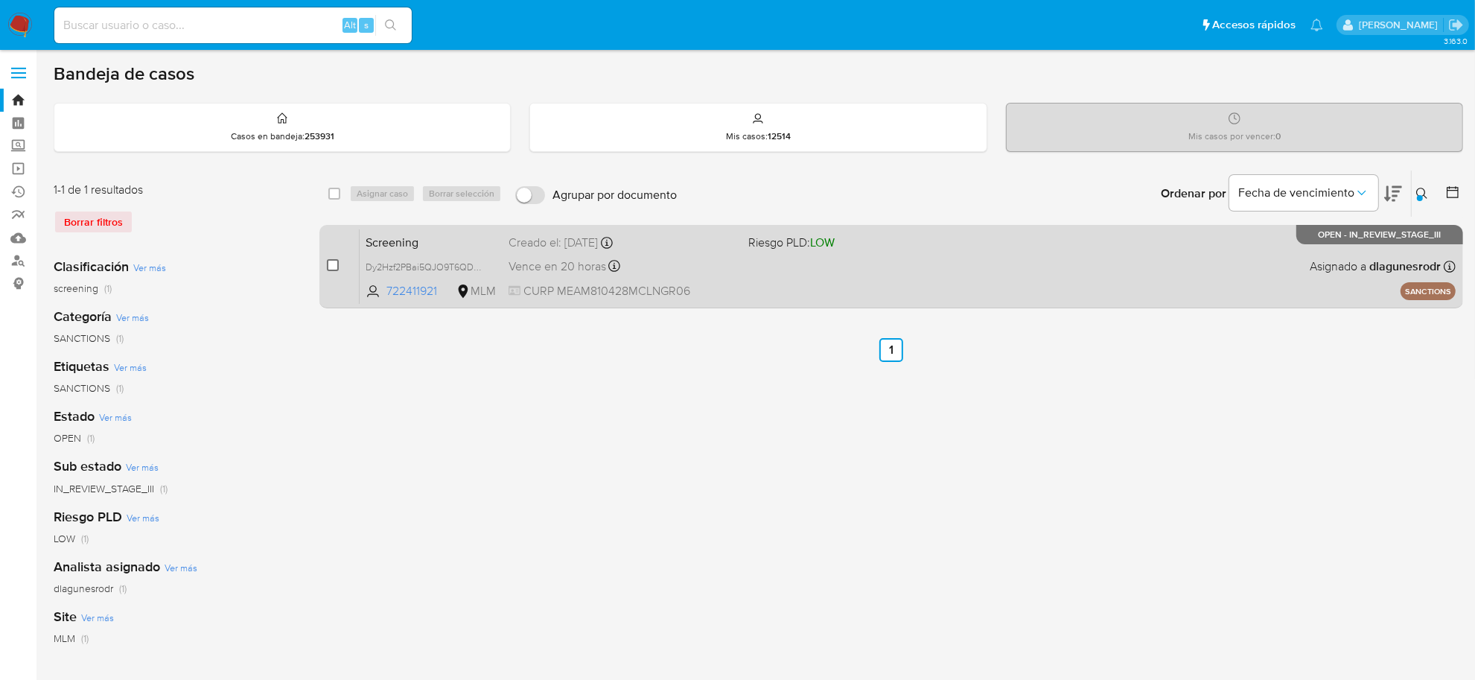
click at [333, 267] on input "checkbox" at bounding box center [333, 265] width 12 height 12
checkbox input "true"
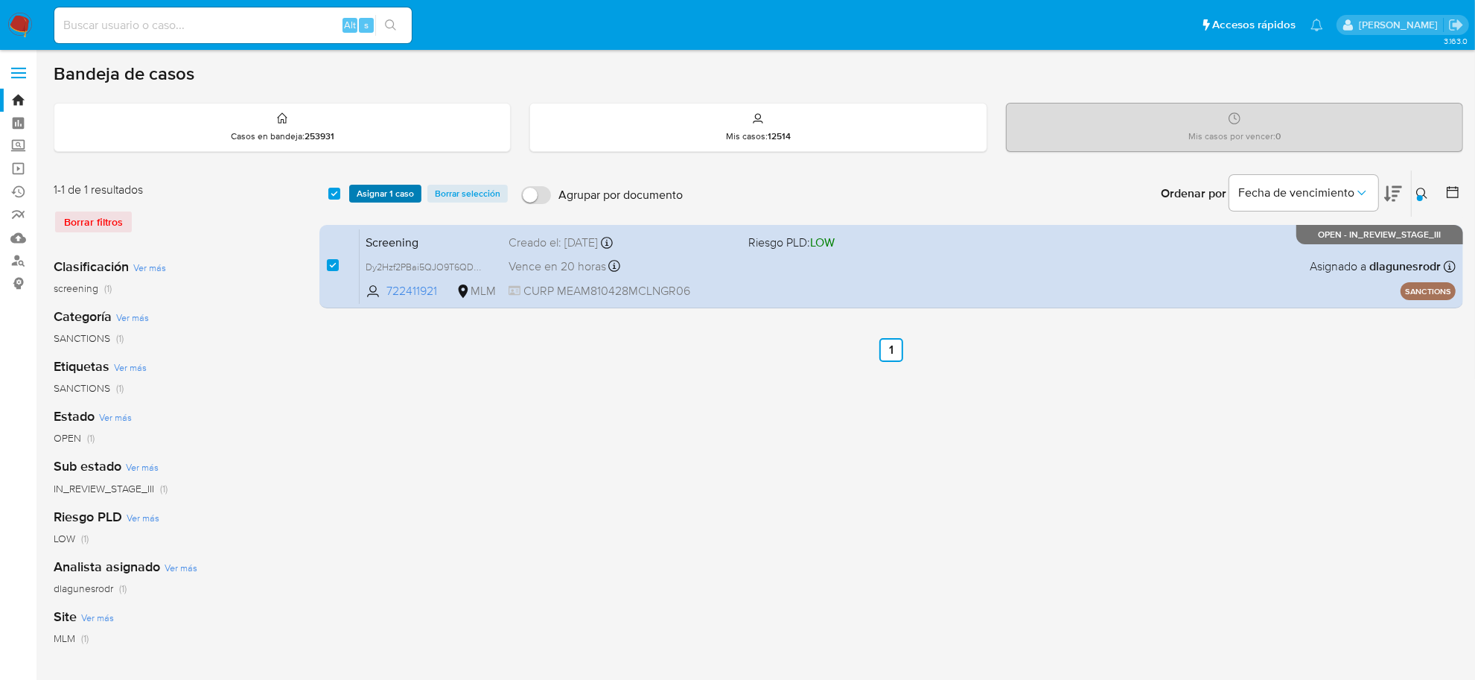
click at [382, 192] on span "Asignar 1 caso" at bounding box center [385, 193] width 57 height 15
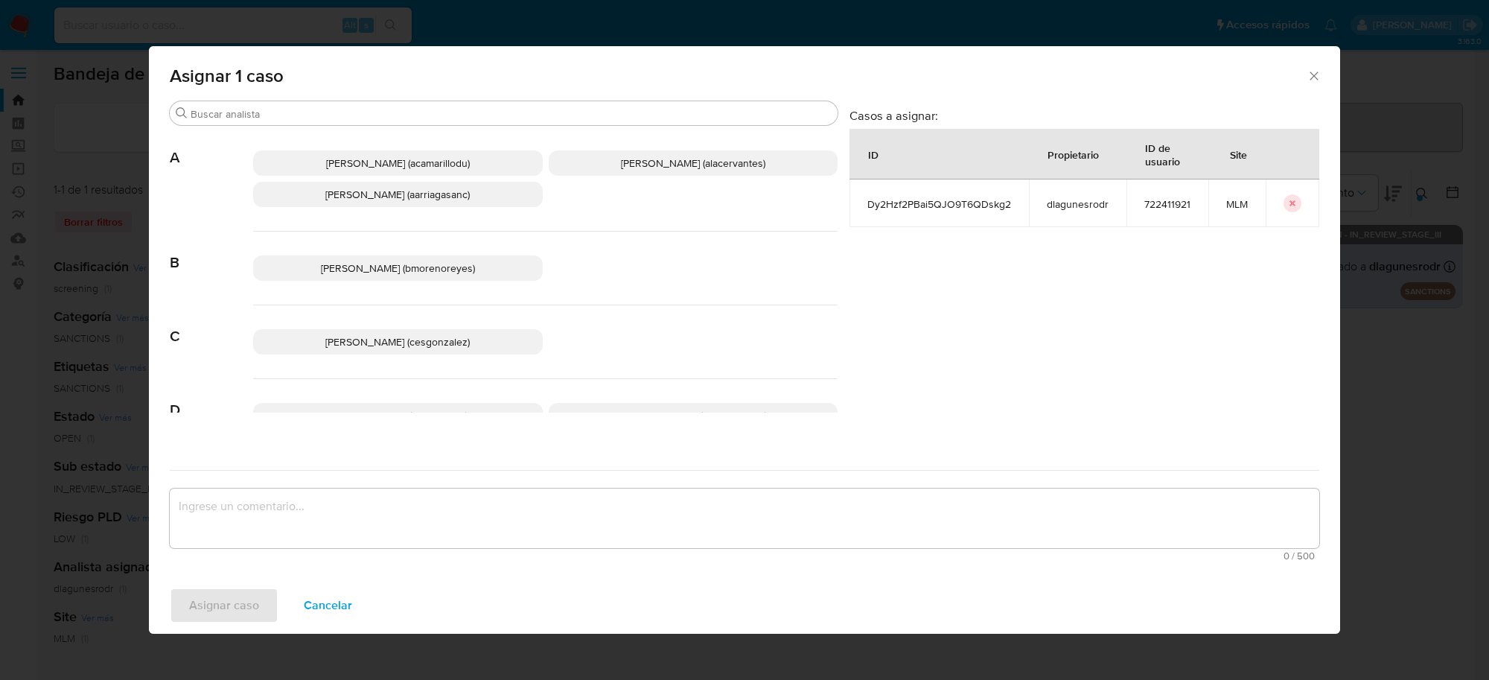
click at [382, 343] on span "Cesar Gonzalez (cesgonzalez)" at bounding box center [397, 341] width 144 height 15
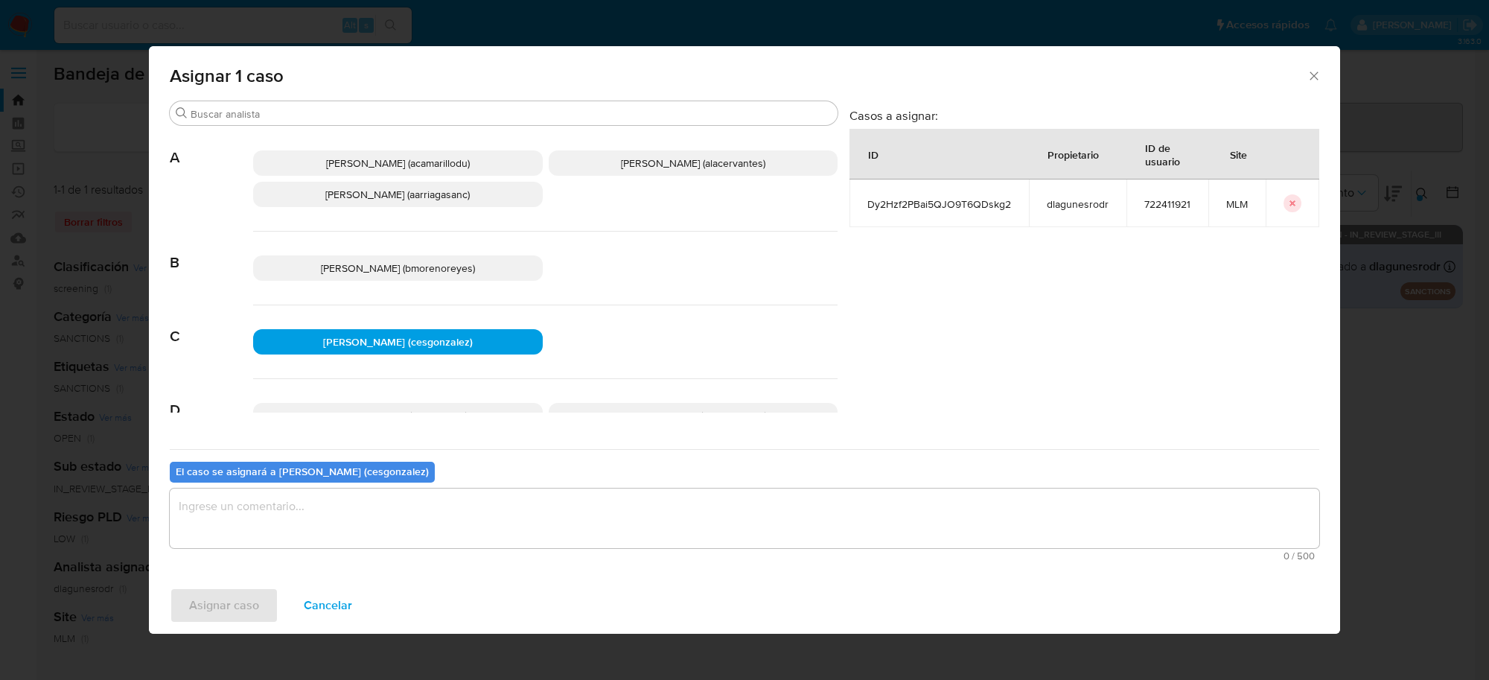
click at [328, 519] on textarea "assign-modal" at bounding box center [745, 518] width 1150 height 60
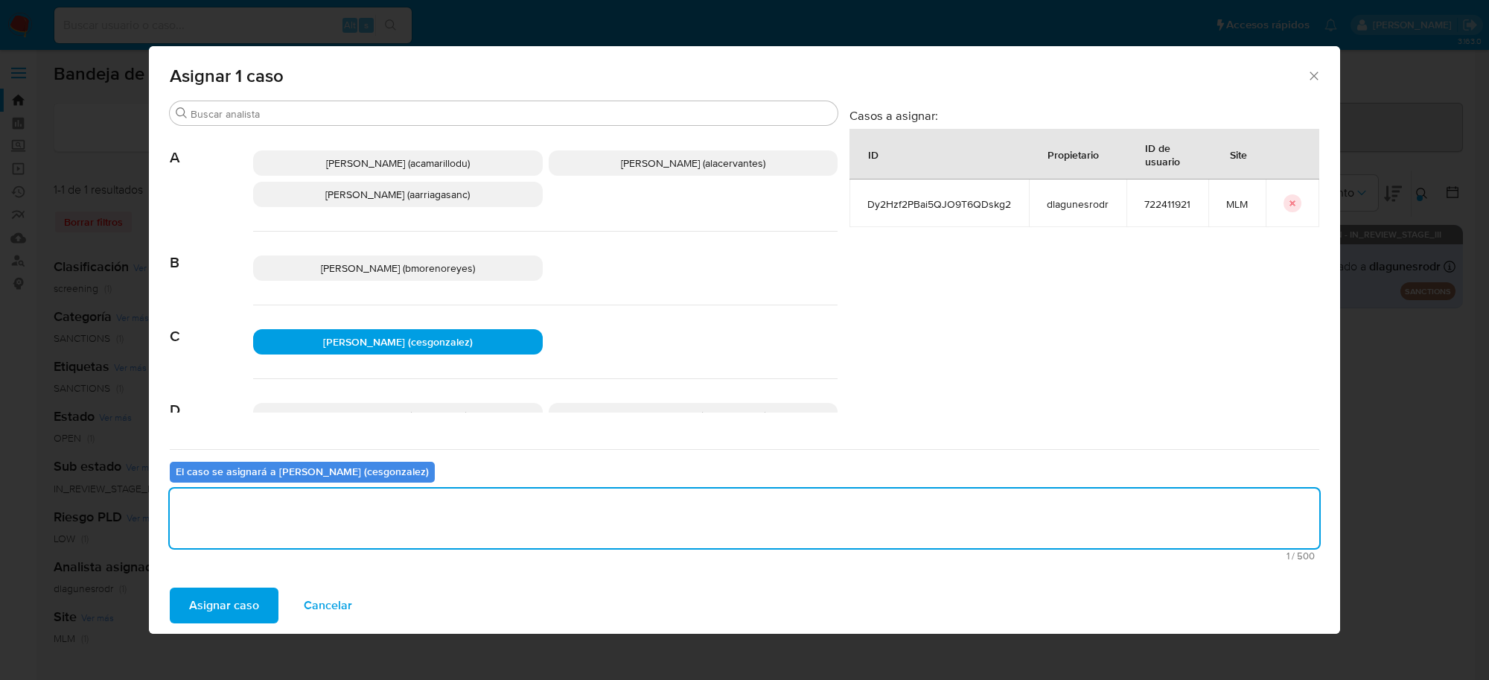
click at [228, 624] on div "Asignar caso Cancelar" at bounding box center [744, 605] width 1191 height 57
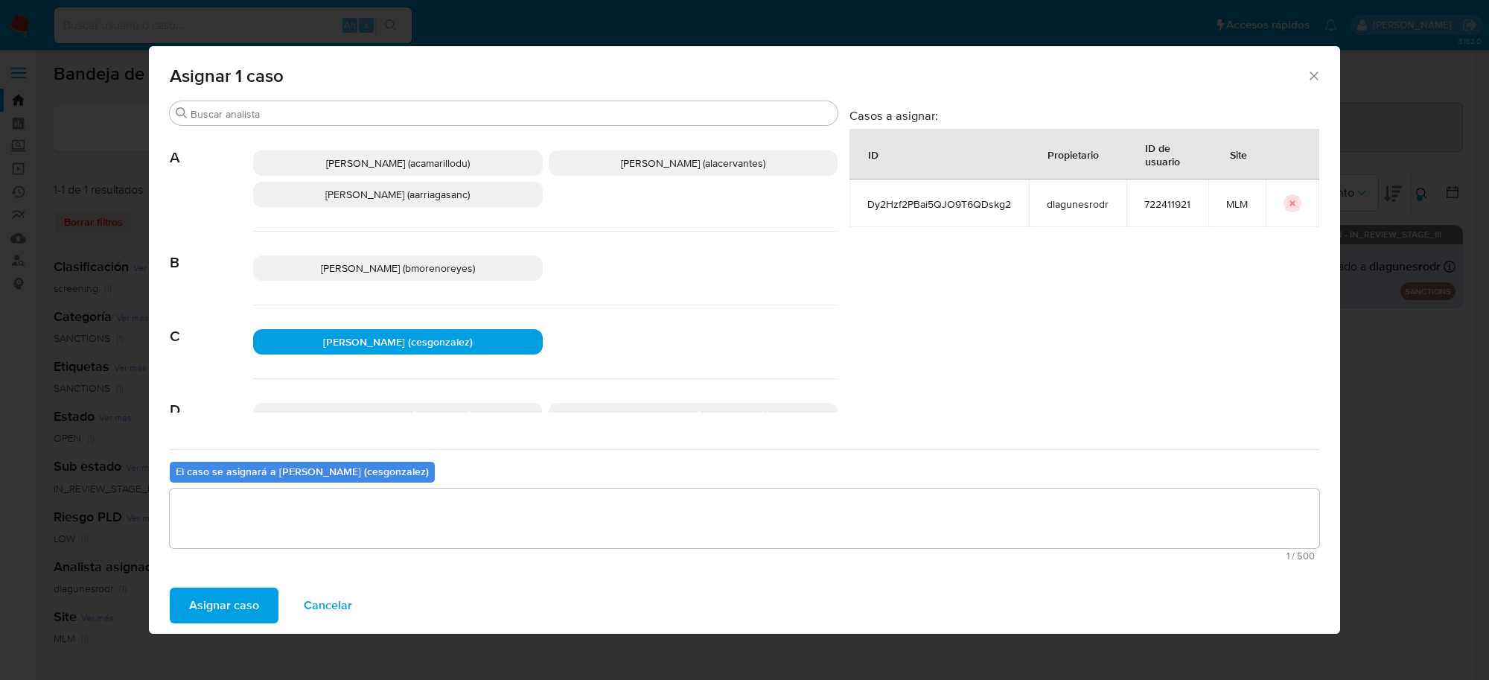
click at [231, 605] on span "Asignar caso" at bounding box center [224, 605] width 70 height 33
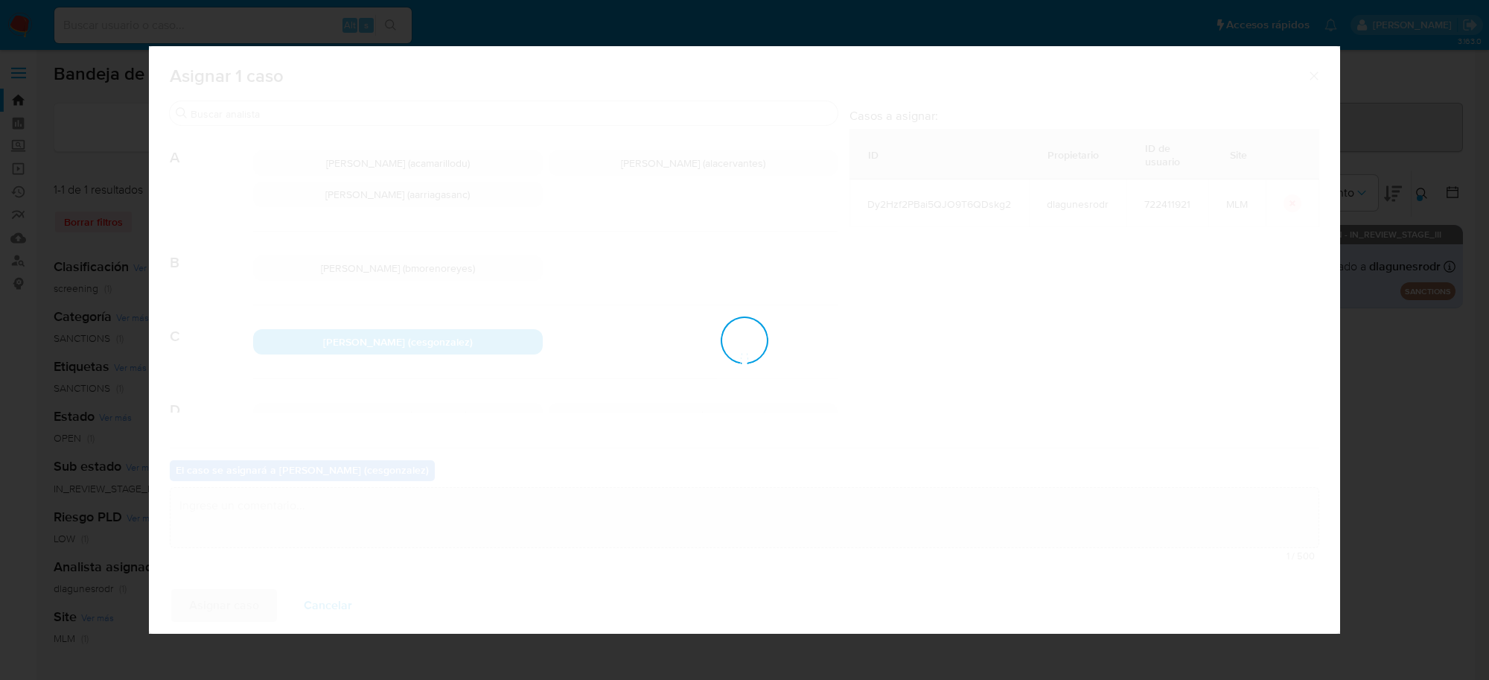
checkbox input "false"
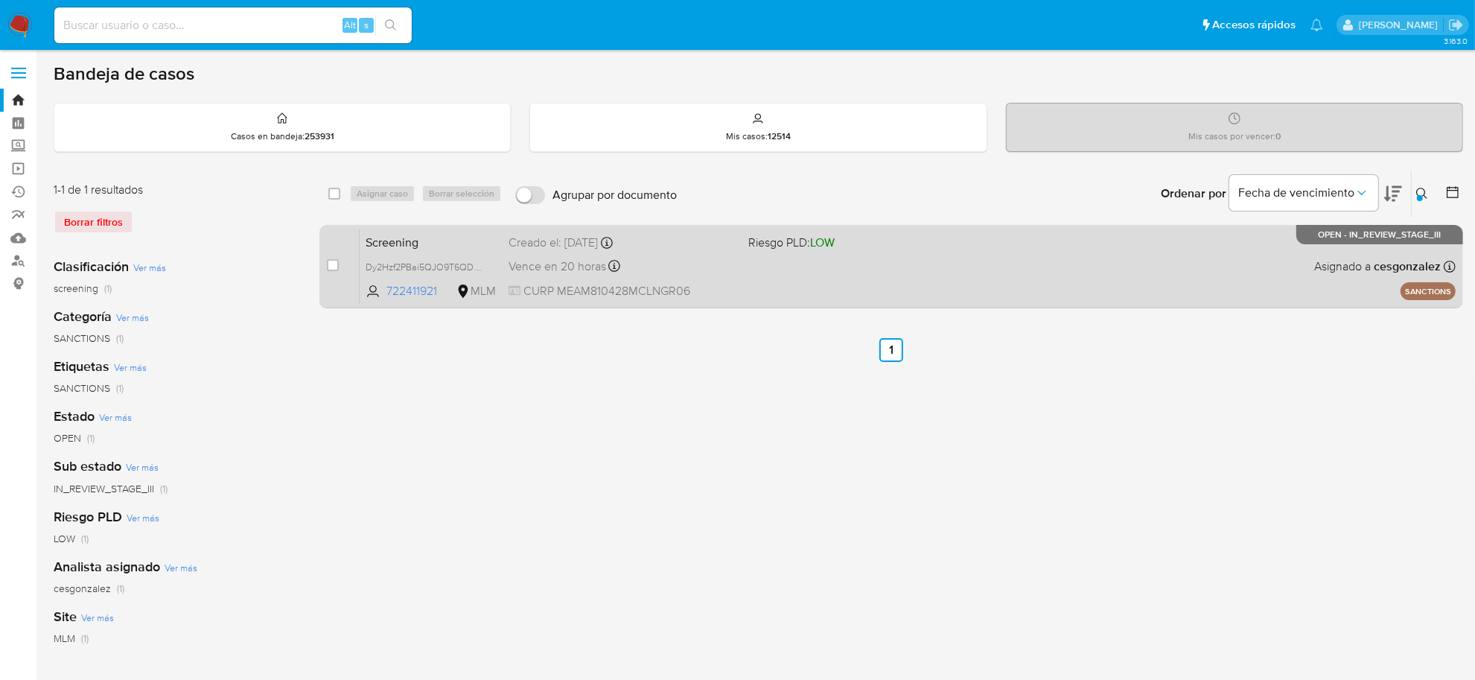
click at [564, 276] on div "Screening Dy2Hzf2PBai5QJO9T6QDskg2 722411921 MLM Riesgo PLD: LOW Creado el: 09/…" at bounding box center [908, 266] width 1096 height 75
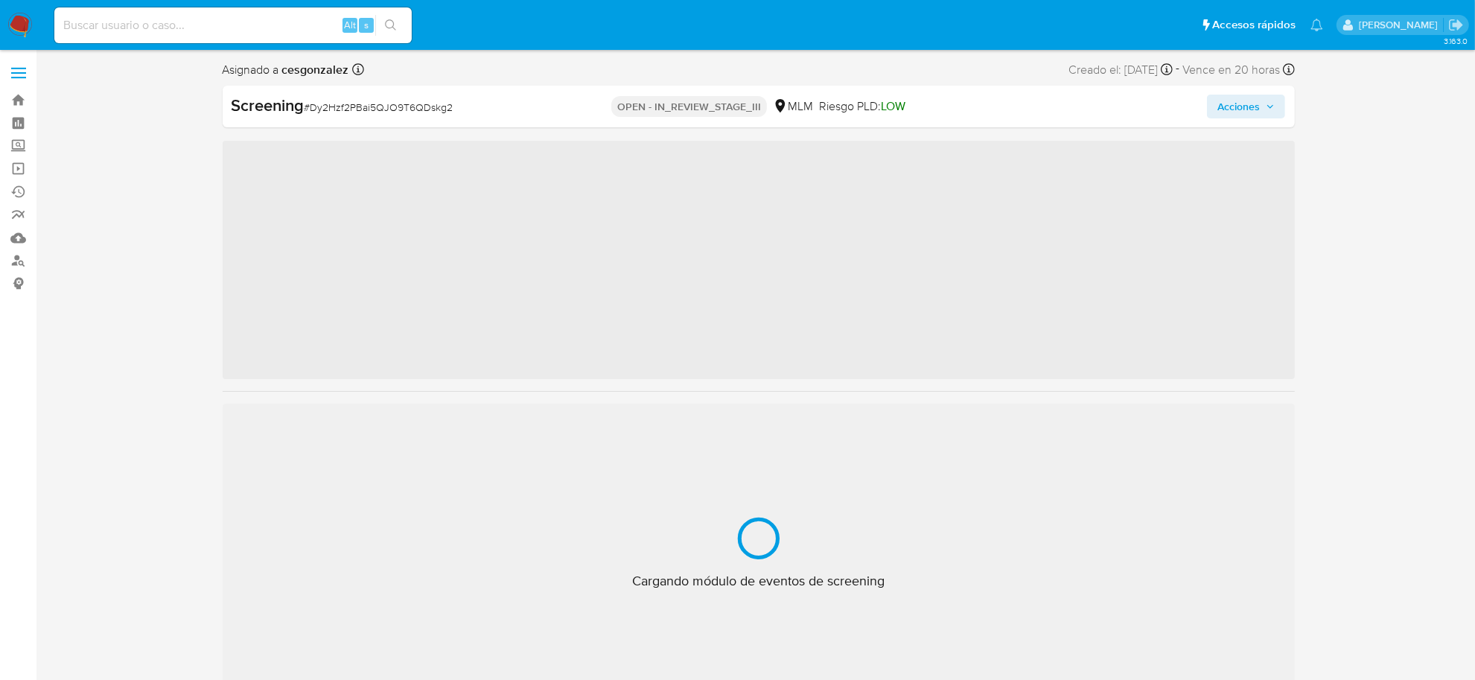
scroll to position [735, 0]
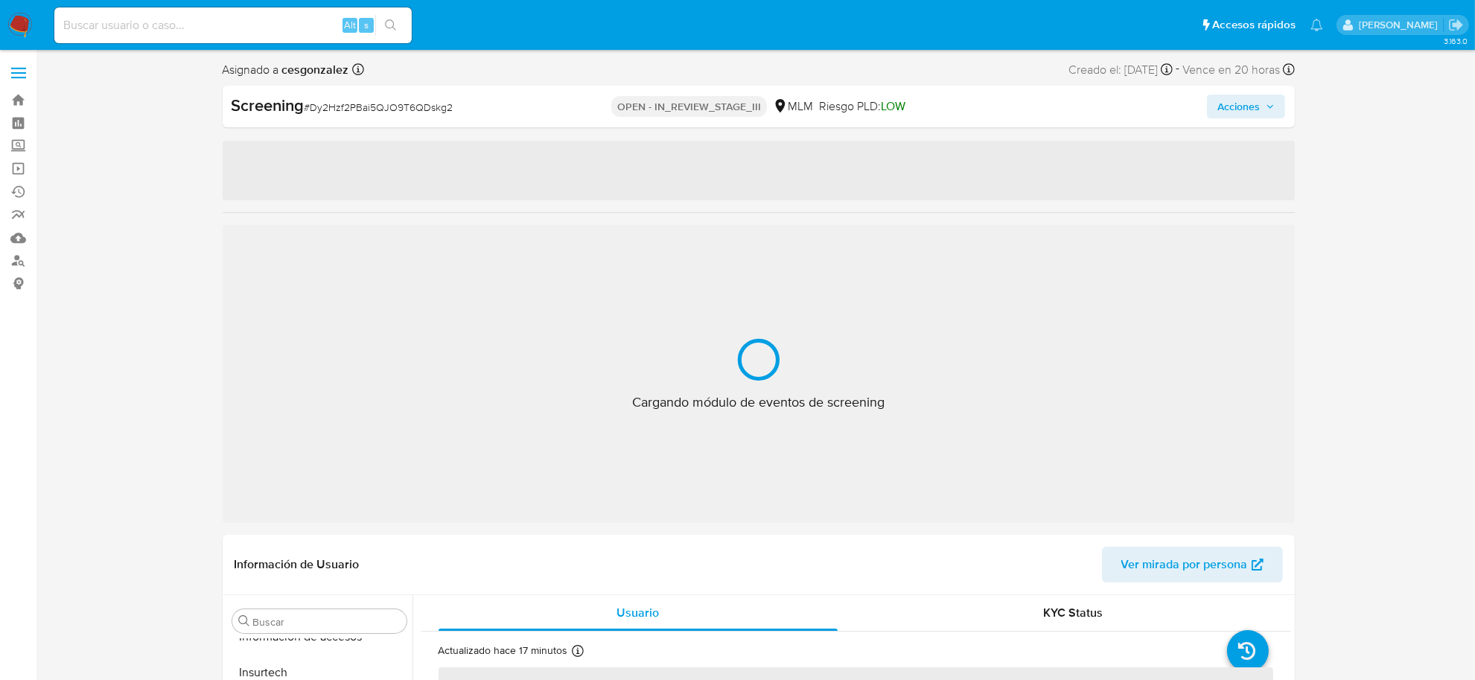
select select "10"
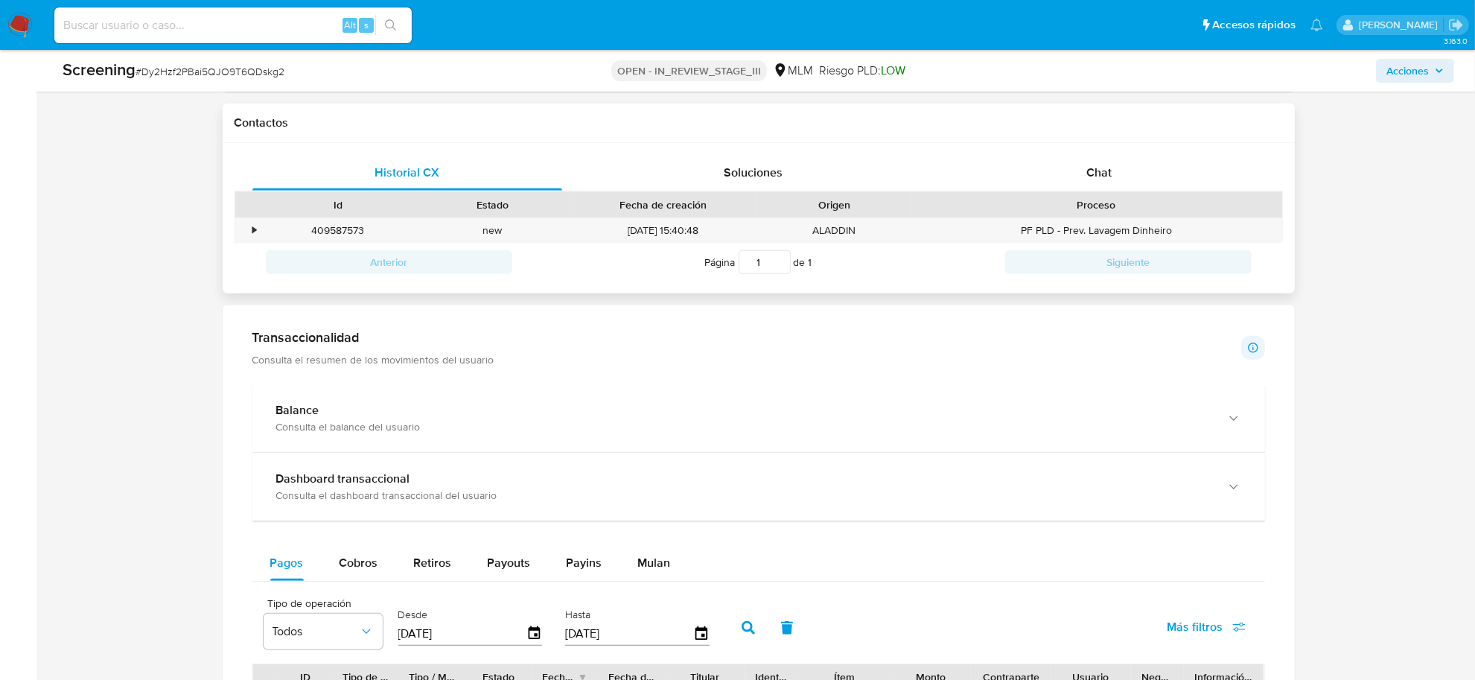
scroll to position [931, 0]
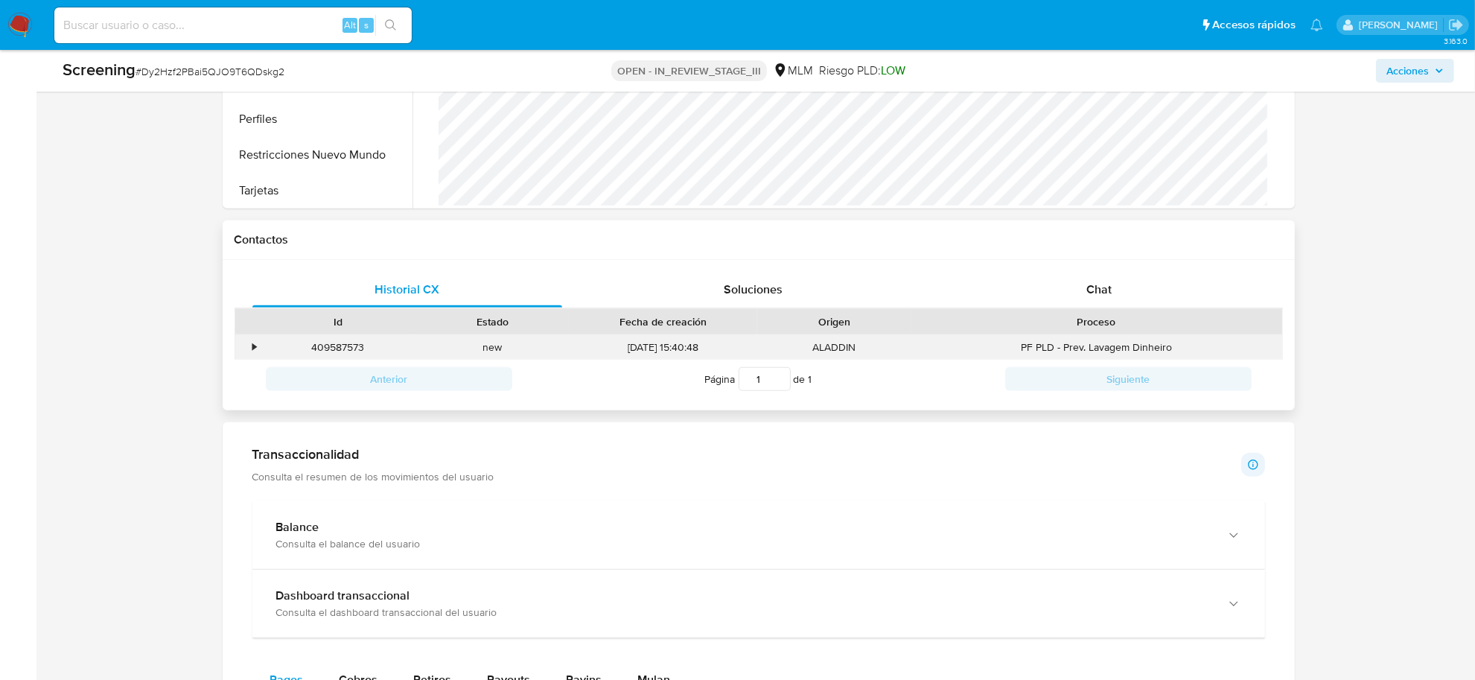
click at [253, 352] on div "•" at bounding box center [255, 347] width 4 height 14
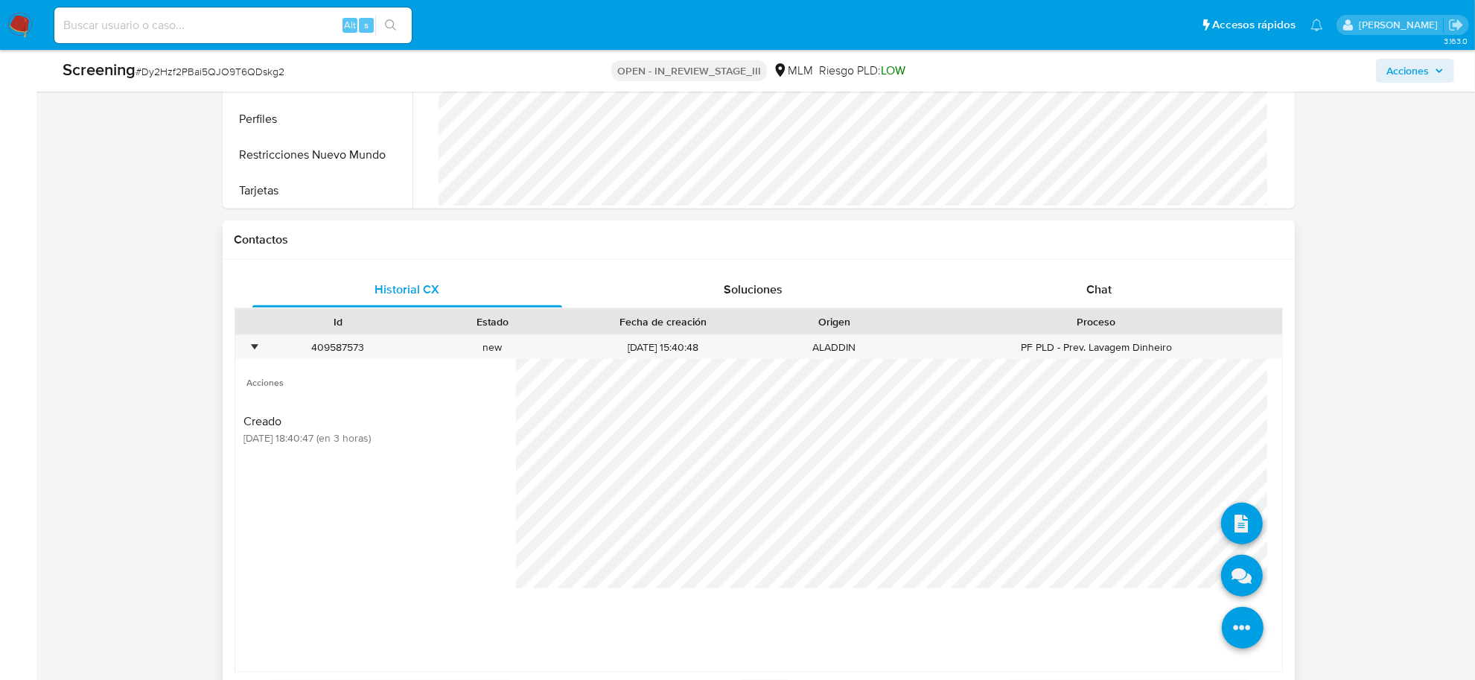
click at [1225, 630] on icon at bounding box center [1243, 628] width 42 height 42
click at [1222, 590] on icon at bounding box center [1242, 576] width 42 height 42
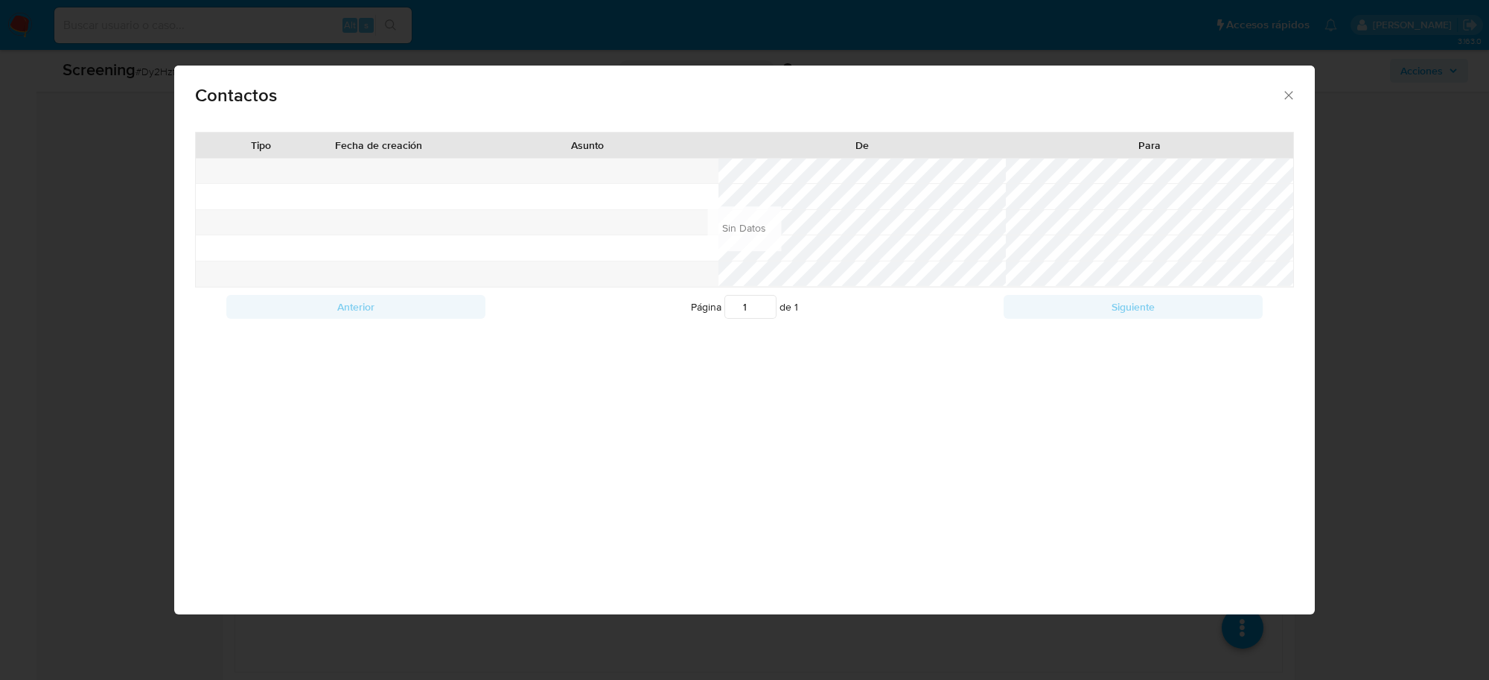
click at [1285, 89] on icon "close" at bounding box center [1288, 95] width 15 height 15
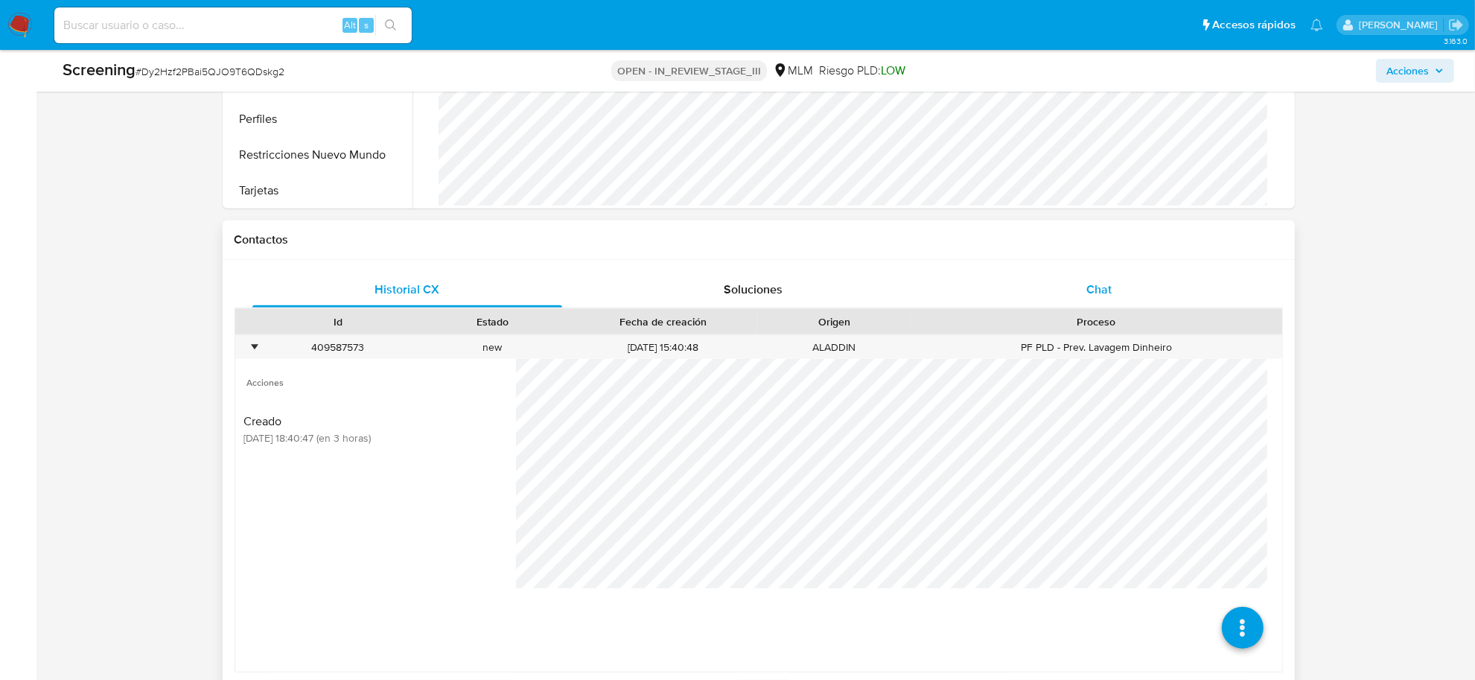
click at [1082, 296] on div "Chat" at bounding box center [1099, 290] width 310 height 36
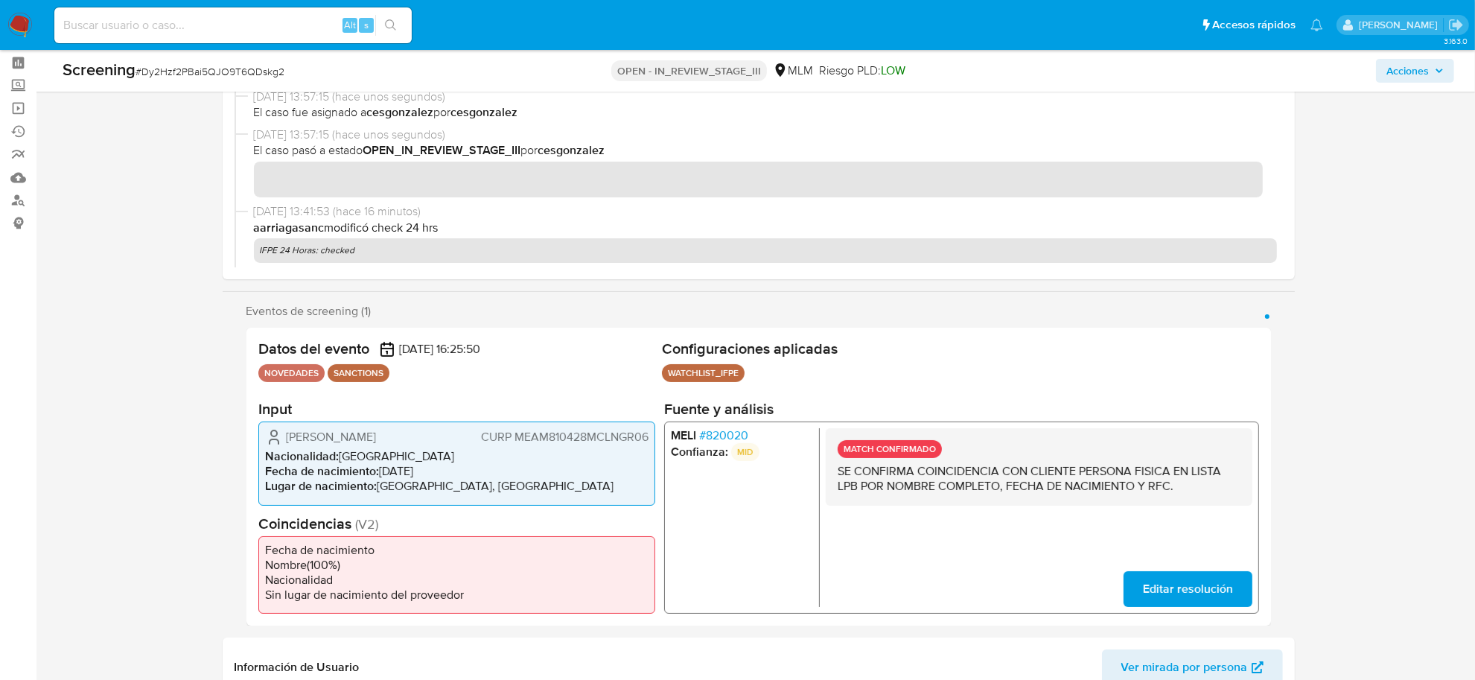
scroll to position [0, 0]
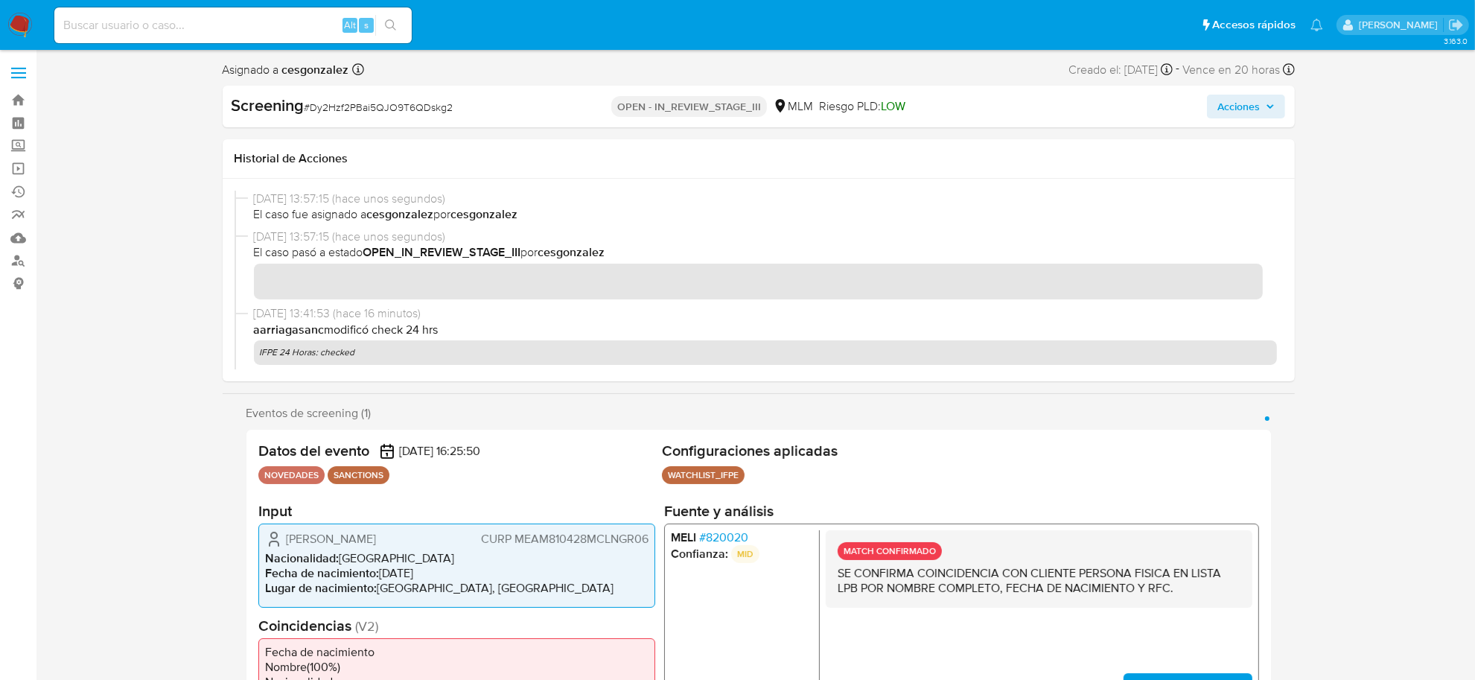
click at [1267, 110] on span "Acciones" at bounding box center [1245, 106] width 57 height 21
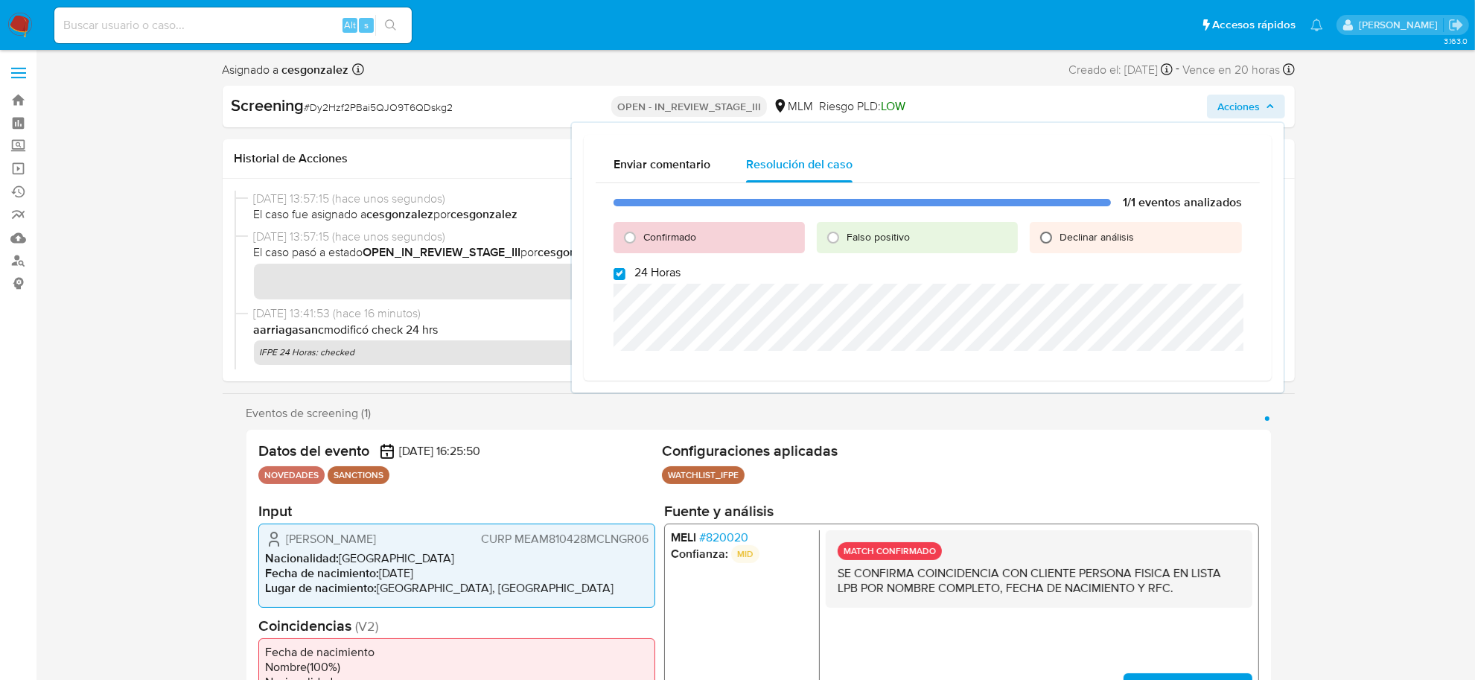
click at [1045, 240] on input "Declinar análisis" at bounding box center [1046, 238] width 24 height 24
radio input "true"
click at [1200, 369] on span "Declinar" at bounding box center [1201, 368] width 50 height 21
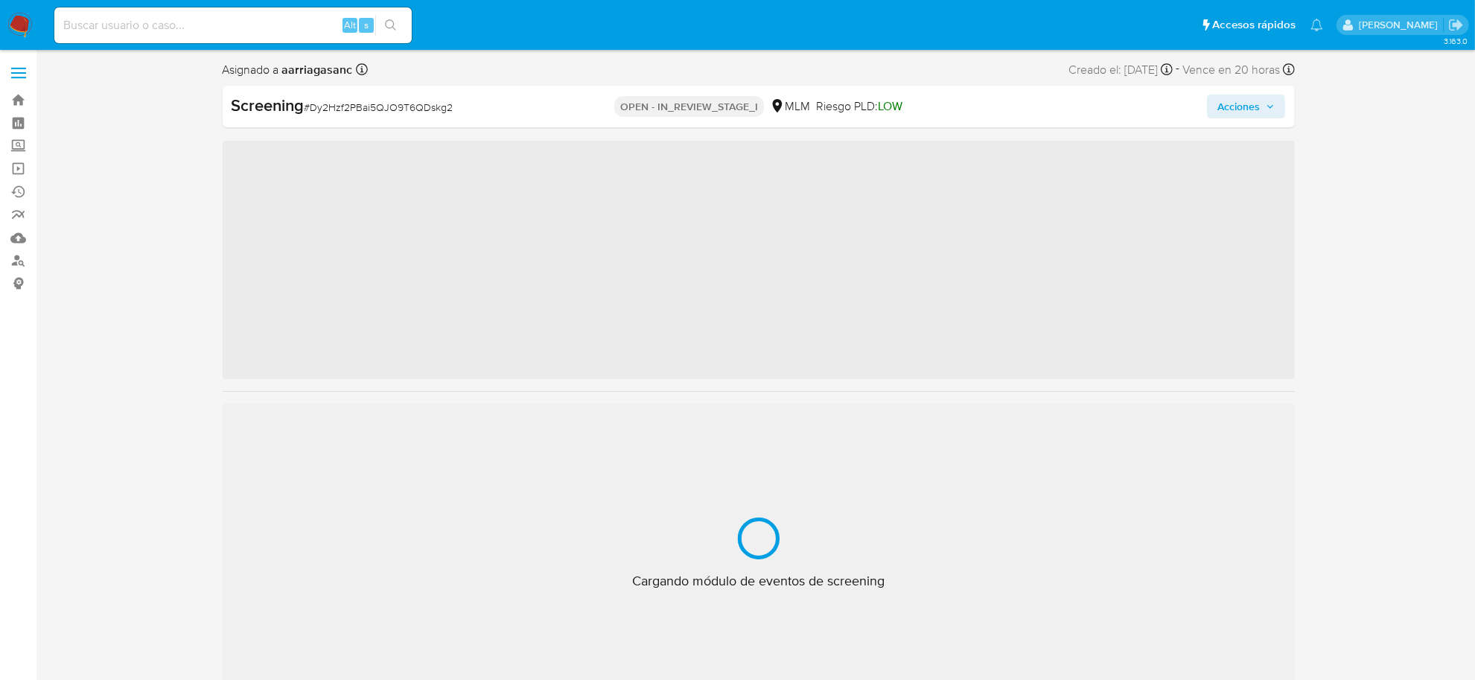
scroll to position [735, 0]
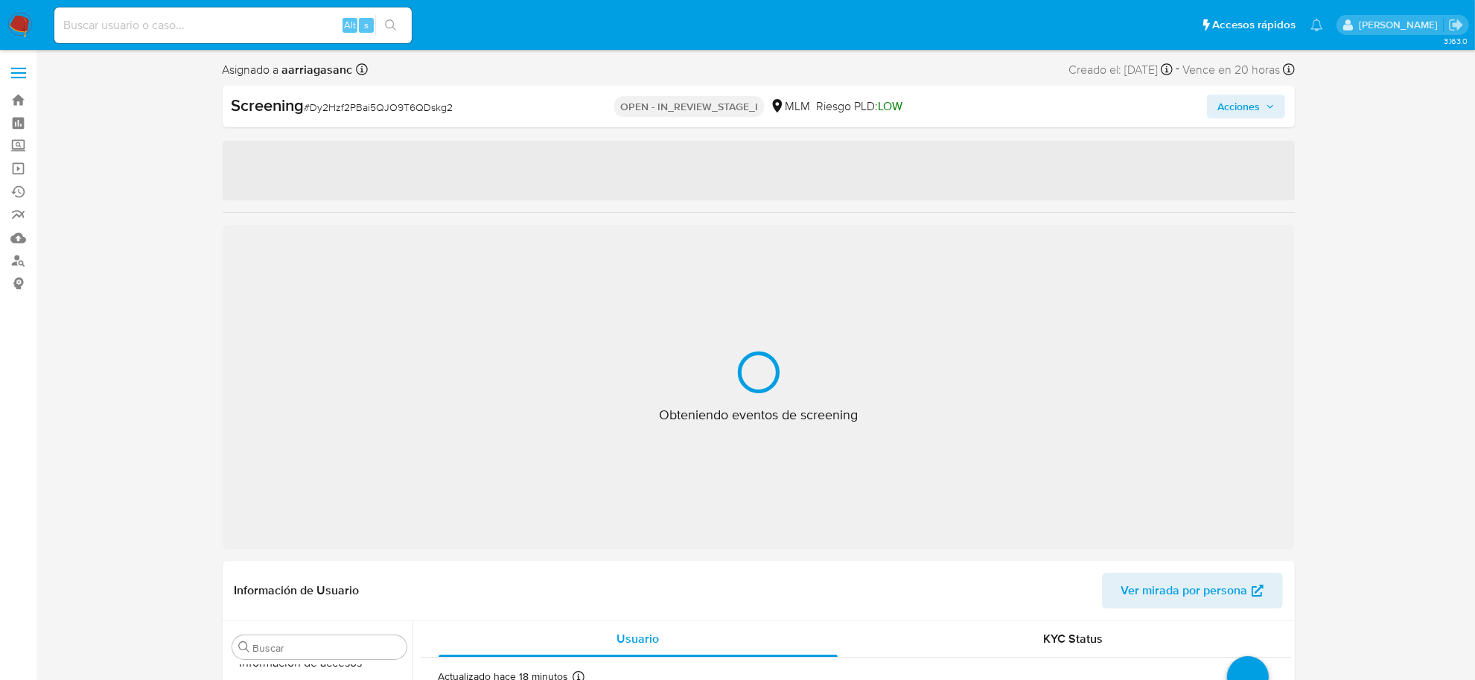
select select "10"
